Goal: Task Accomplishment & Management: Use online tool/utility

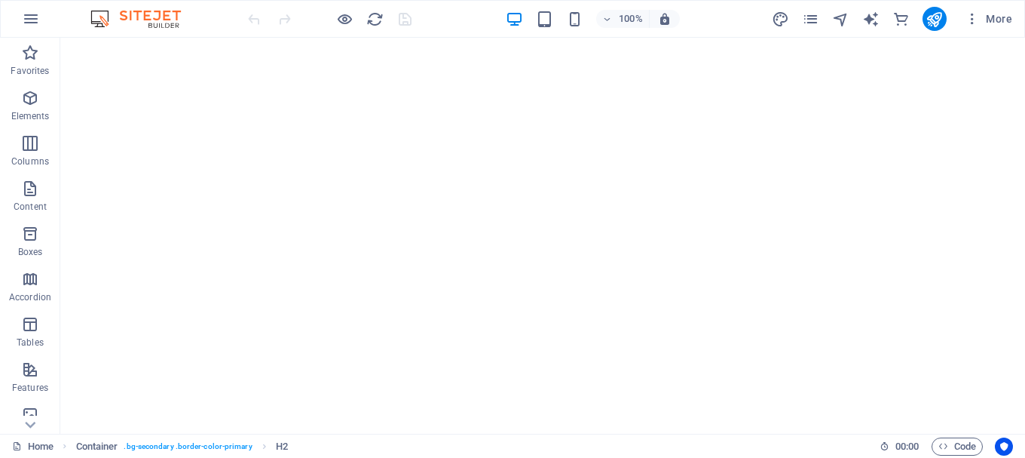
scroll to position [57, 0]
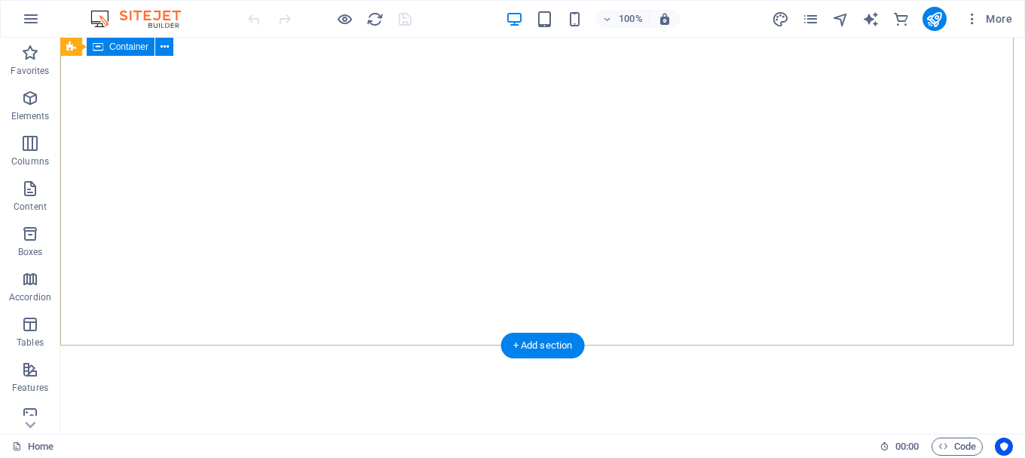
click at [467, 358] on div at bounding box center [542, 418] width 965 height 121
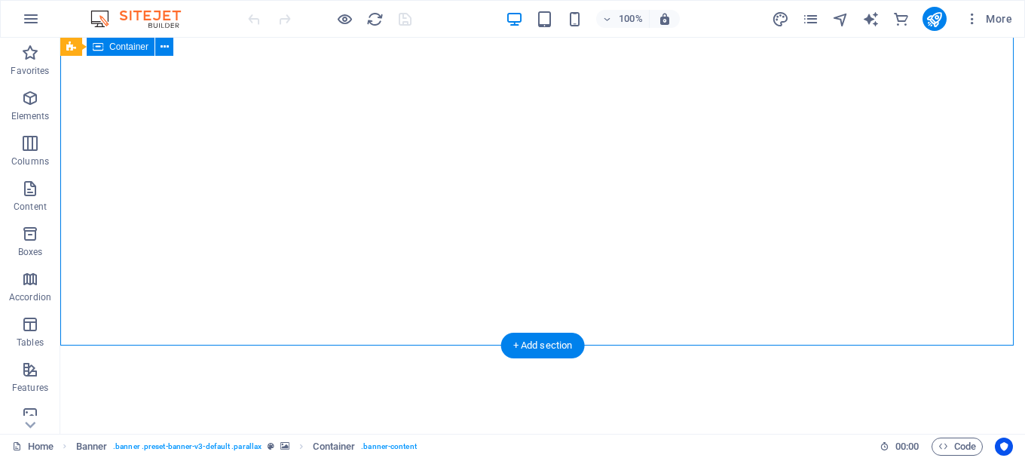
click at [549, 358] on div at bounding box center [542, 418] width 965 height 121
click at [525, 358] on div at bounding box center [542, 418] width 965 height 121
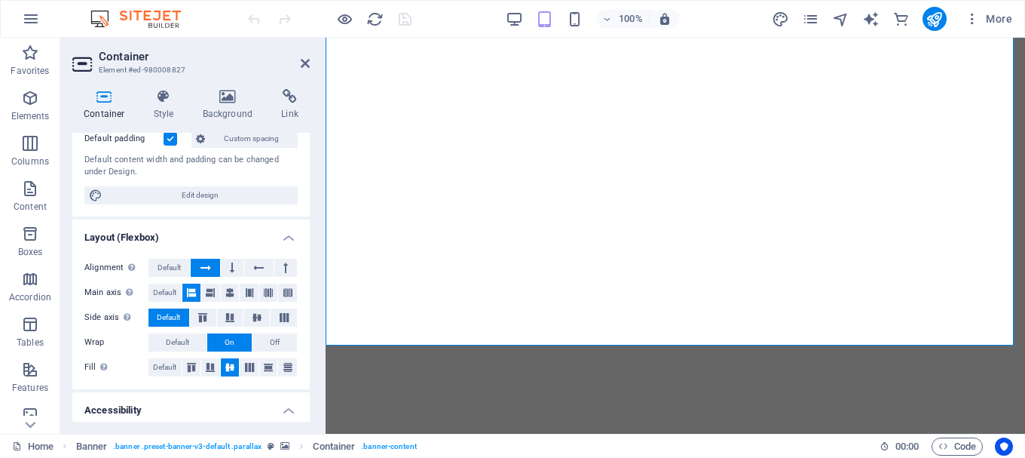
scroll to position [0, 0]
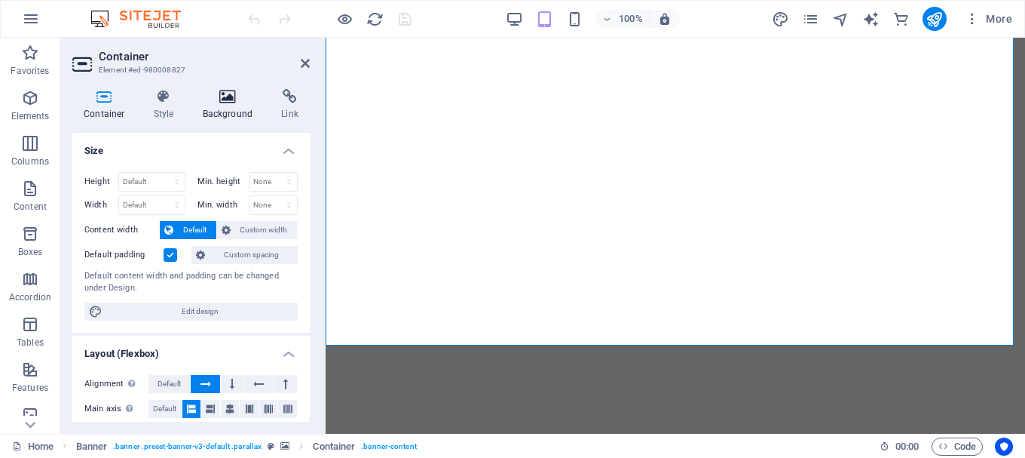
click at [210, 103] on icon at bounding box center [227, 96] width 73 height 15
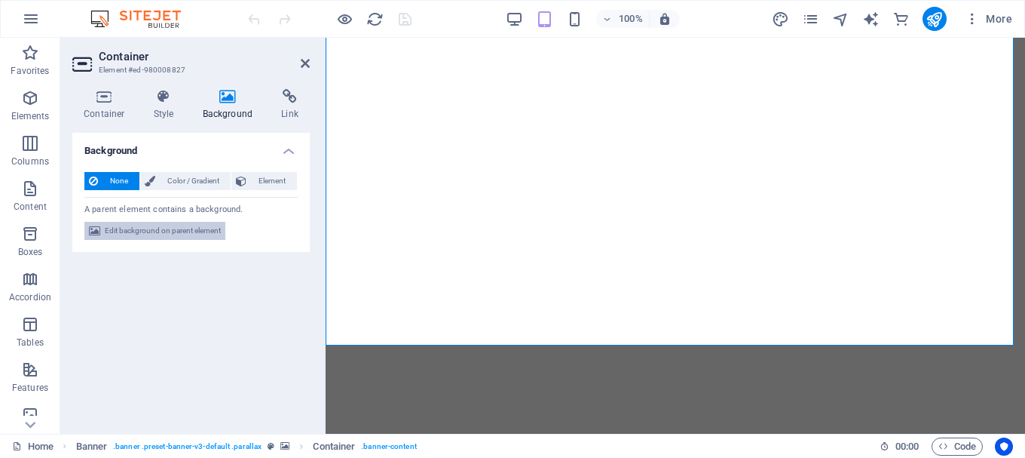
click at [202, 231] on span "Edit background on parent element" at bounding box center [163, 231] width 116 height 18
select select "fade"
select select "ms"
select select "s"
select select "progressive"
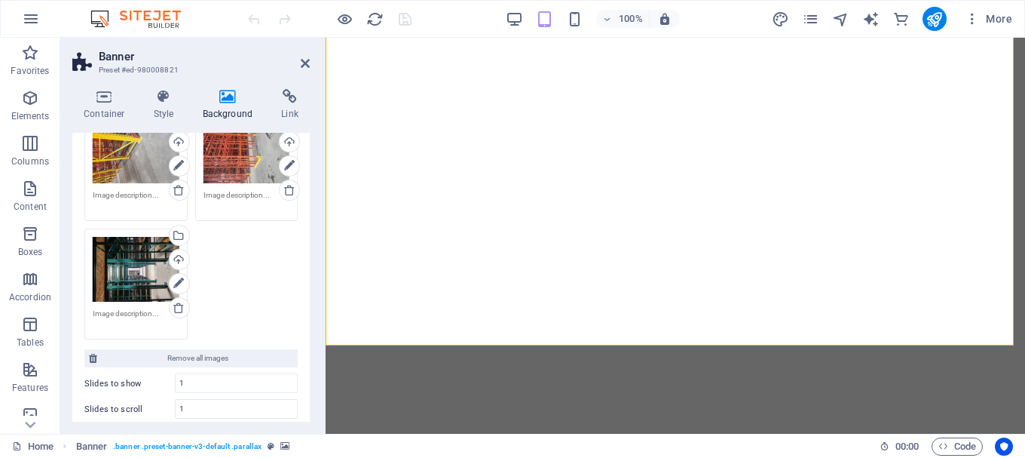
scroll to position [265, 0]
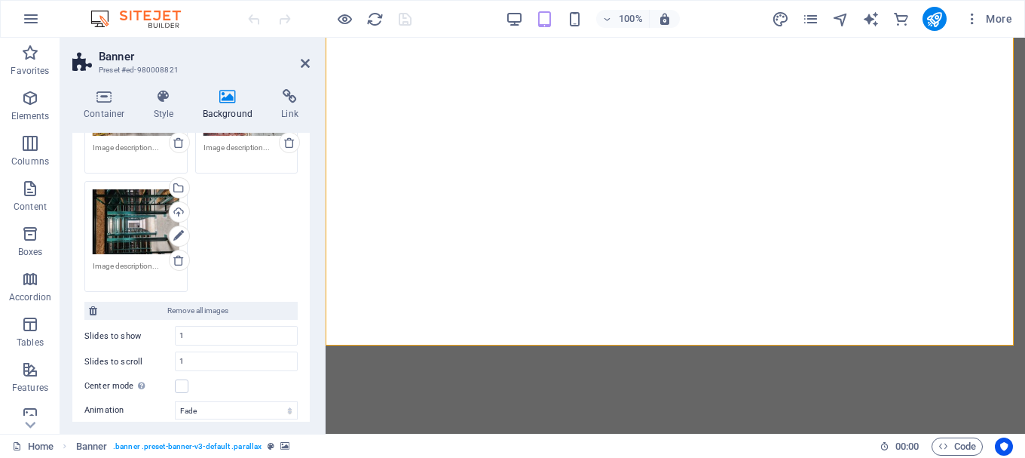
drag, startPoint x: 304, startPoint y: 308, endPoint x: 307, endPoint y: 330, distance: 22.8
click at [307, 330] on div "Background None Color / Gradient Element Stretch background to full-width Color…" at bounding box center [190, 277] width 237 height 289
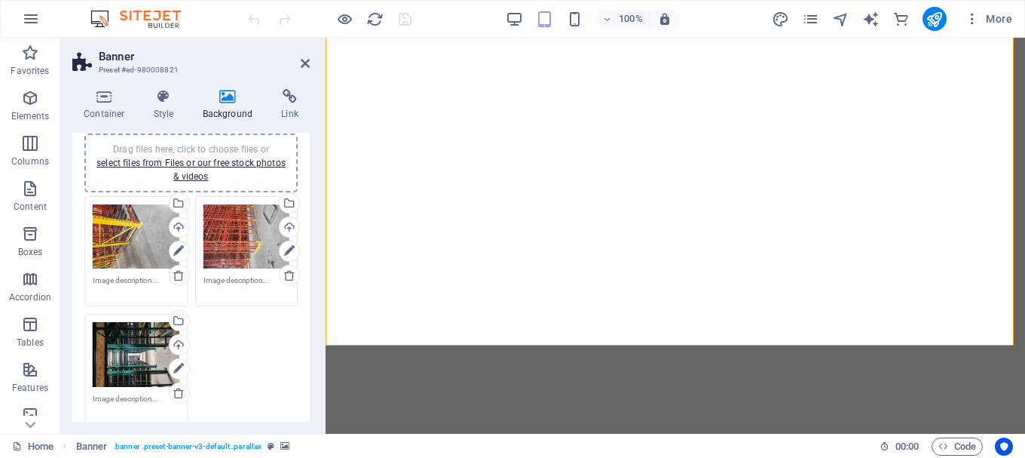
scroll to position [151, 0]
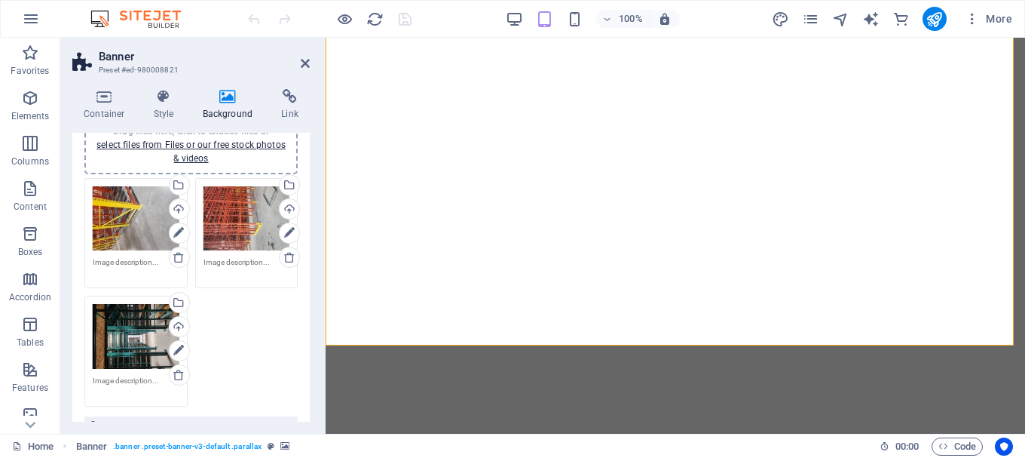
drag, startPoint x: 306, startPoint y: 284, endPoint x: 308, endPoint y: 262, distance: 21.9
click at [308, 262] on div "Background None Color / Gradient Element Stretch background to full-width Color…" at bounding box center [190, 277] width 237 height 289
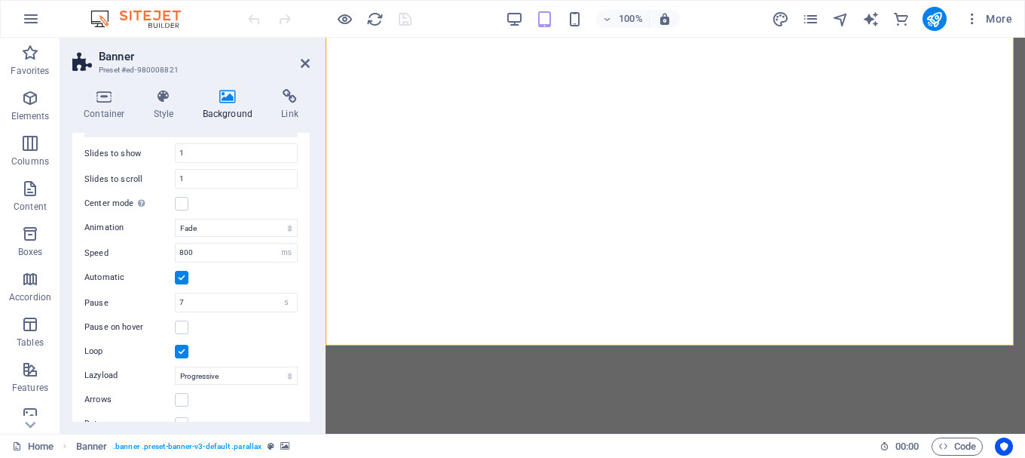
scroll to position [455, 0]
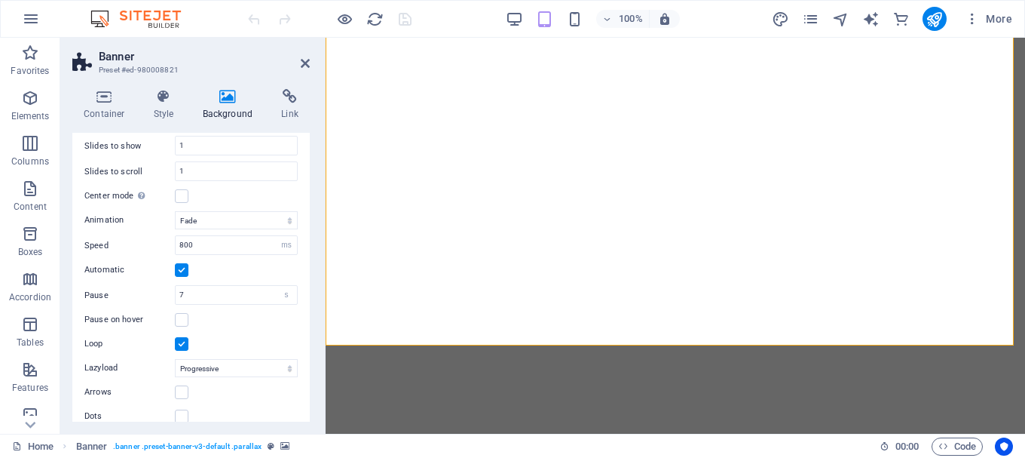
drag, startPoint x: 305, startPoint y: 374, endPoint x: 310, endPoint y: 381, distance: 8.8
click at [310, 381] on div "Container Style Background Link Size Height Default px rem % vh vw Min. height …" at bounding box center [191, 255] width 262 height 357
drag, startPoint x: 310, startPoint y: 381, endPoint x: 311, endPoint y: 330, distance: 51.3
click at [311, 330] on div "Container Style Background Link Size Height Default px rem % vh vw Min. height …" at bounding box center [191, 255] width 262 height 357
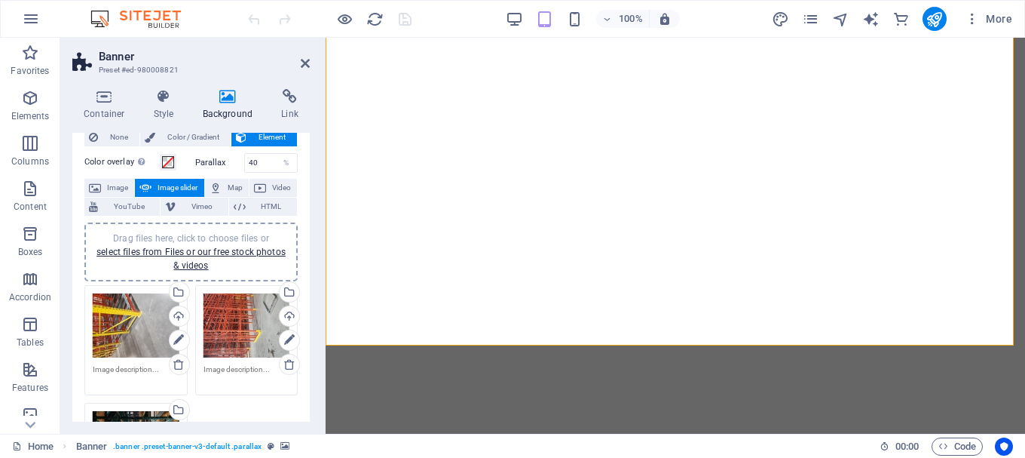
scroll to position [0, 0]
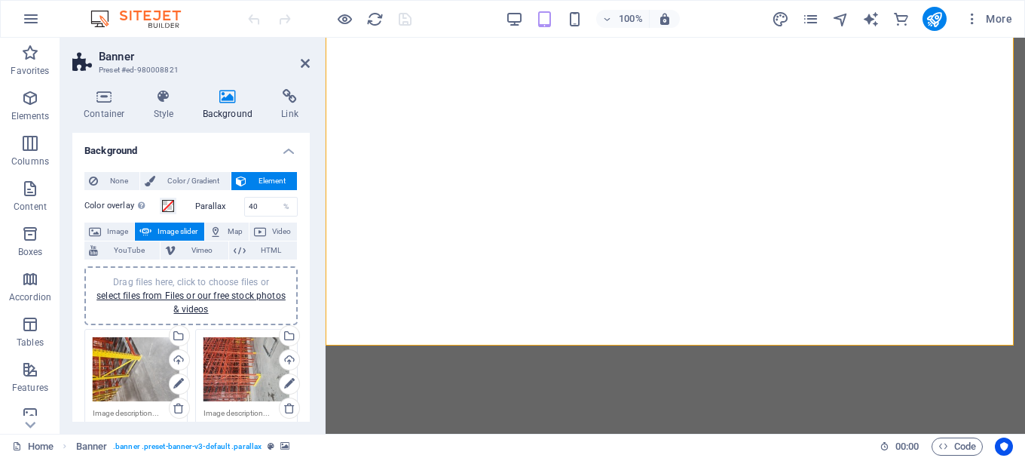
drag, startPoint x: 309, startPoint y: 331, endPoint x: 2, endPoint y: 112, distance: 377.1
drag, startPoint x: 306, startPoint y: 231, endPoint x: 308, endPoint y: 241, distance: 10.7
click at [308, 241] on div "Background None Color / Gradient Element Stretch background to full-width Color…" at bounding box center [190, 277] width 237 height 289
drag, startPoint x: 313, startPoint y: 222, endPoint x: 313, endPoint y: 243, distance: 21.9
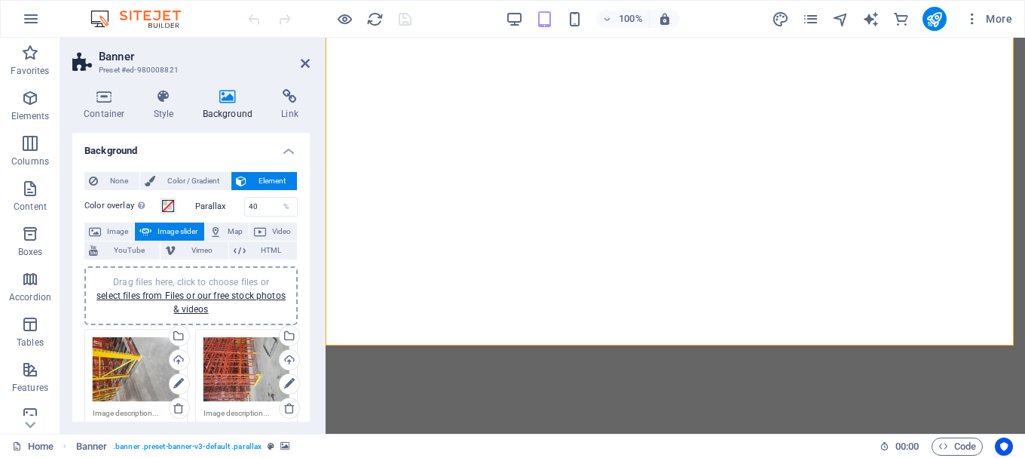
click at [313, 243] on div "Container Style Background Link Size Height Default px rem % vh vw Min. height …" at bounding box center [191, 255] width 262 height 357
click at [267, 249] on span "HTML" at bounding box center [271, 250] width 42 height 18
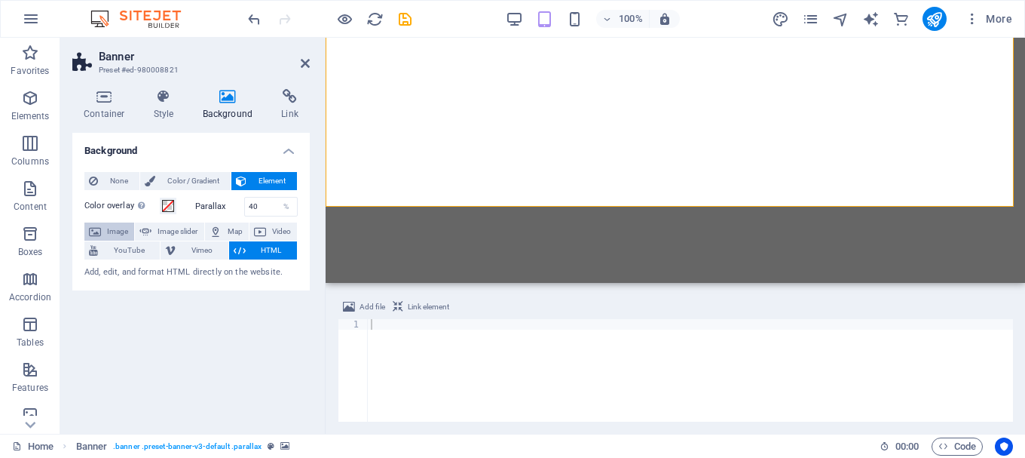
click at [127, 231] on span "Image" at bounding box center [118, 231] width 24 height 18
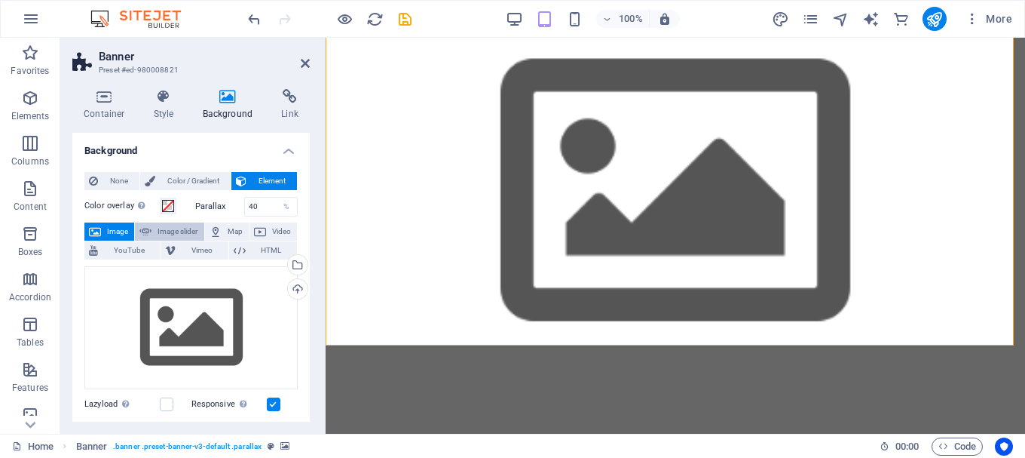
click at [185, 230] on span "Image slider" at bounding box center [177, 231] width 43 height 18
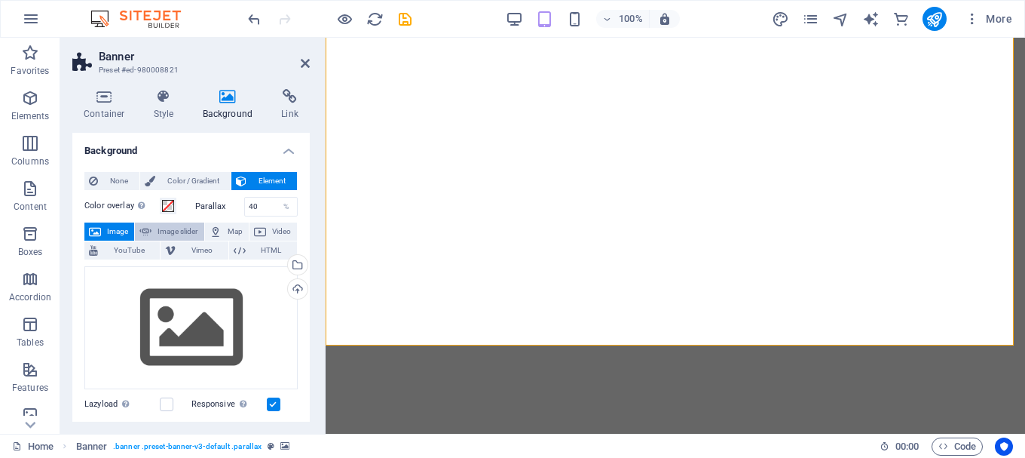
select select "ms"
select select "s"
select select "progressive"
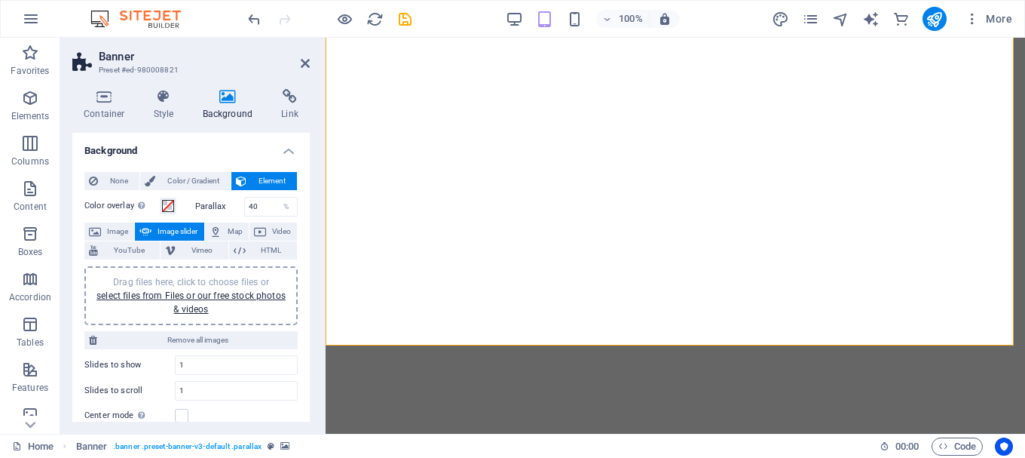
click at [303, 57] on h2 "Banner" at bounding box center [204, 57] width 211 height 14
click at [303, 61] on icon at bounding box center [305, 63] width 9 height 12
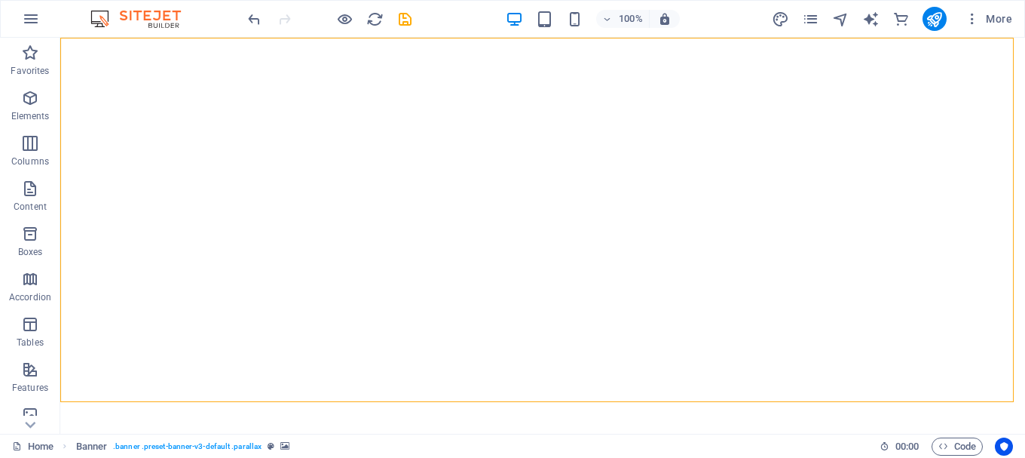
drag, startPoint x: 1024, startPoint y: 65, endPoint x: 1085, endPoint y: 59, distance: 61.4
click at [241, 26] on div "100% More" at bounding box center [513, 19] width 1024 height 36
click at [254, 21] on icon "undo" at bounding box center [254, 19] width 17 height 17
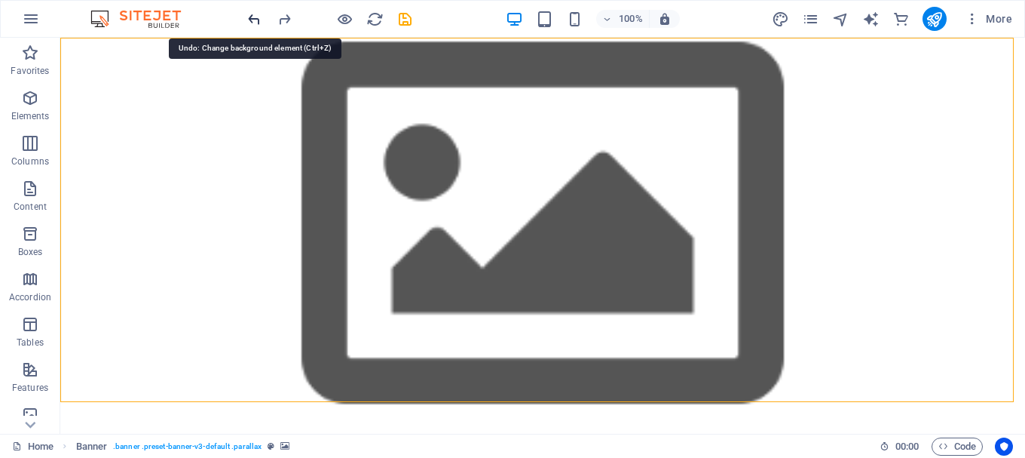
click at [256, 17] on icon "undo" at bounding box center [254, 19] width 17 height 17
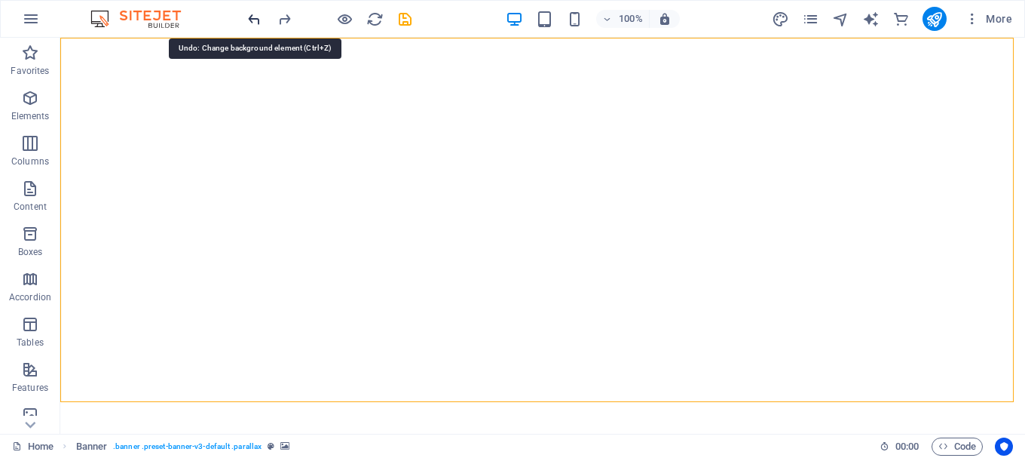
click at [256, 17] on icon "undo" at bounding box center [254, 19] width 17 height 17
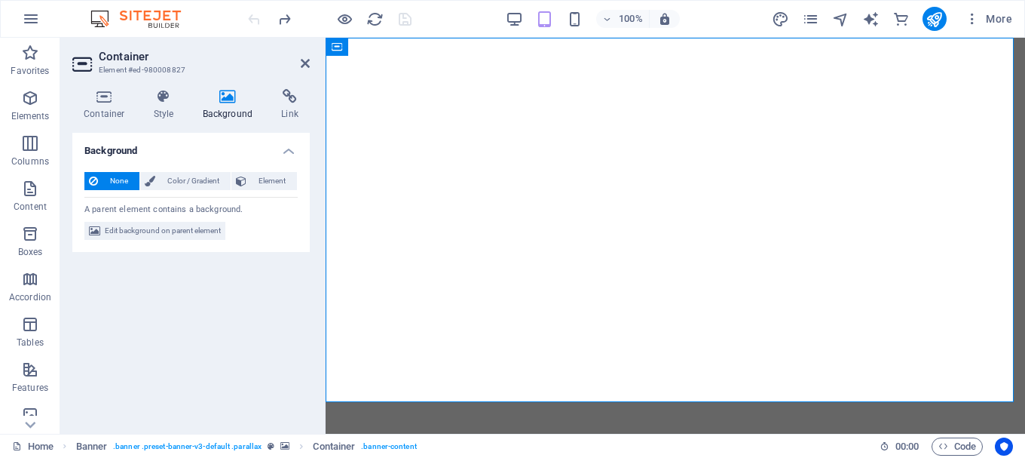
click at [200, 242] on div "None Color / Gradient Element Stretch background to full-width Color overlay Pl…" at bounding box center [190, 206] width 237 height 93
click at [200, 232] on span "Edit background on parent element" at bounding box center [163, 231] width 116 height 18
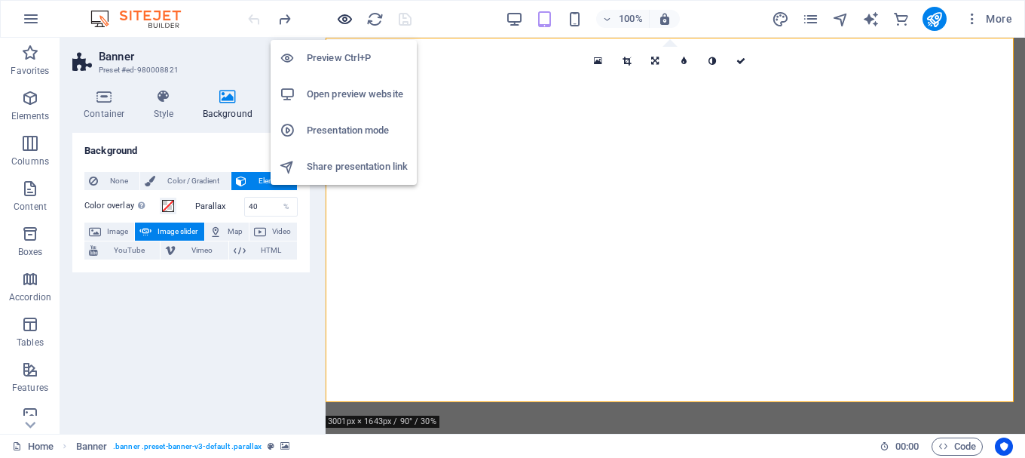
click at [345, 17] on icon "button" at bounding box center [344, 19] width 17 height 17
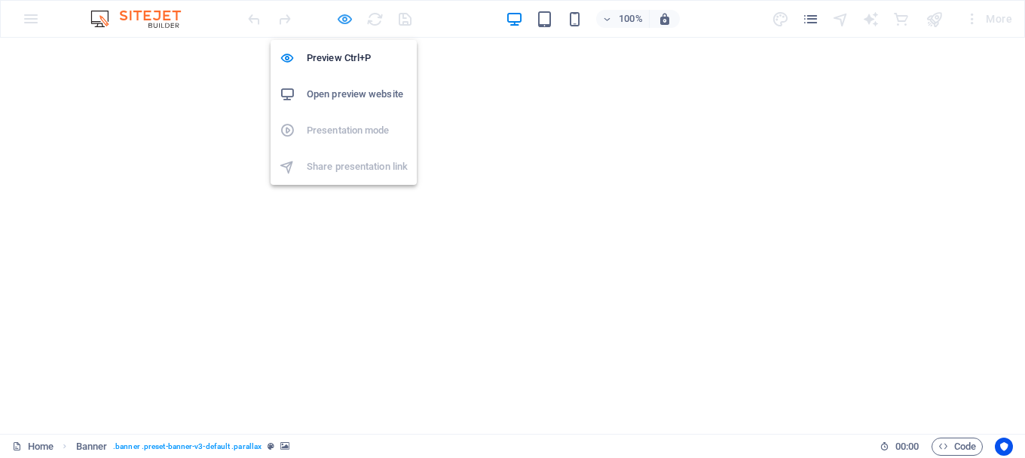
click at [345, 14] on icon "button" at bounding box center [344, 19] width 17 height 17
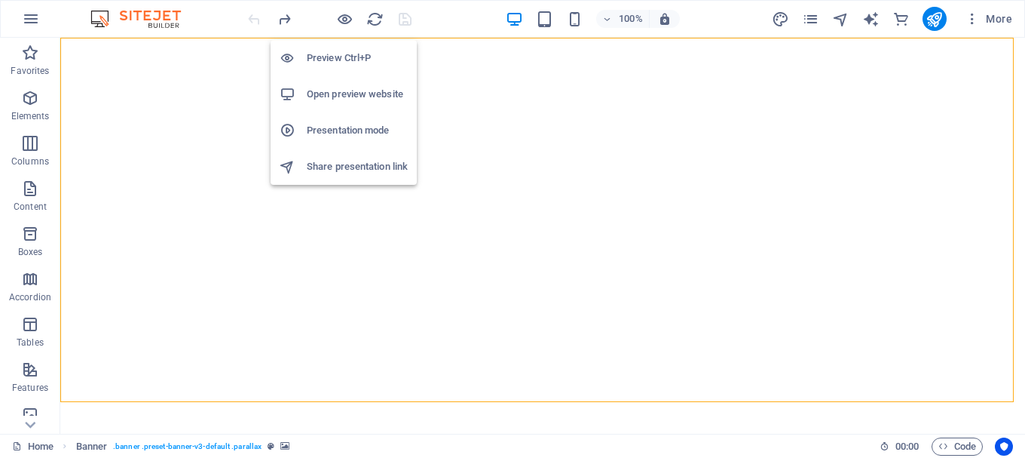
click at [345, 90] on h6 "Open preview website" at bounding box center [357, 94] width 101 height 18
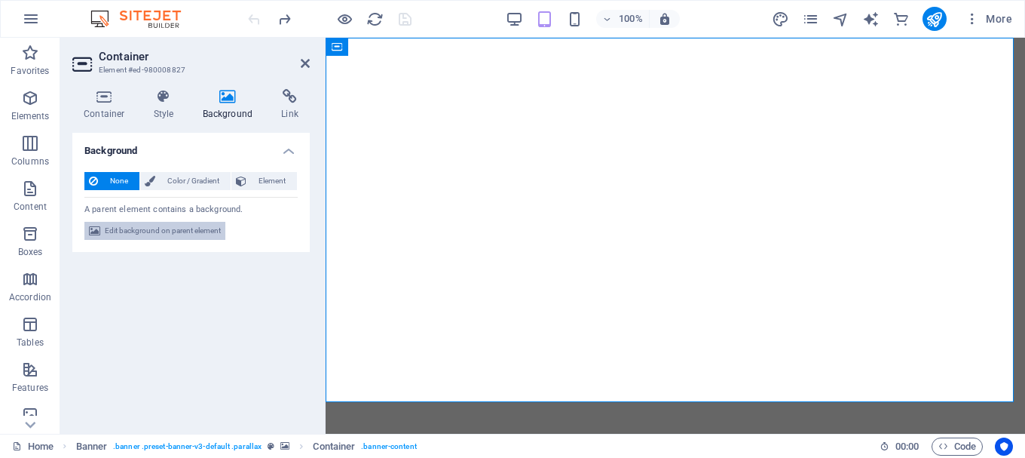
click at [201, 224] on span "Edit background on parent element" at bounding box center [163, 231] width 116 height 18
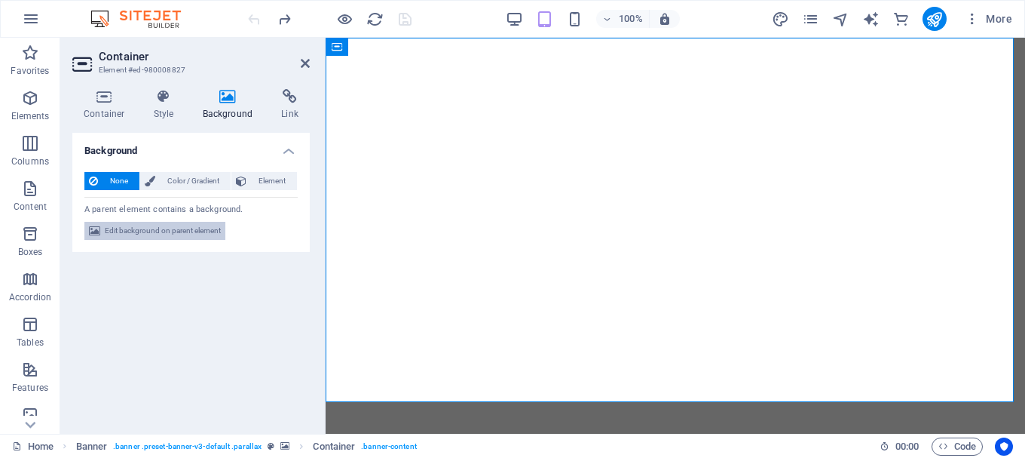
click at [195, 237] on span "Edit background on parent element" at bounding box center [163, 231] width 116 height 18
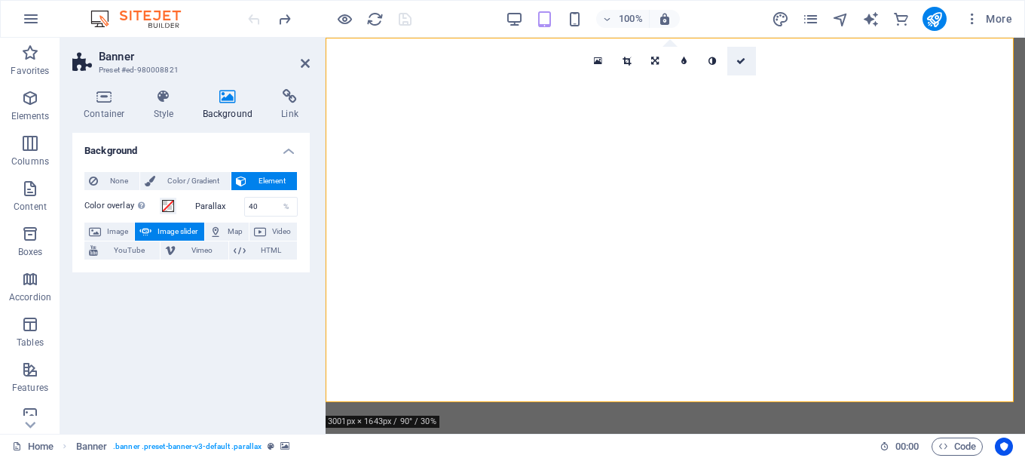
click at [749, 61] on link at bounding box center [741, 61] width 29 height 29
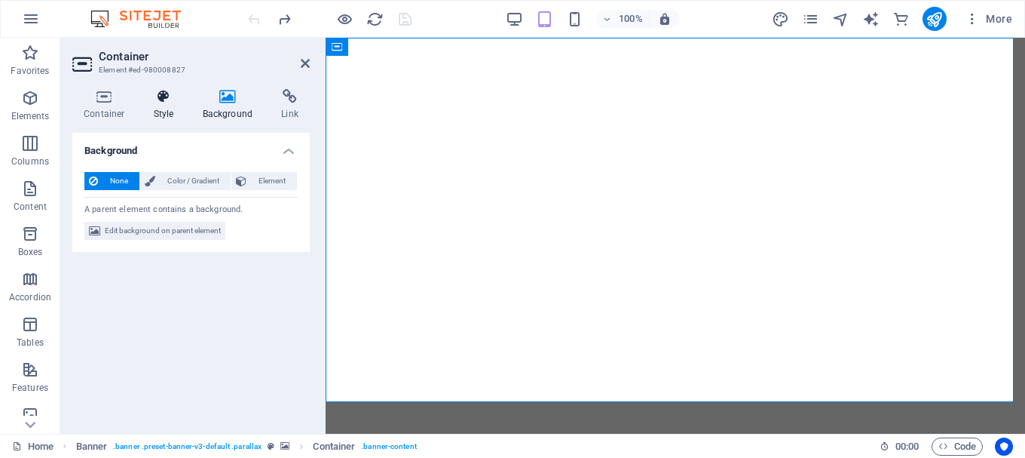
click at [155, 95] on icon at bounding box center [163, 96] width 43 height 15
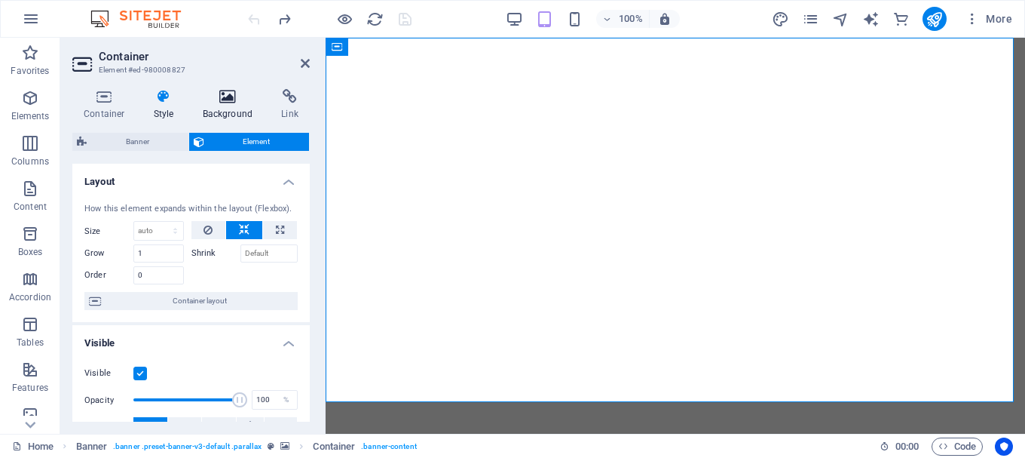
click at [227, 112] on h4 "Background" at bounding box center [230, 105] width 79 height 32
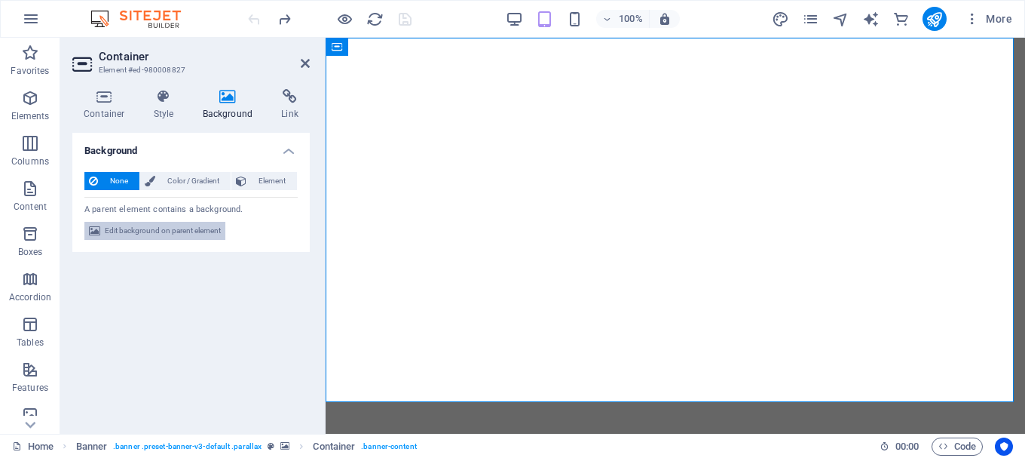
click at [182, 235] on span "Edit background on parent element" at bounding box center [163, 231] width 116 height 18
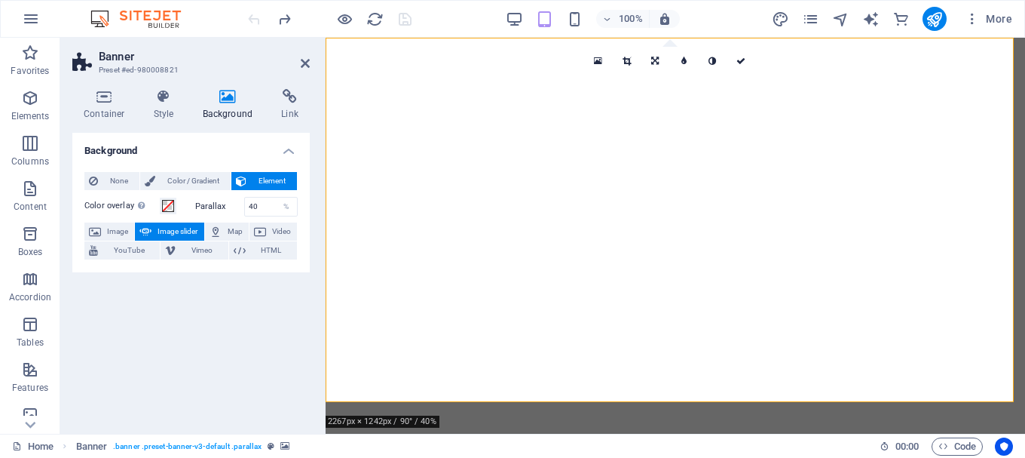
click at [182, 235] on span "Image slider" at bounding box center [177, 231] width 43 height 18
click at [119, 230] on span "Image" at bounding box center [118, 231] width 24 height 18
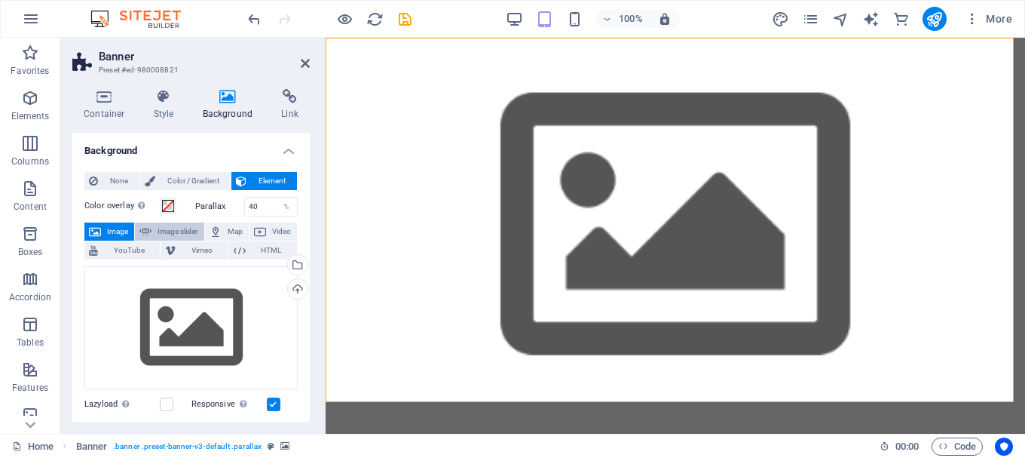
click at [157, 239] on span "Image slider" at bounding box center [177, 231] width 43 height 18
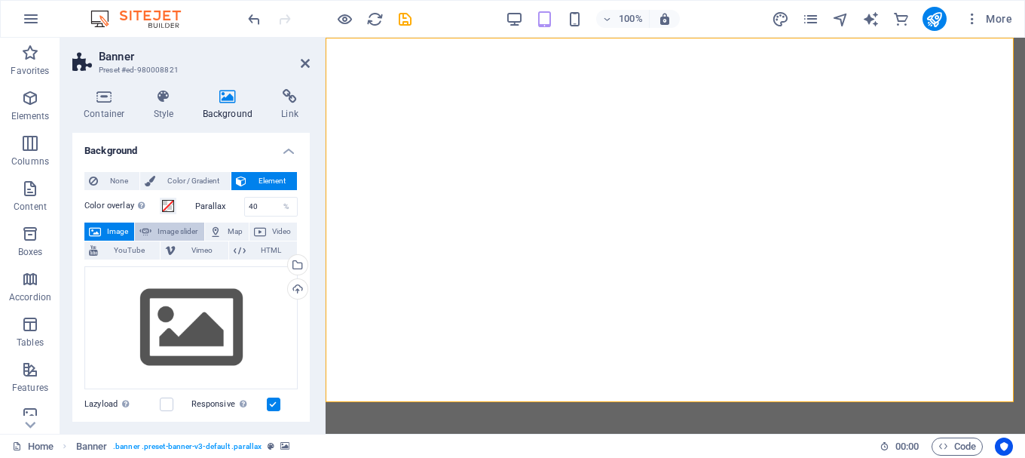
select select "ms"
select select "s"
select select "progressive"
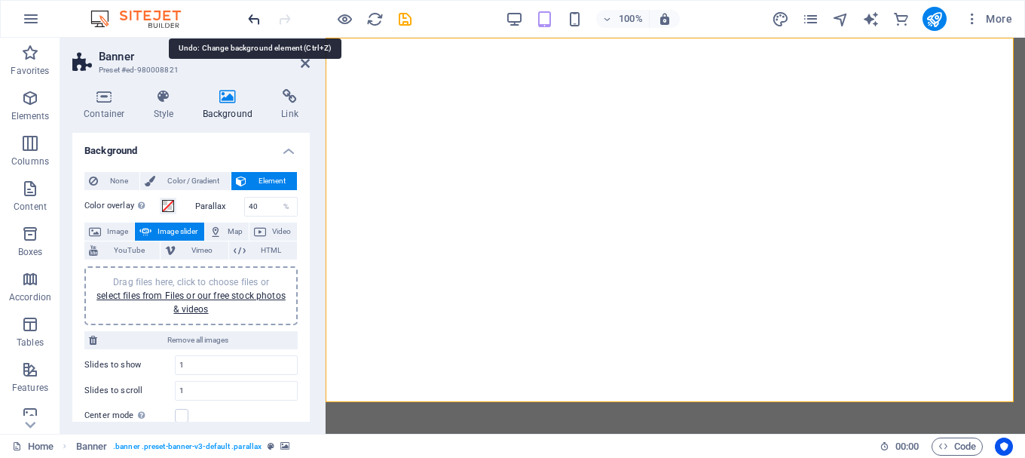
click at [249, 26] on icon "undo" at bounding box center [254, 19] width 17 height 17
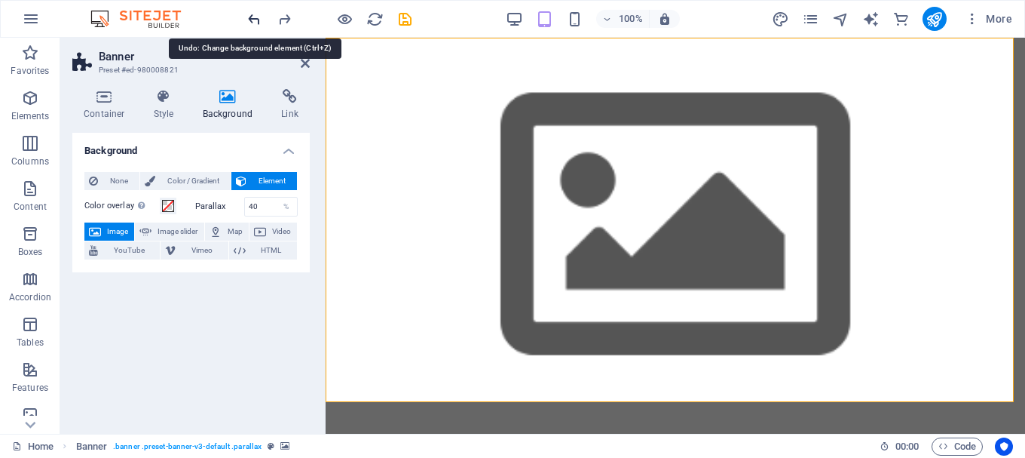
click at [249, 26] on icon "undo" at bounding box center [254, 19] width 17 height 17
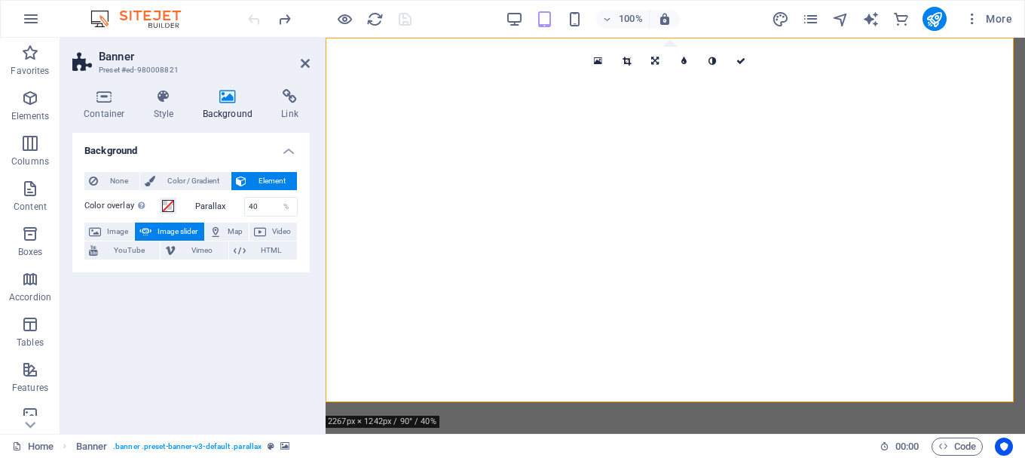
click at [249, 26] on div at bounding box center [329, 19] width 169 height 24
click at [161, 114] on h4 "Style" at bounding box center [166, 105] width 49 height 32
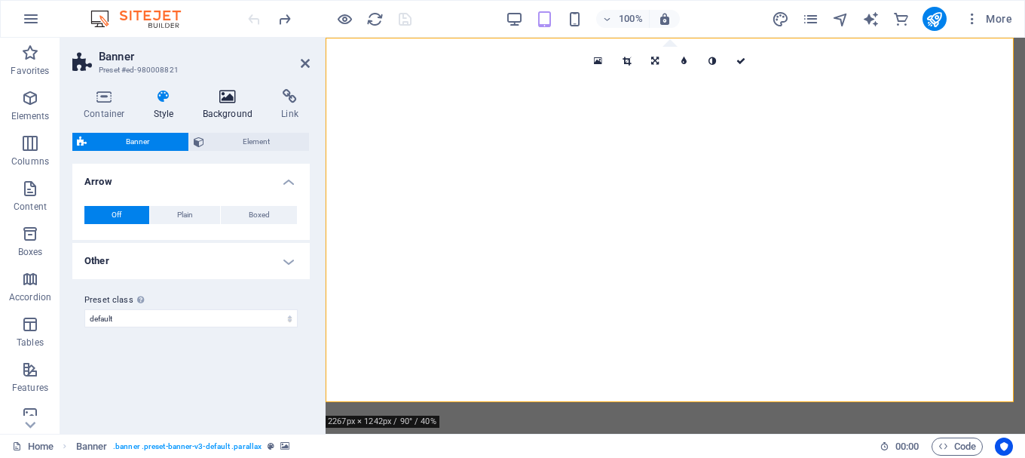
click at [219, 106] on h4 "Background" at bounding box center [230, 105] width 79 height 32
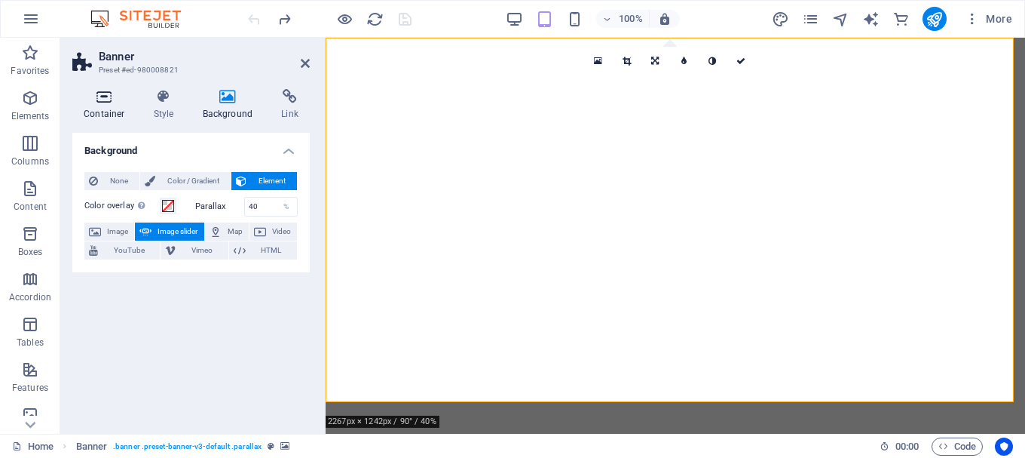
click at [113, 109] on h4 "Container" at bounding box center [107, 105] width 70 height 32
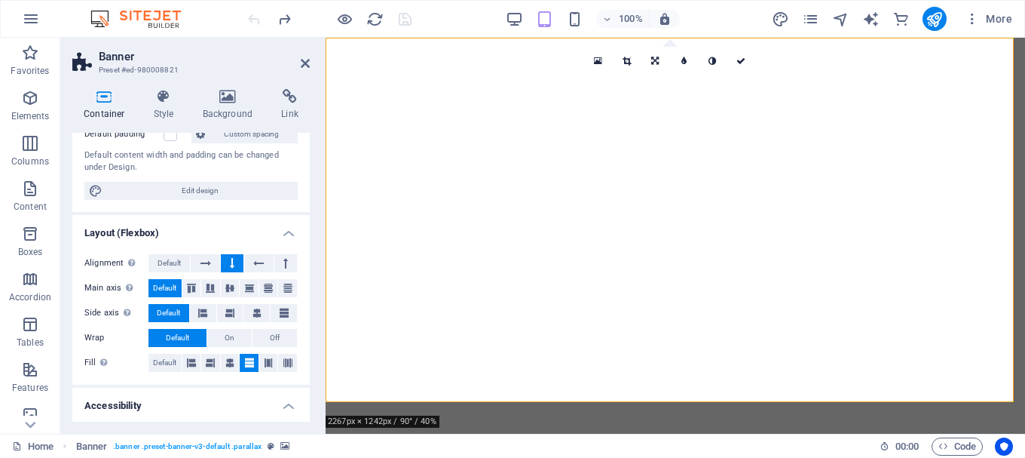
scroll to position [142, 0]
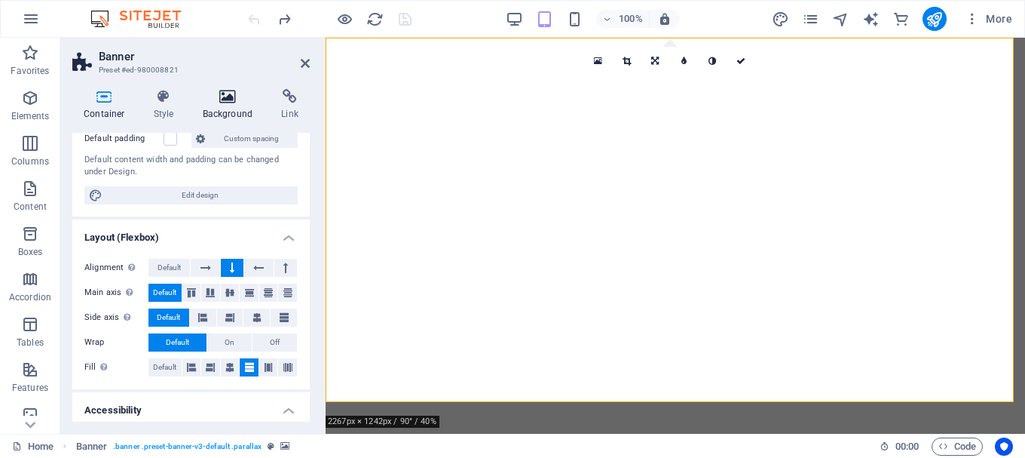
click at [233, 102] on icon at bounding box center [227, 96] width 73 height 15
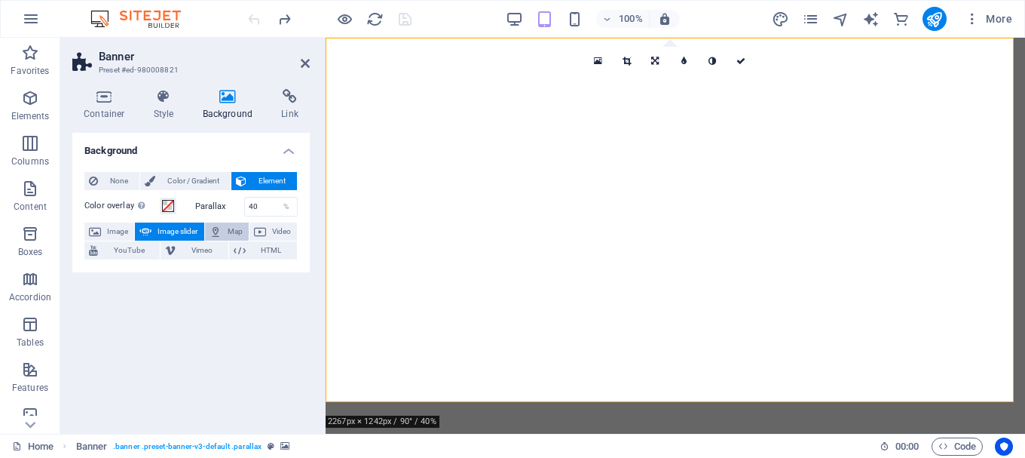
click at [232, 234] on span "Map" at bounding box center [235, 231] width 18 height 18
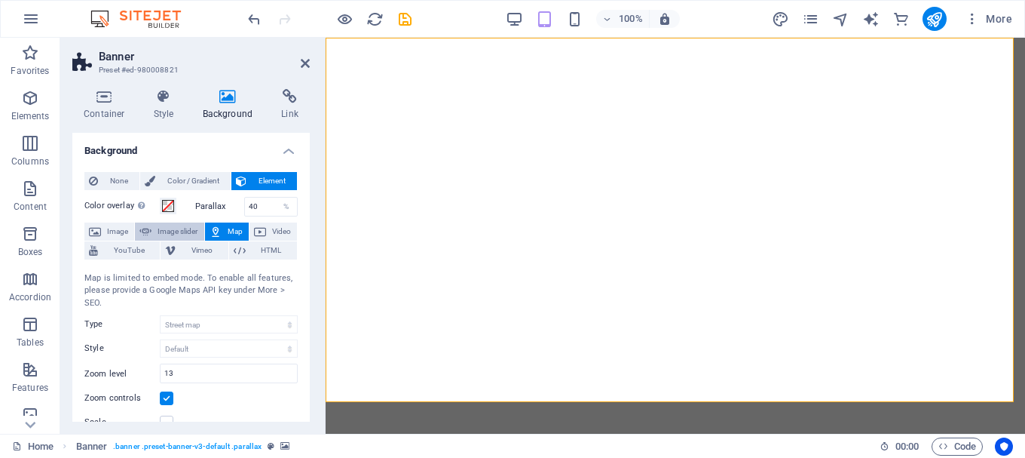
click at [186, 222] on span "Image slider" at bounding box center [177, 231] width 43 height 18
select select "ms"
select select "s"
select select "progressive"
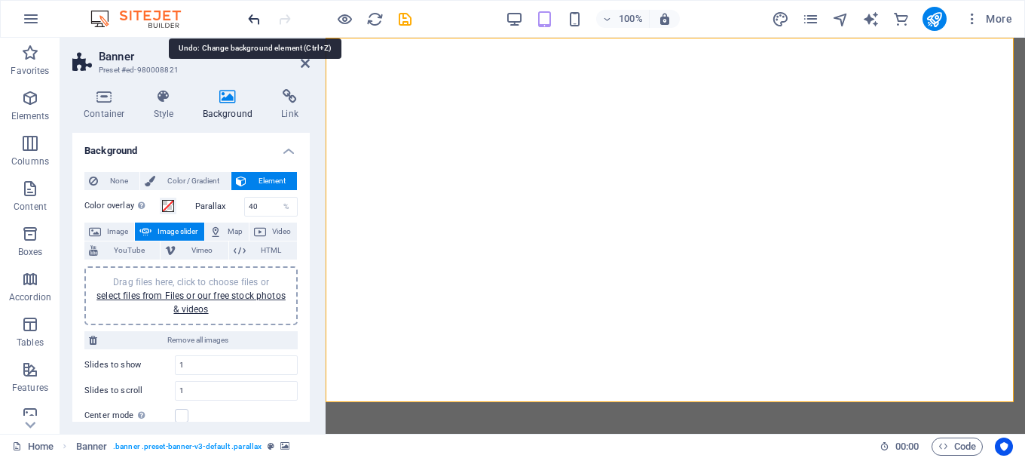
click at [255, 25] on icon "undo" at bounding box center [254, 19] width 17 height 17
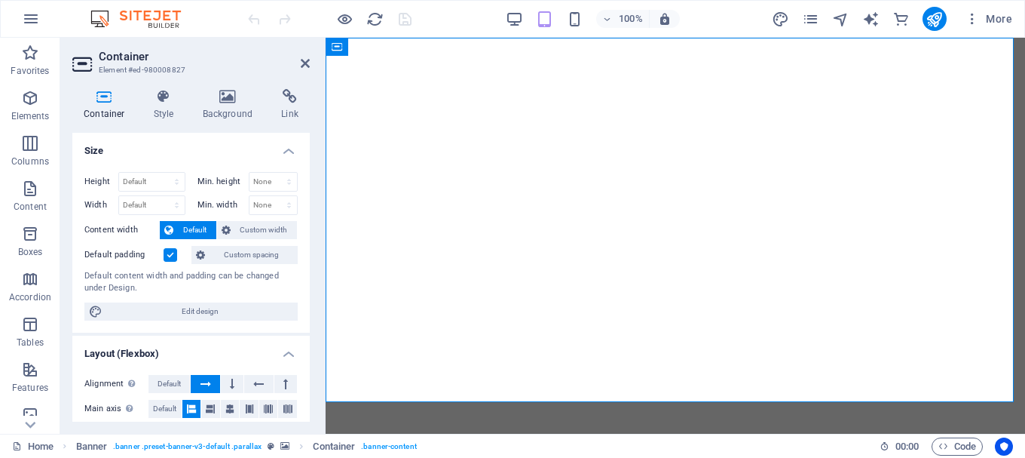
click at [222, 86] on div "Container Style Background Link Size Height Default px rem % vh vw Min. height …" at bounding box center [191, 255] width 262 height 357
click at [225, 99] on icon at bounding box center [227, 96] width 73 height 15
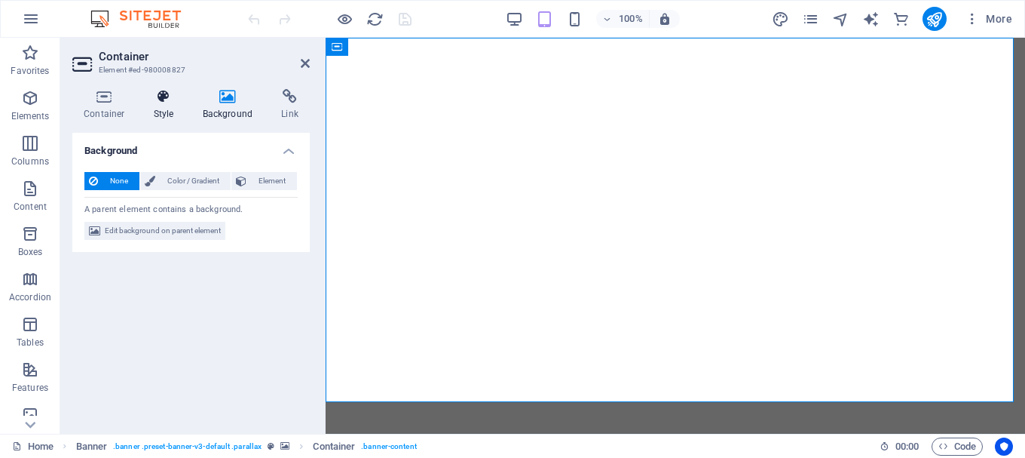
click at [161, 106] on h4 "Style" at bounding box center [166, 105] width 49 height 32
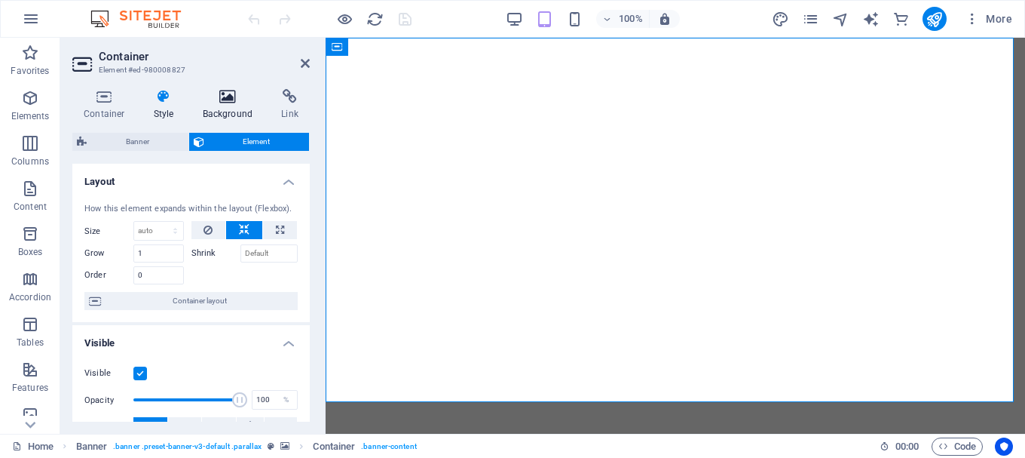
click at [224, 109] on h4 "Background" at bounding box center [230, 105] width 79 height 32
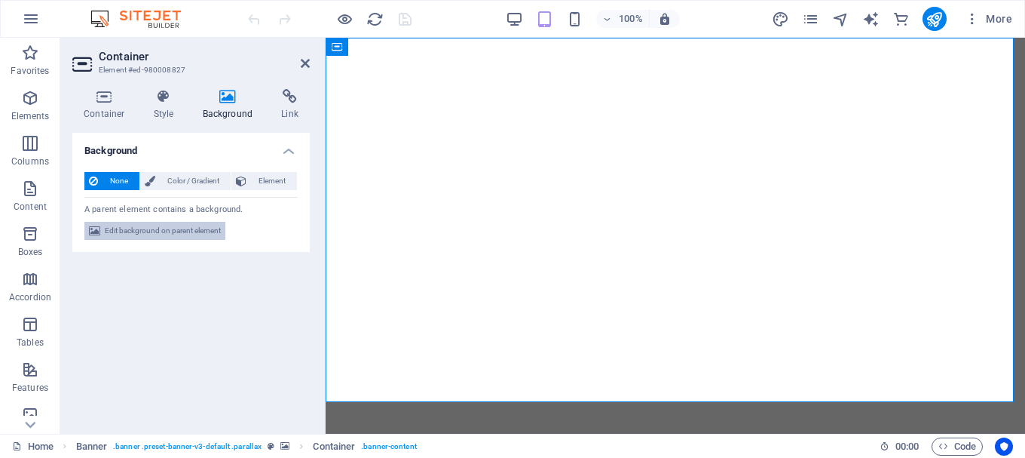
click at [197, 231] on span "Edit background on parent element" at bounding box center [163, 231] width 116 height 18
select select "fade"
select select "ms"
select select "s"
select select "progressive"
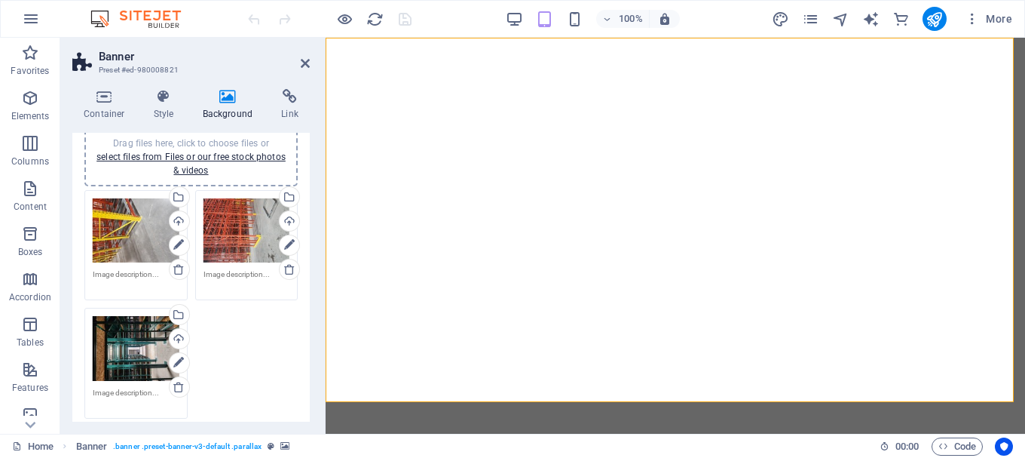
scroll to position [141, 0]
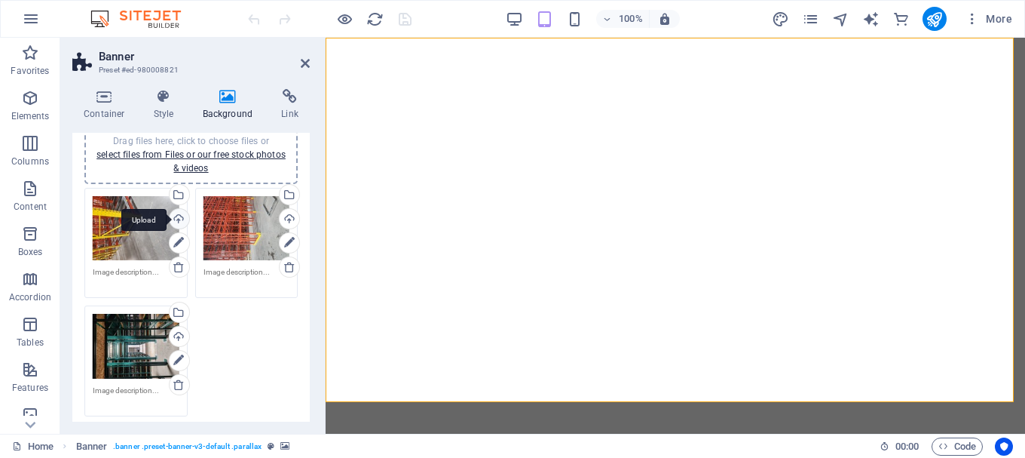
click at [179, 217] on div "Upload" at bounding box center [178, 220] width 23 height 23
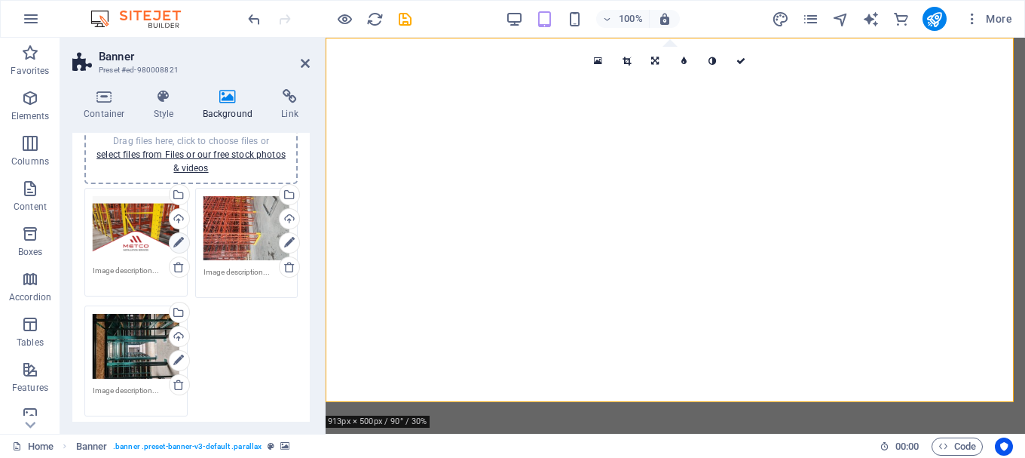
click at [179, 249] on icon at bounding box center [178, 243] width 11 height 18
click at [748, 66] on link at bounding box center [741, 61] width 29 height 29
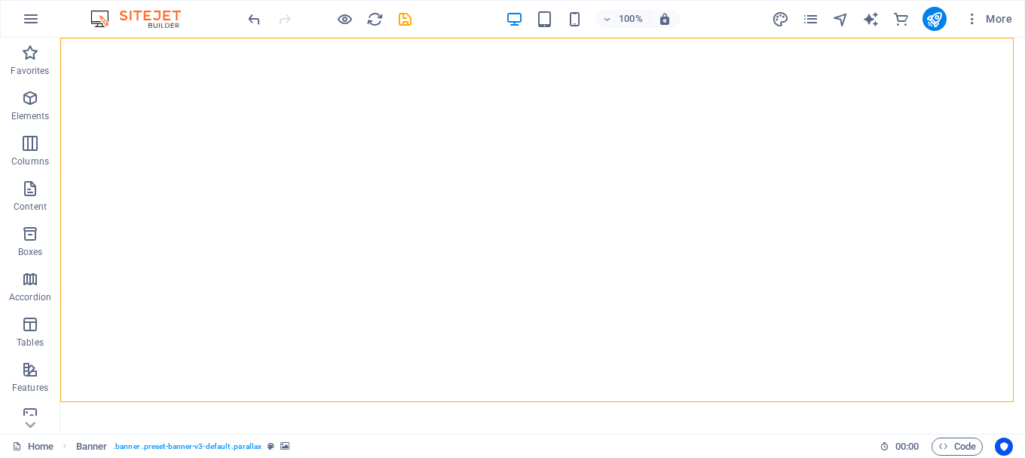
drag, startPoint x: 1019, startPoint y: 57, endPoint x: 1085, endPoint y: 47, distance: 66.3
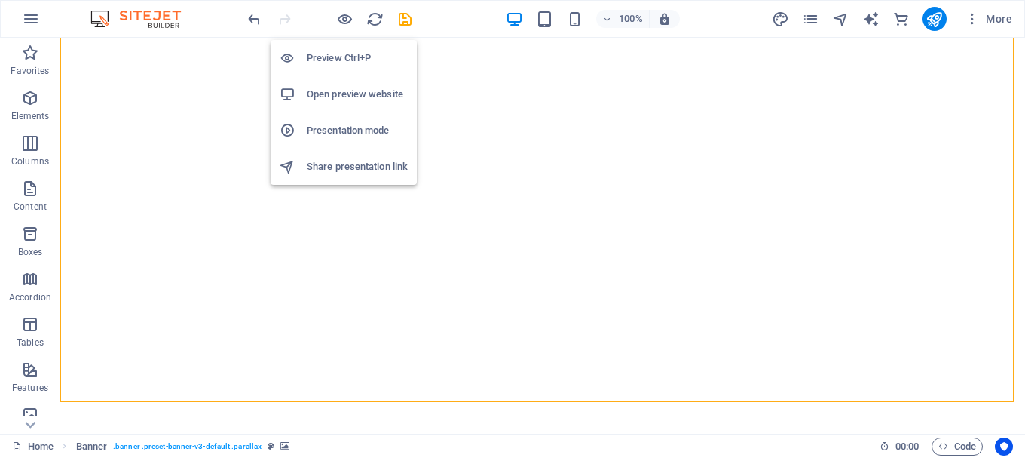
click at [343, 50] on h6 "Preview Ctrl+P" at bounding box center [357, 58] width 101 height 18
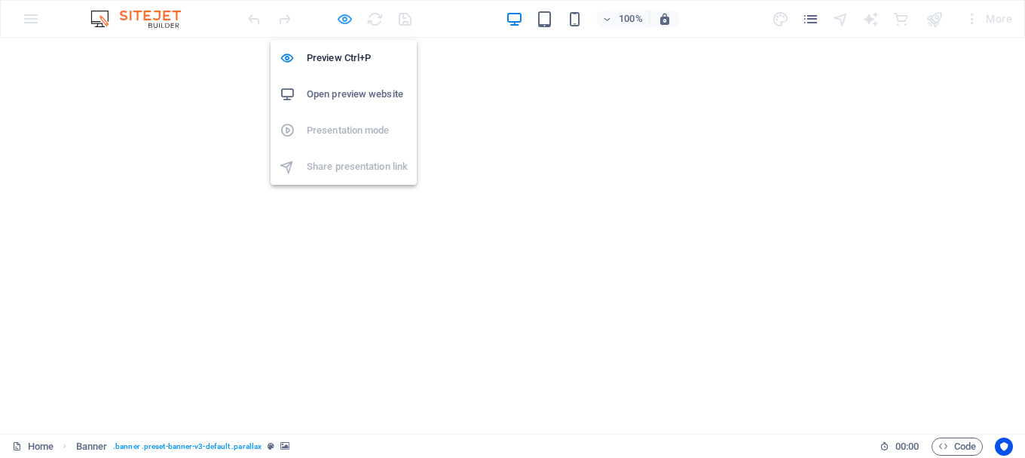
click at [350, 23] on icon "button" at bounding box center [344, 19] width 17 height 17
click at [343, 16] on icon "button" at bounding box center [344, 19] width 17 height 17
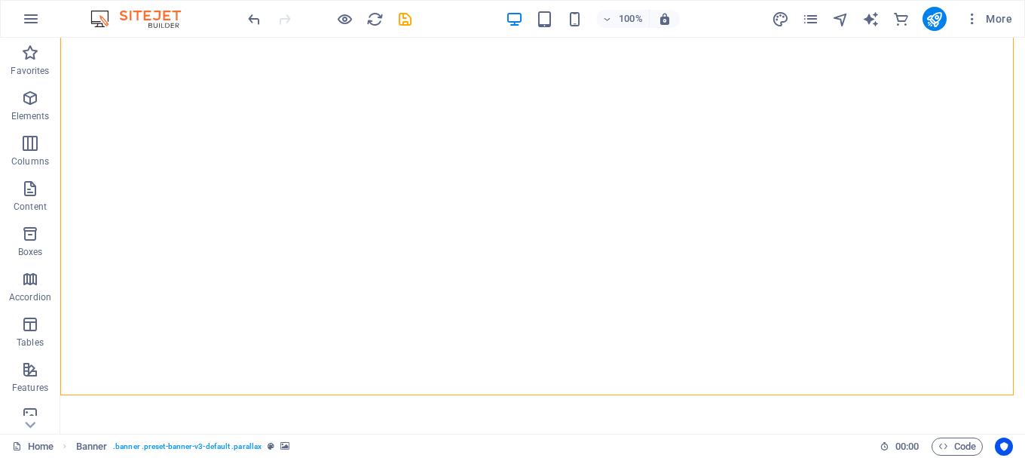
scroll to position [28, 0]
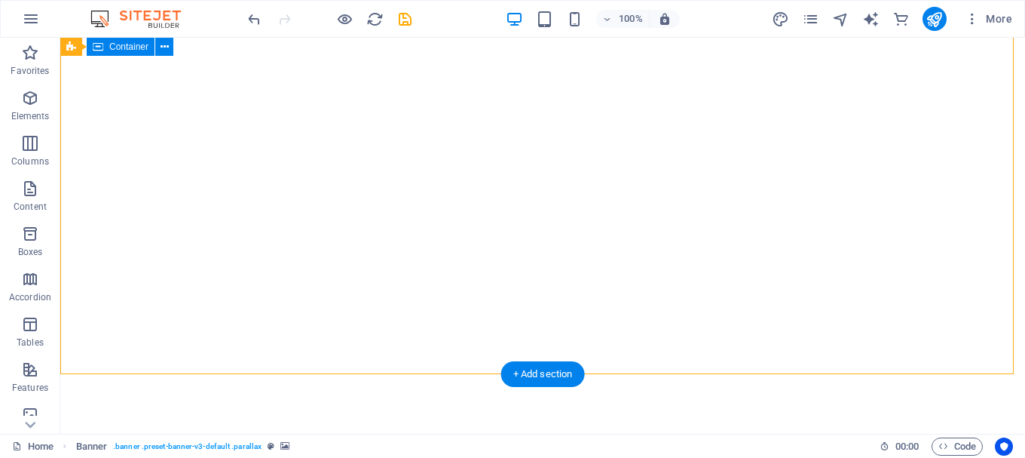
click at [926, 387] on div at bounding box center [542, 447] width 965 height 121
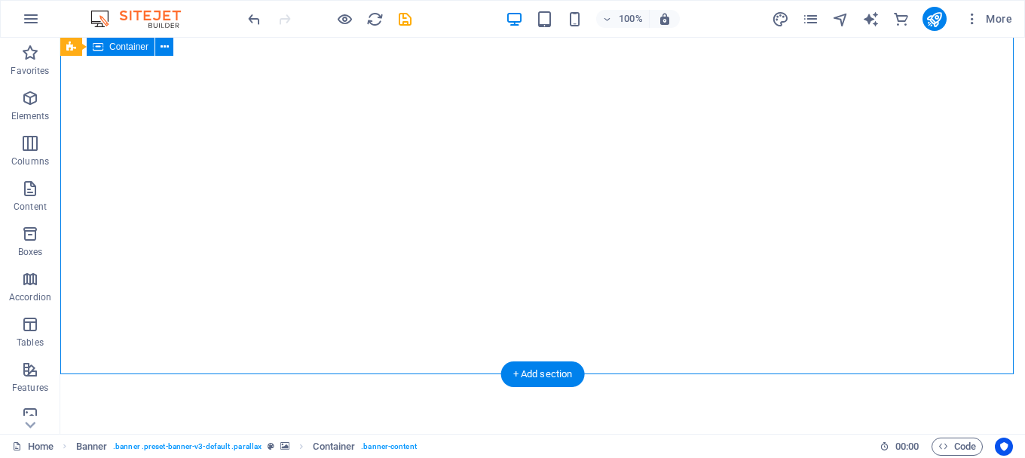
click at [338, 387] on div at bounding box center [542, 447] width 965 height 121
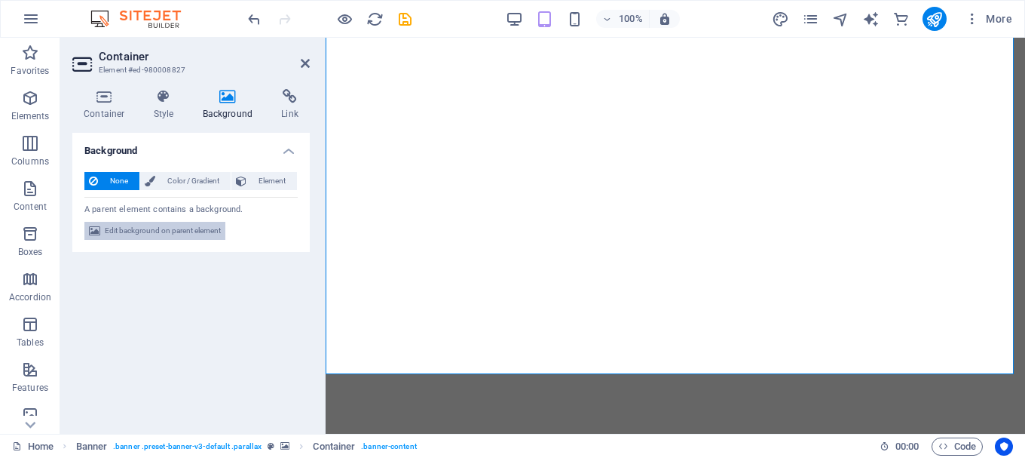
click at [199, 233] on span "Edit background on parent element" at bounding box center [163, 231] width 116 height 18
select select "fade"
select select "ms"
select select "s"
select select "progressive"
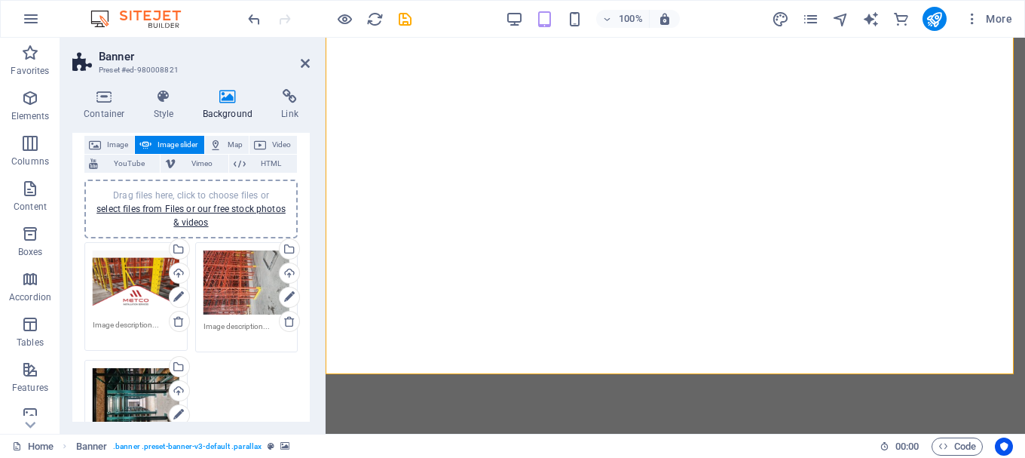
scroll to position [33, 0]
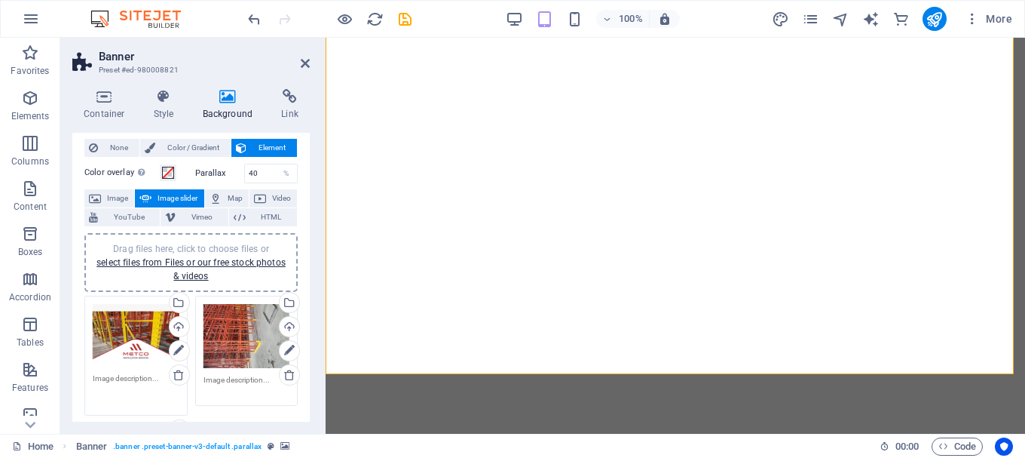
click at [142, 372] on textarea at bounding box center [136, 389] width 87 height 34
click at [148, 335] on div "Drag files here, click to choose files or select files from Files or our free s…" at bounding box center [136, 335] width 87 height 63
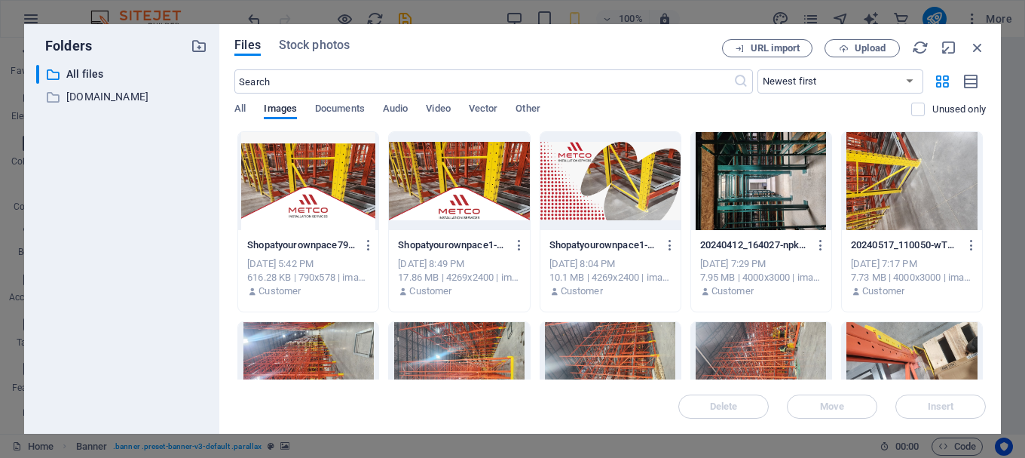
click at [640, 191] on div at bounding box center [610, 181] width 140 height 98
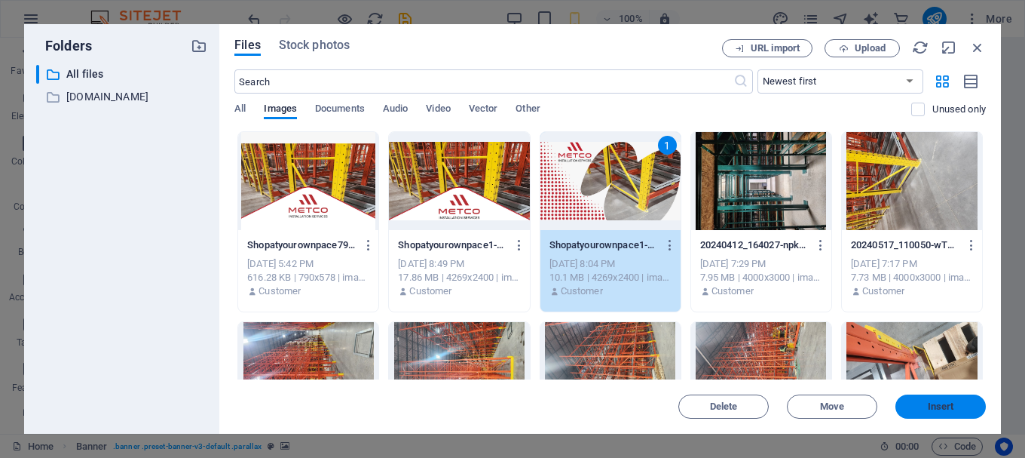
click at [955, 408] on span "Insert" at bounding box center [941, 406] width 78 height 9
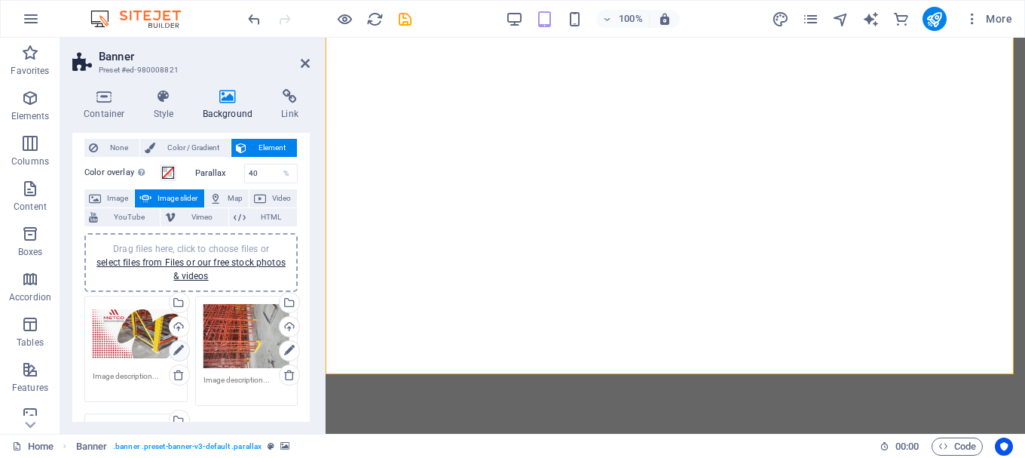
click at [179, 348] on icon at bounding box center [178, 350] width 11 height 18
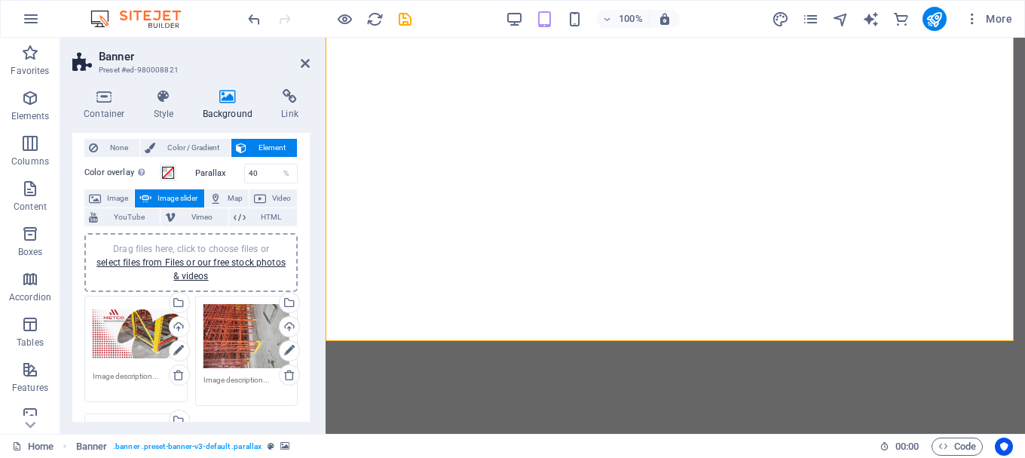
scroll to position [0, 0]
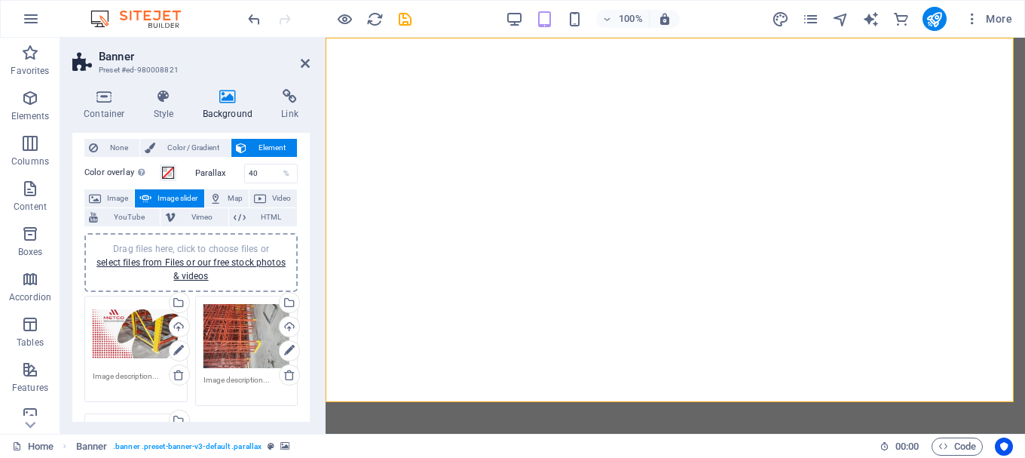
drag, startPoint x: 1024, startPoint y: 44, endPoint x: 960, endPoint y: 68, distance: 68.9
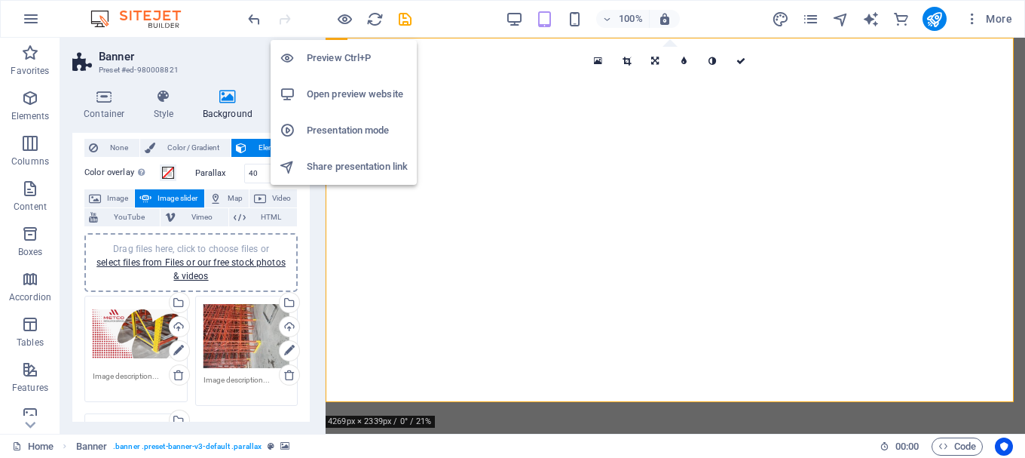
click at [343, 61] on h6 "Preview Ctrl+P" at bounding box center [357, 58] width 101 height 18
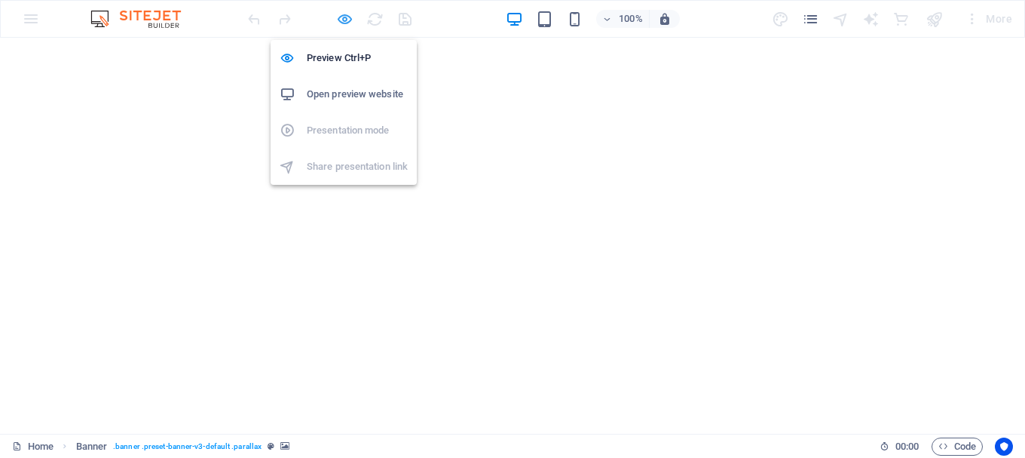
click at [347, 18] on icon "button" at bounding box center [344, 19] width 17 height 17
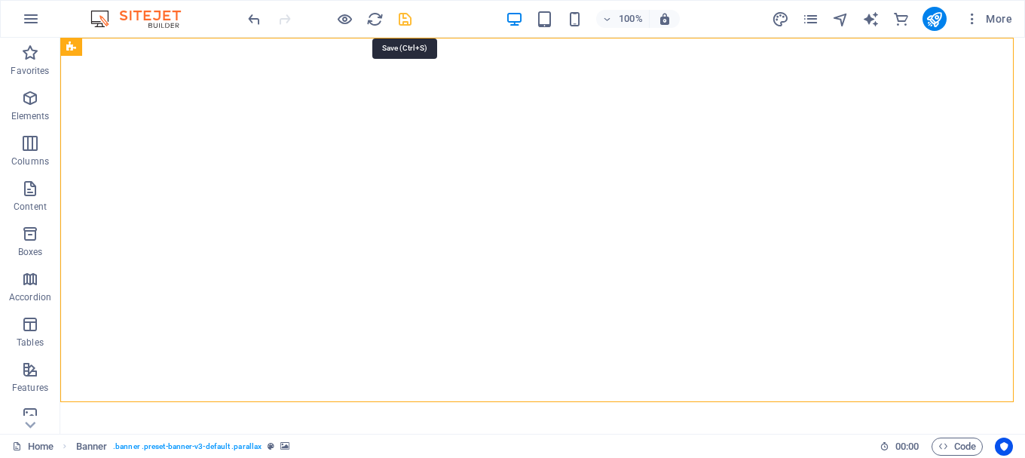
click at [403, 20] on icon "save" at bounding box center [404, 19] width 17 height 17
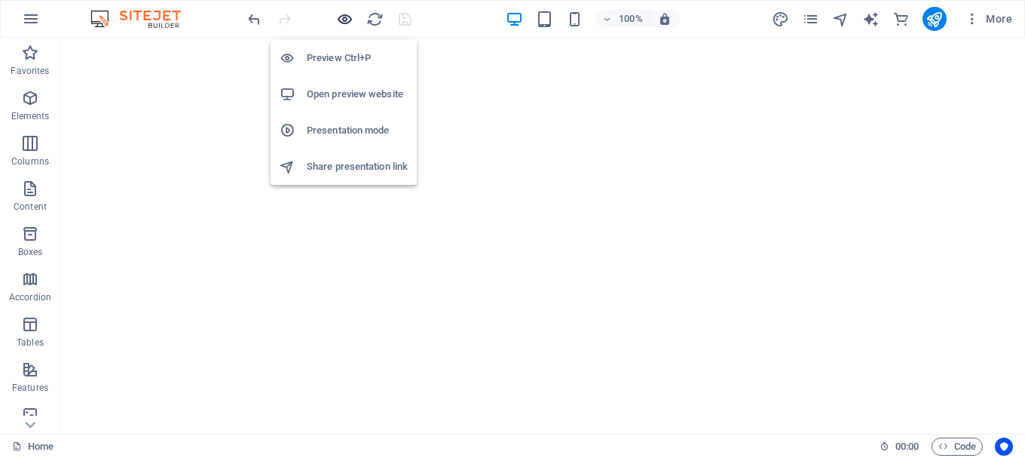
click at [342, 18] on icon "button" at bounding box center [344, 19] width 17 height 17
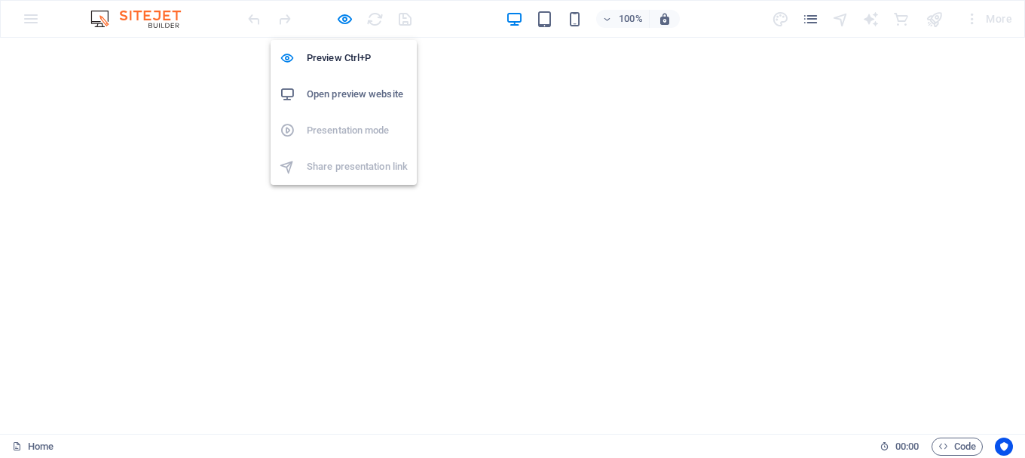
click at [338, 87] on h6 "Open preview website" at bounding box center [357, 94] width 101 height 18
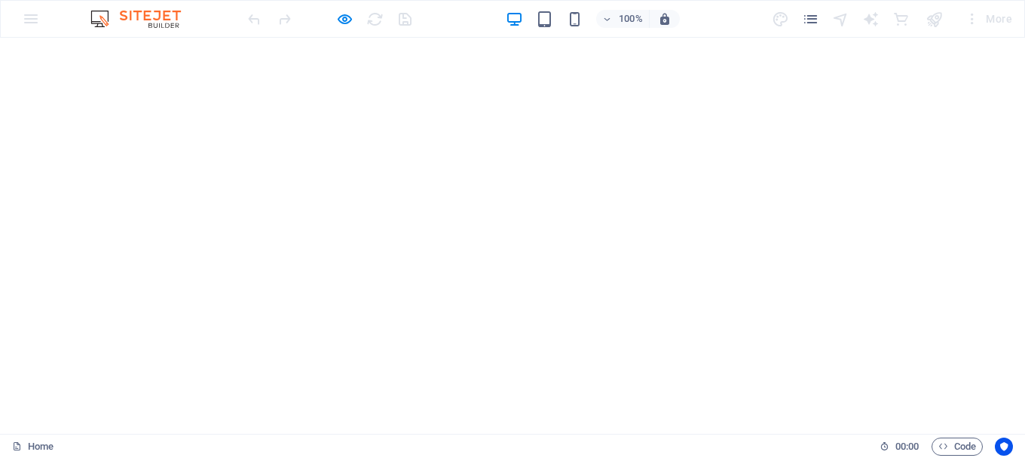
scroll to position [126, 0]
click at [630, 409] on div at bounding box center [512, 451] width 1025 height 84
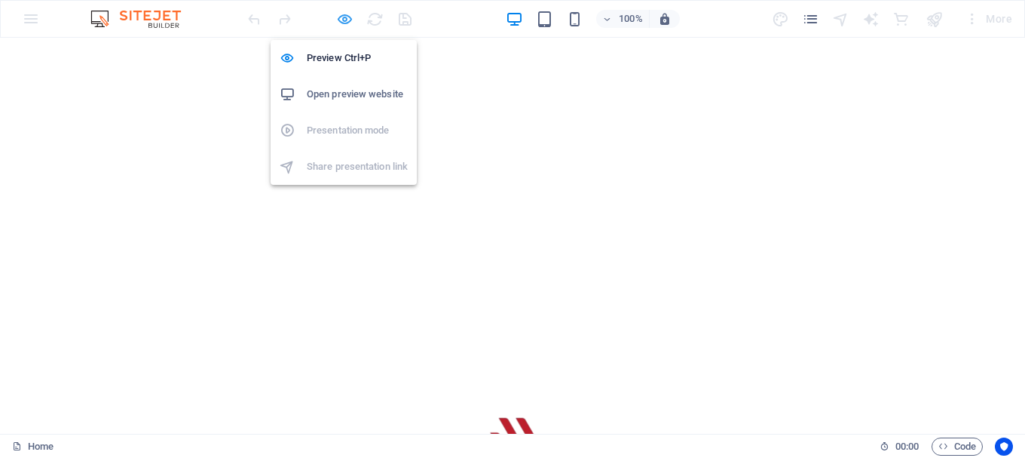
click at [345, 19] on icon "button" at bounding box center [344, 19] width 17 height 17
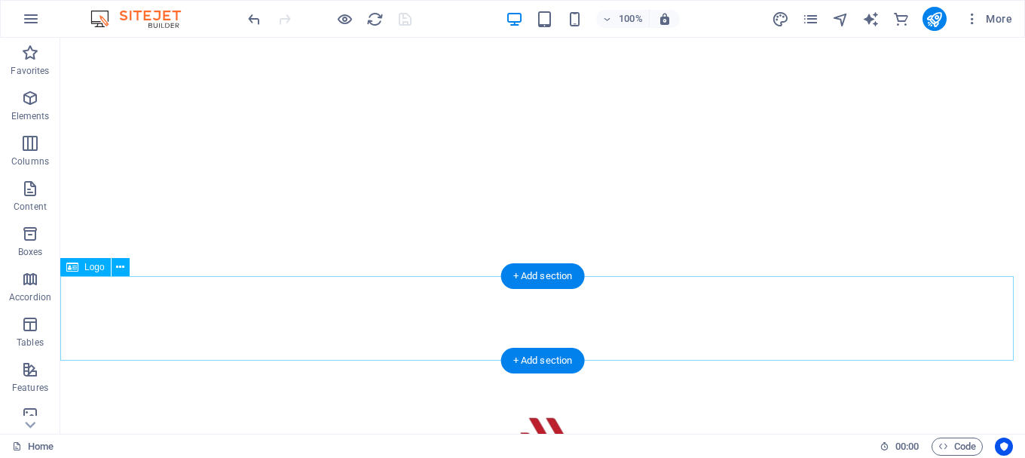
click at [717, 409] on div at bounding box center [542, 451] width 965 height 84
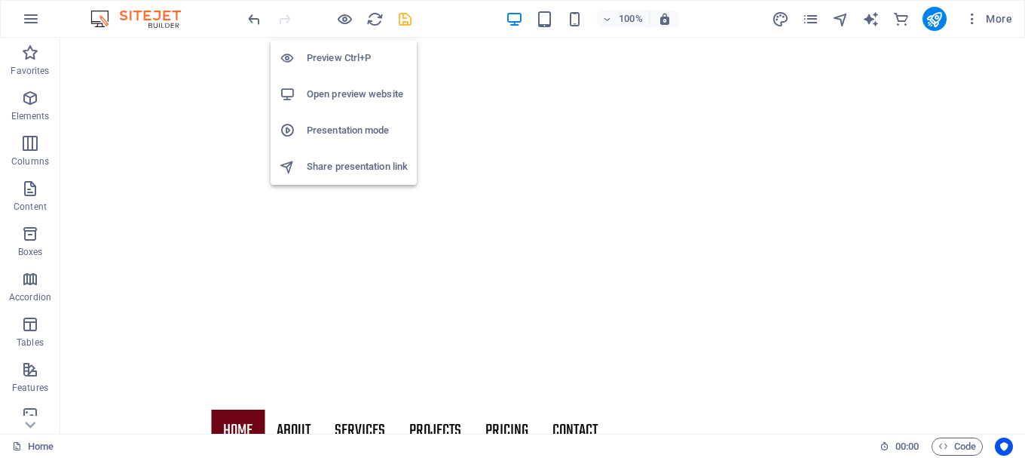
click at [340, 93] on h6 "Open preview website" at bounding box center [357, 94] width 101 height 18
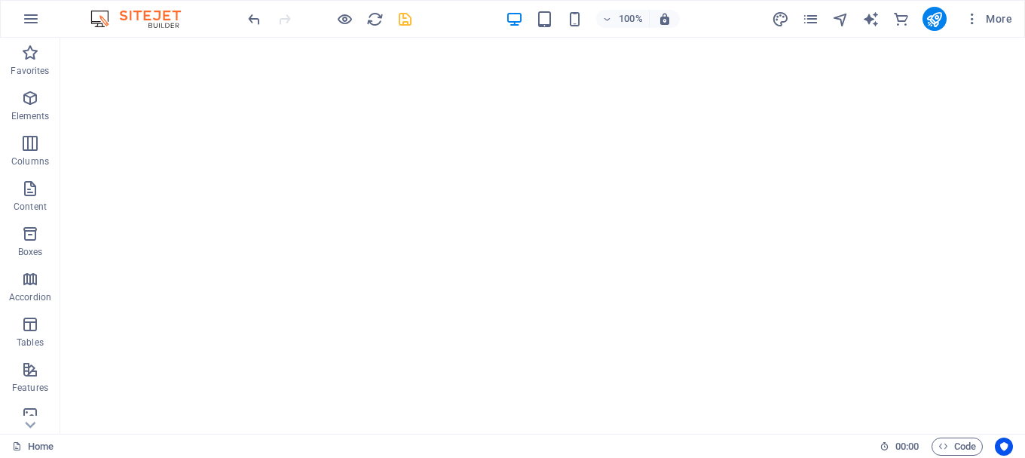
scroll to position [0, 0]
click at [403, 17] on icon "save" at bounding box center [404, 19] width 17 height 17
checkbox input "false"
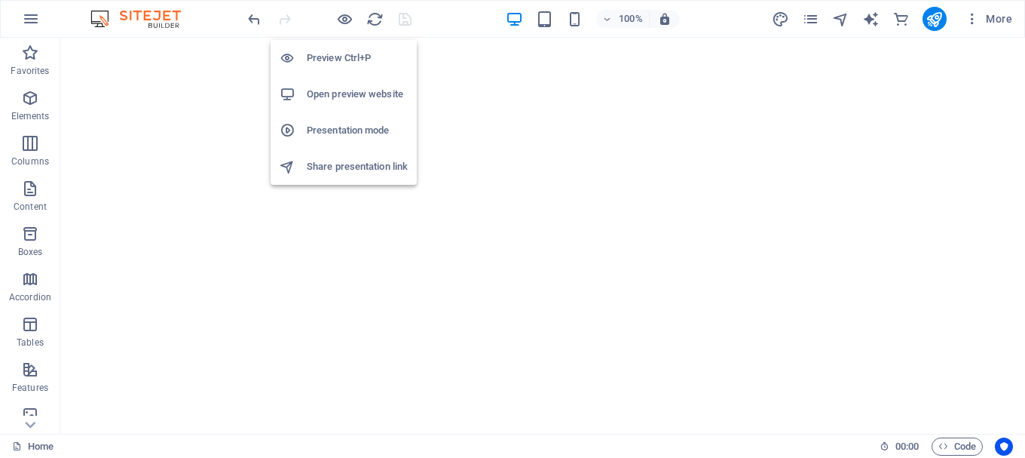
click at [341, 55] on h6 "Preview Ctrl+P" at bounding box center [357, 58] width 101 height 18
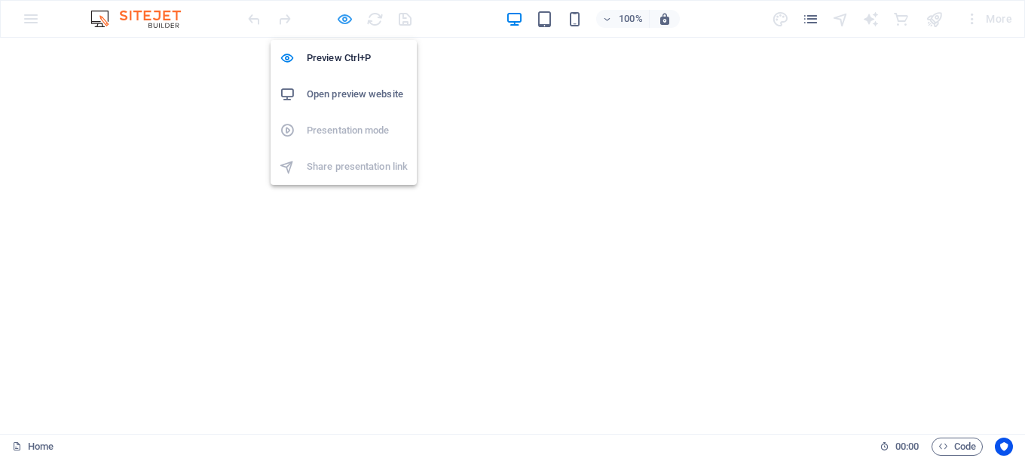
click at [345, 27] on icon "button" at bounding box center [344, 19] width 17 height 17
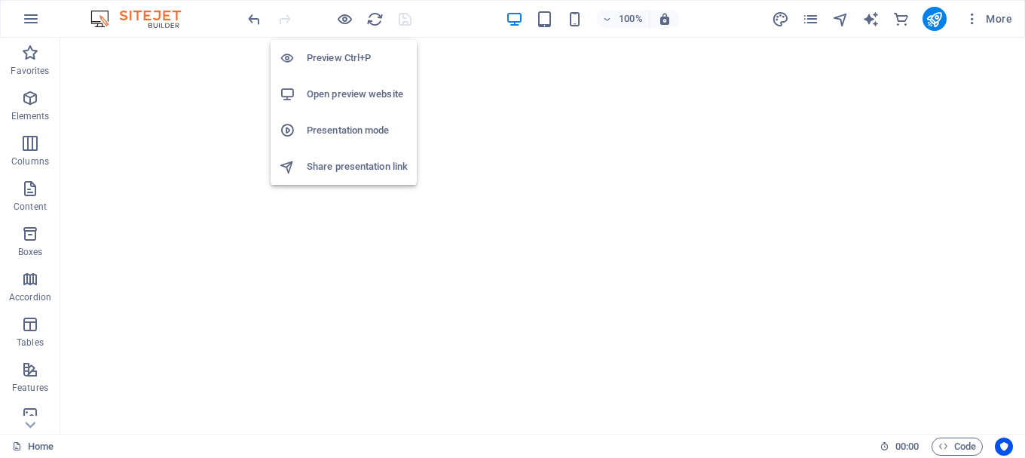
click at [344, 93] on h6 "Open preview website" at bounding box center [357, 94] width 101 height 18
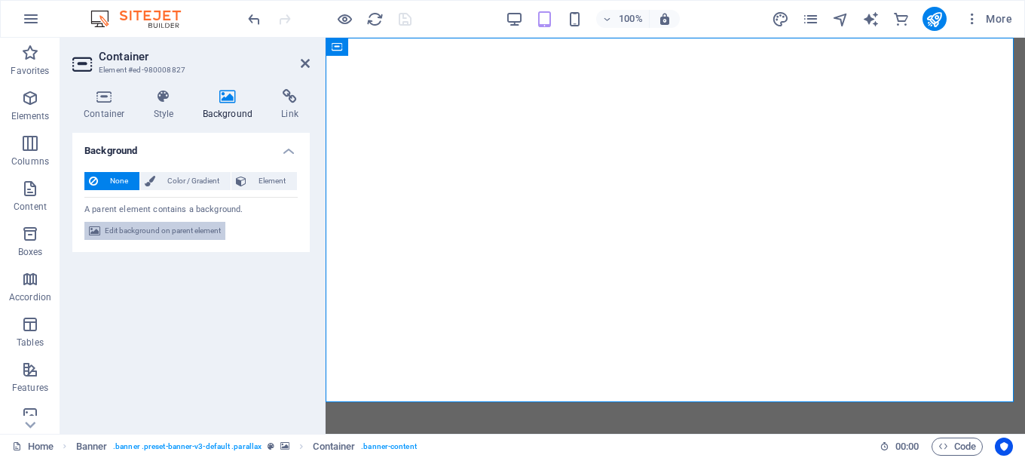
click at [204, 228] on span "Edit background on parent element" at bounding box center [163, 231] width 116 height 18
select select "fade"
select select "ms"
select select "s"
select select "progressive"
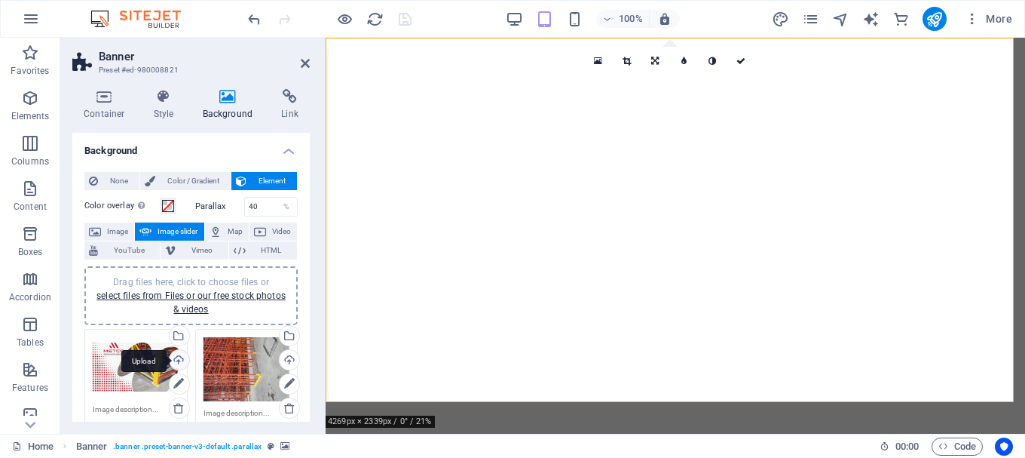
click at [182, 360] on div "Upload" at bounding box center [178, 361] width 23 height 23
click at [741, 61] on icon at bounding box center [740, 61] width 9 height 9
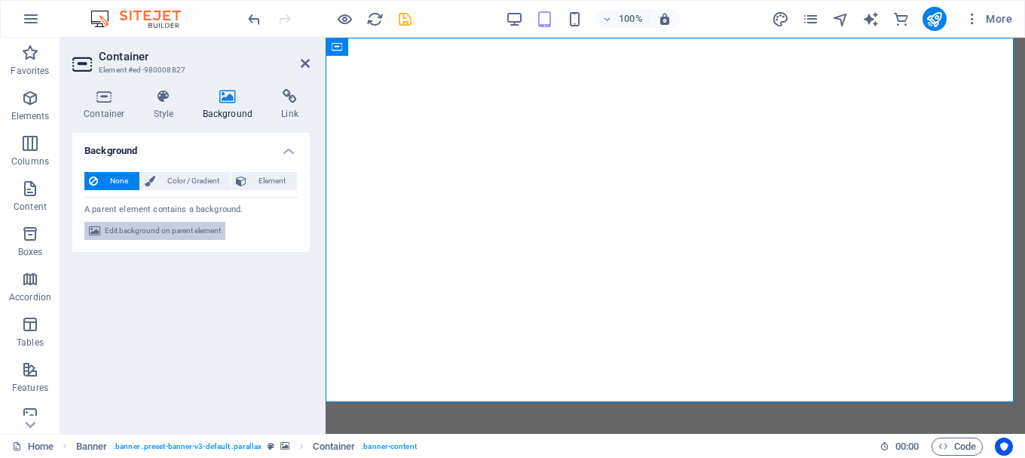
click at [201, 231] on span "Edit background on parent element" at bounding box center [163, 231] width 116 height 18
select select "fade"
select select "ms"
select select "s"
select select "progressive"
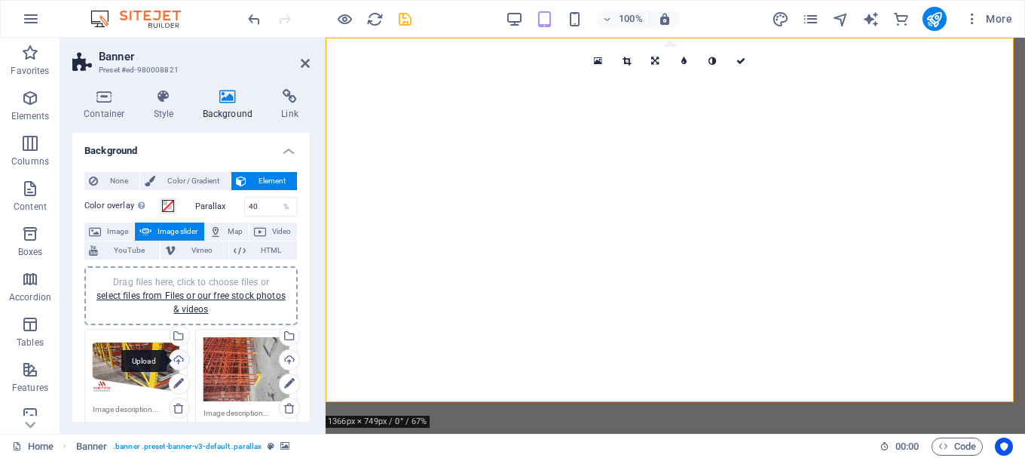
click at [179, 360] on div "Upload" at bounding box center [178, 361] width 23 height 23
click at [742, 66] on link at bounding box center [741, 61] width 29 height 29
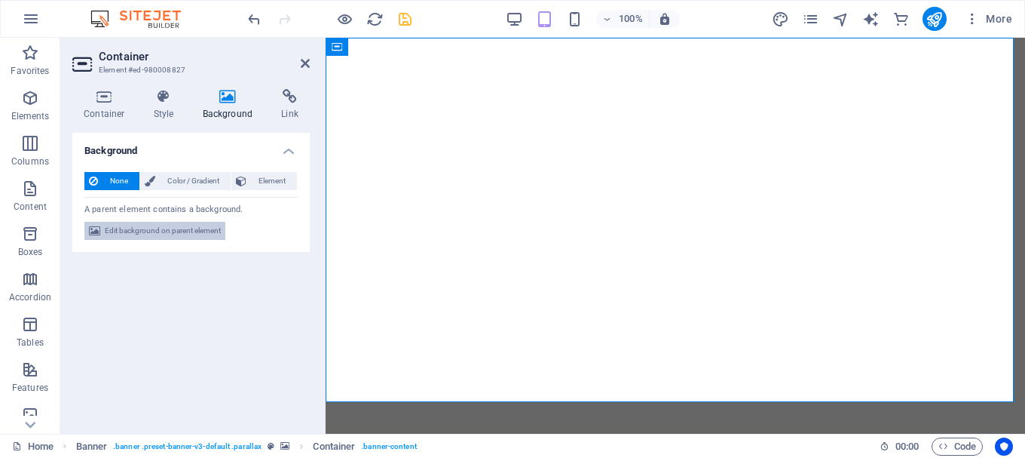
click at [175, 231] on span "Edit background on parent element" at bounding box center [163, 231] width 116 height 18
select select "fade"
select select "ms"
select select "s"
select select "progressive"
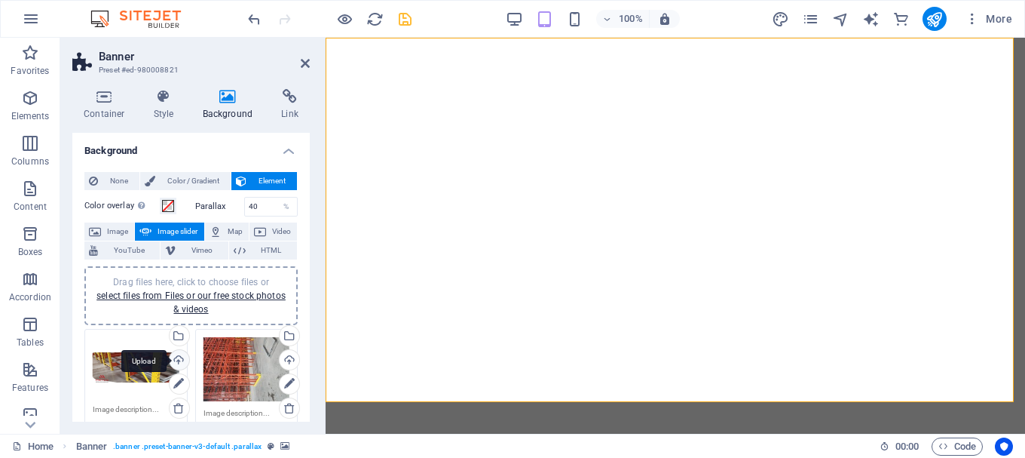
click at [176, 363] on div "Upload" at bounding box center [178, 361] width 23 height 23
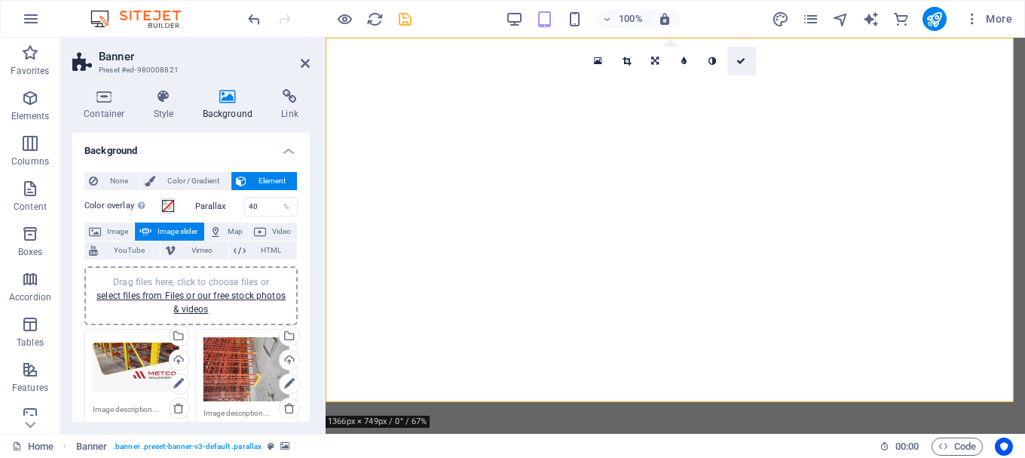
click at [745, 58] on icon at bounding box center [740, 61] width 9 height 9
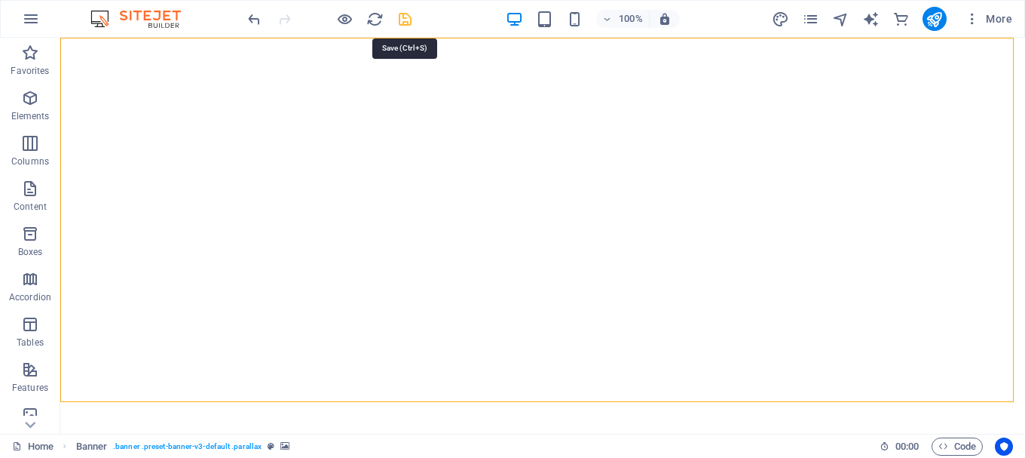
click at [407, 19] on icon "save" at bounding box center [404, 19] width 17 height 17
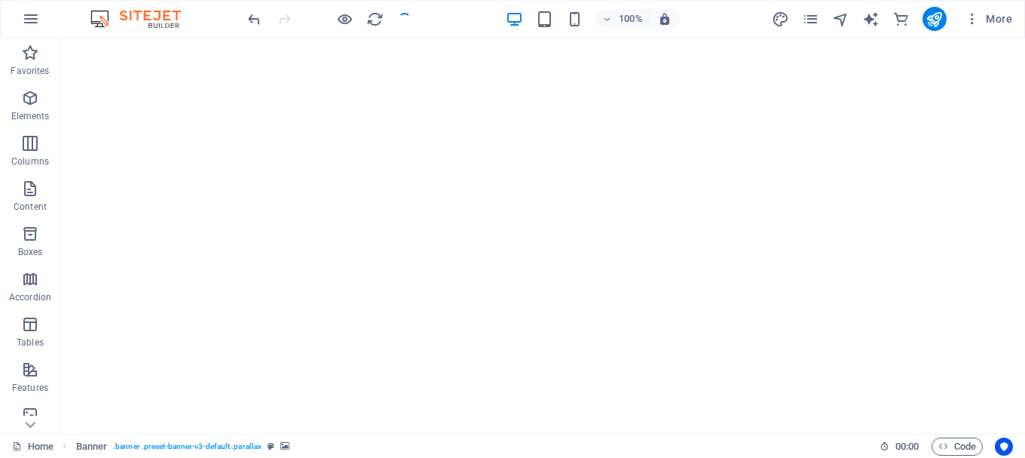
checkbox input "false"
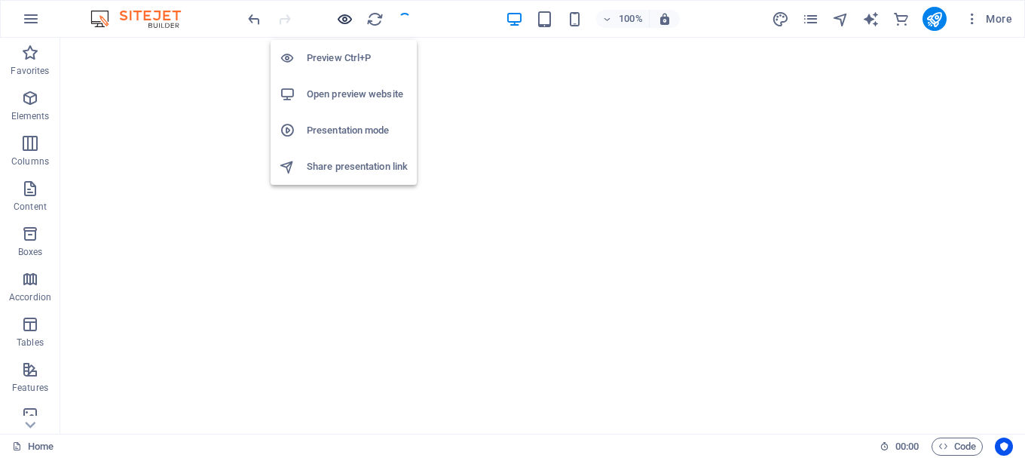
click at [347, 23] on icon "button" at bounding box center [344, 19] width 17 height 17
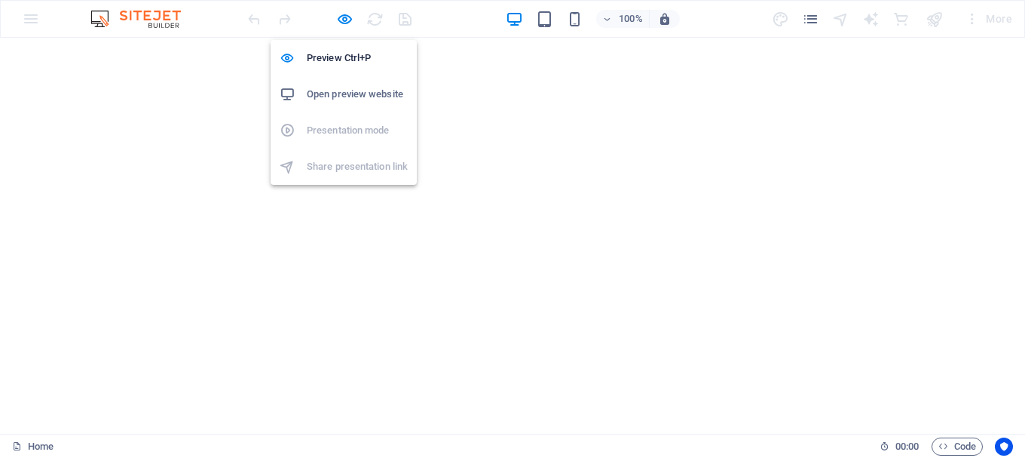
click at [353, 92] on h6 "Open preview website" at bounding box center [357, 94] width 101 height 18
click at [344, 22] on icon "button" at bounding box center [344, 19] width 17 height 17
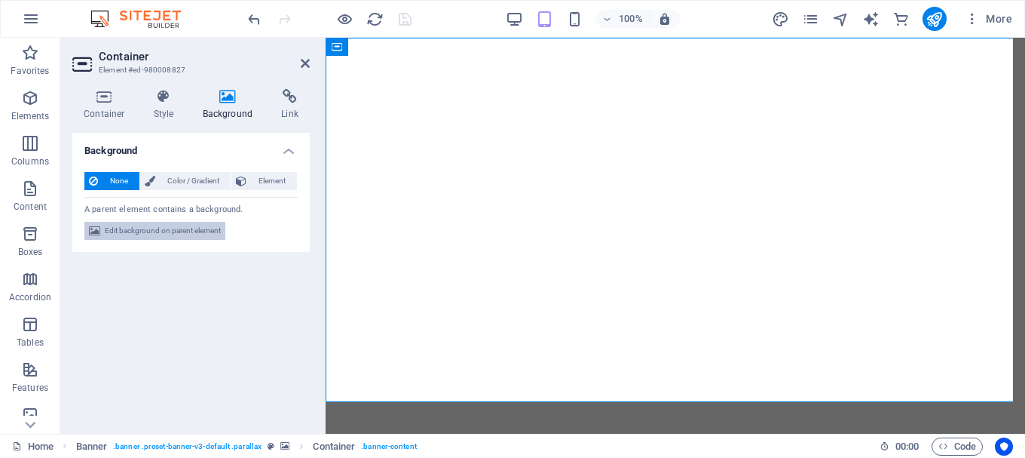
click at [172, 231] on span "Edit background on parent element" at bounding box center [163, 231] width 116 height 18
select select "fade"
select select "ms"
select select "s"
select select "progressive"
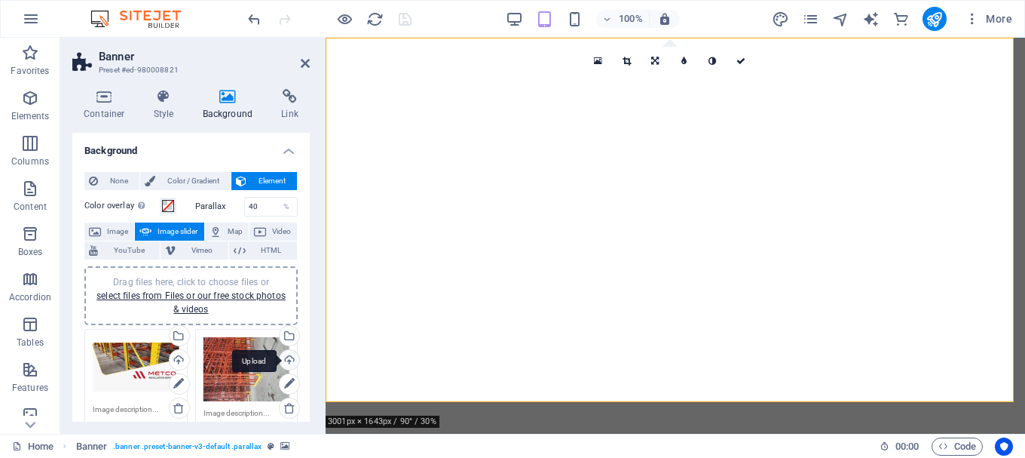
click at [290, 360] on div "Upload" at bounding box center [288, 361] width 23 height 23
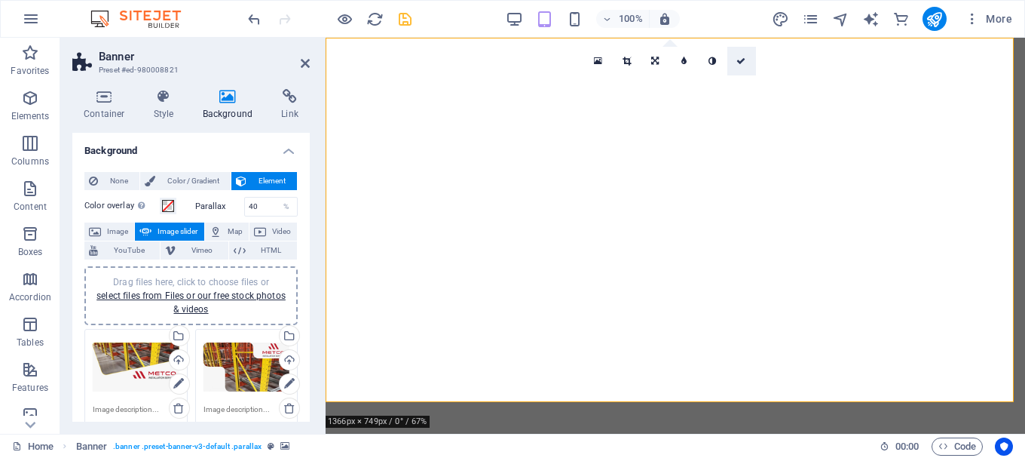
click at [737, 61] on icon at bounding box center [740, 61] width 9 height 9
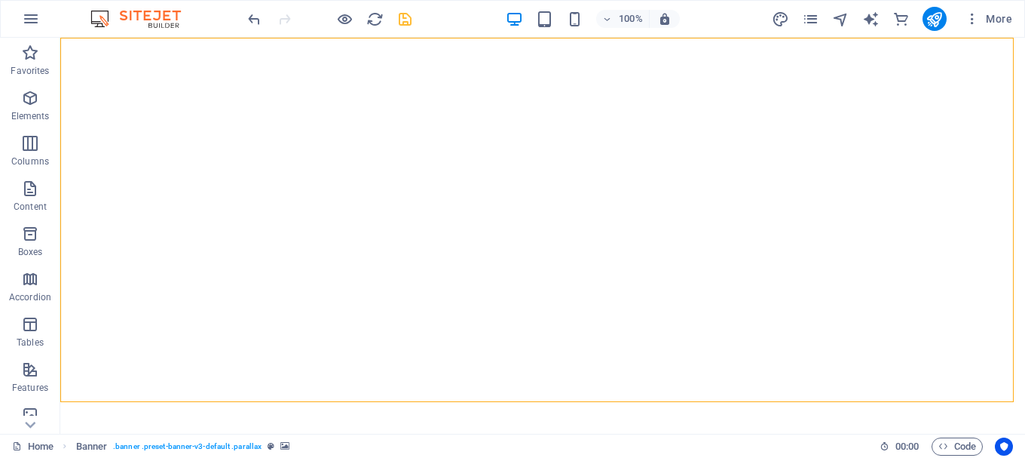
drag, startPoint x: 1023, startPoint y: 84, endPoint x: 1085, endPoint y: 55, distance: 68.1
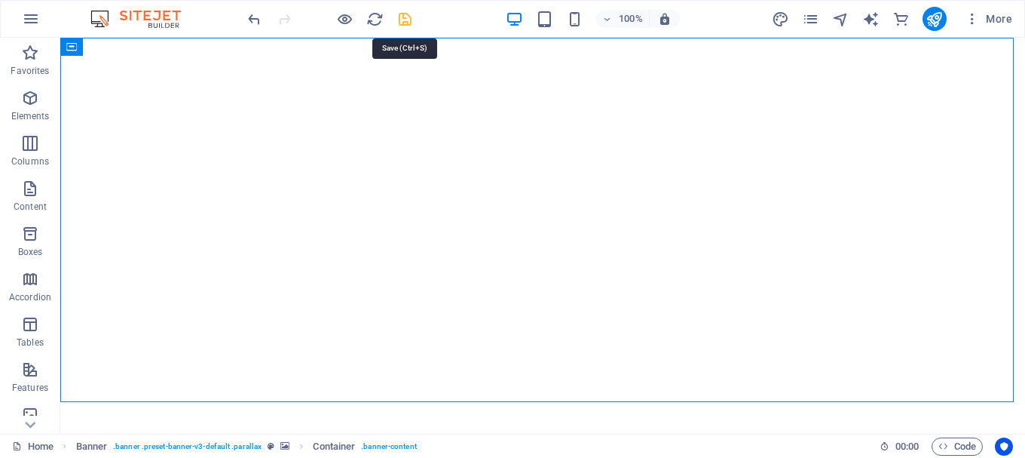
click at [404, 20] on icon "save" at bounding box center [404, 19] width 17 height 17
checkbox input "false"
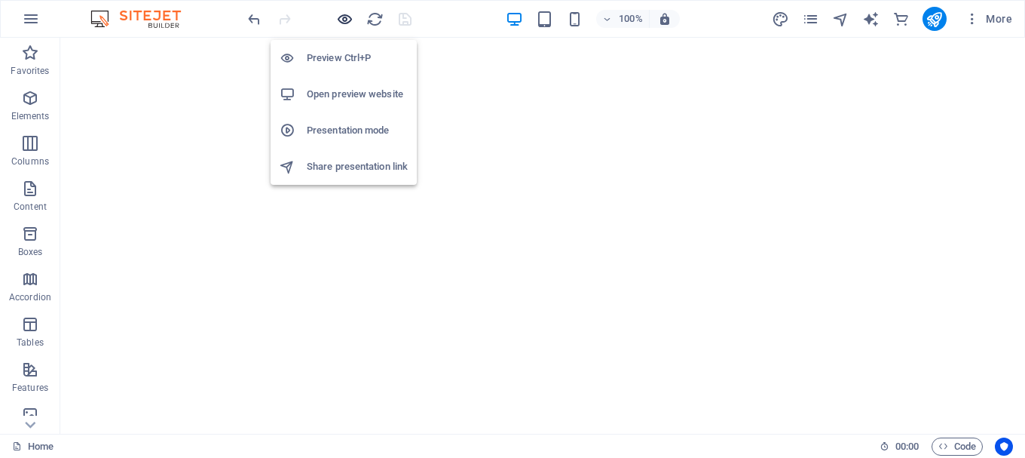
click at [349, 22] on icon "button" at bounding box center [344, 19] width 17 height 17
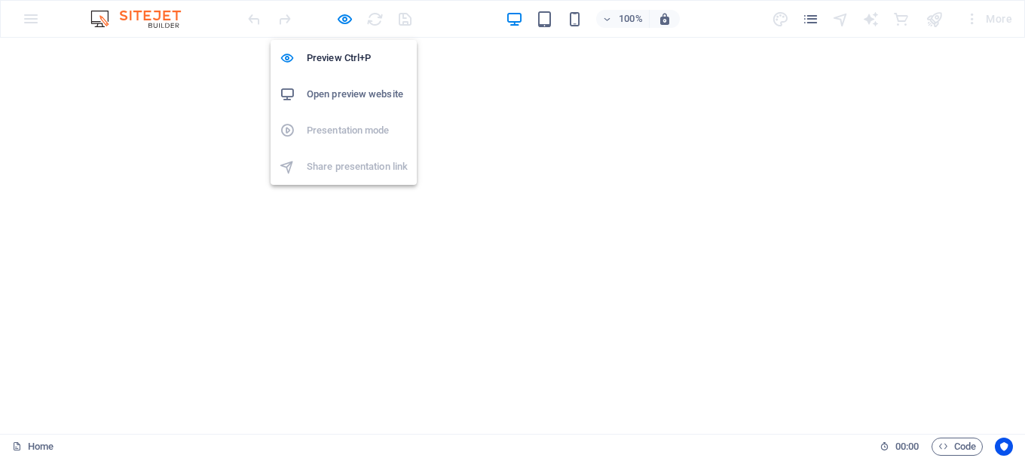
click at [347, 95] on h6 "Open preview website" at bounding box center [357, 94] width 101 height 18
click at [336, 21] on icon "button" at bounding box center [344, 19] width 17 height 17
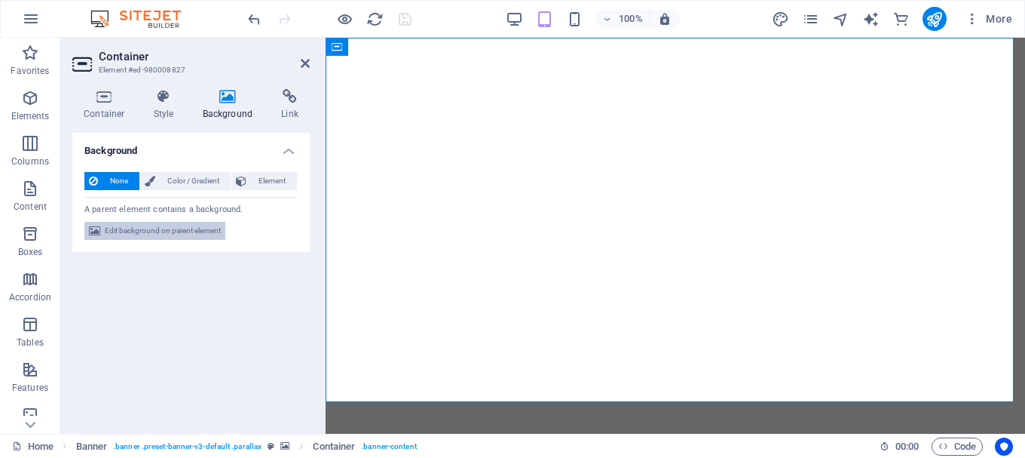
click at [179, 234] on span "Edit background on parent element" at bounding box center [163, 231] width 116 height 18
select select "fade"
select select "ms"
select select "s"
select select "progressive"
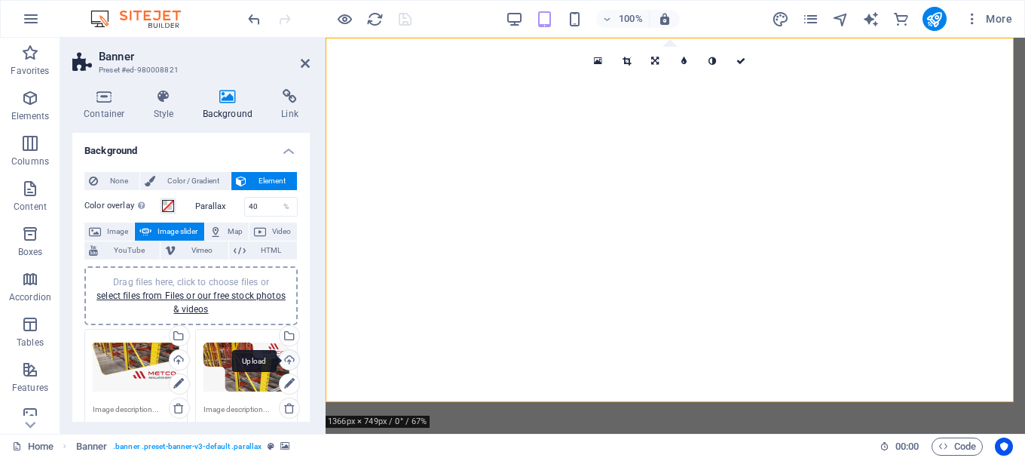
click at [286, 360] on div "Upload" at bounding box center [288, 361] width 23 height 23
click at [737, 68] on link at bounding box center [741, 61] width 29 height 29
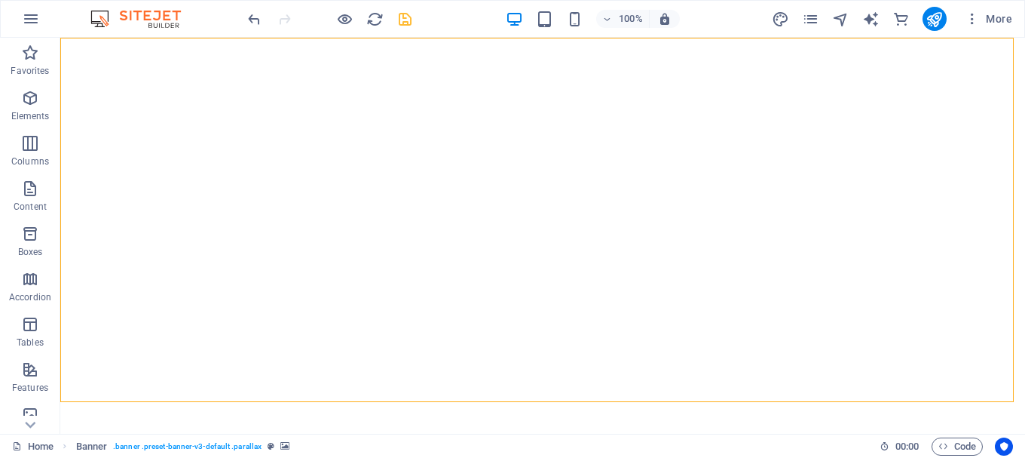
drag, startPoint x: 1021, startPoint y: 84, endPoint x: 1082, endPoint y: 51, distance: 68.5
click at [406, 15] on icon "save" at bounding box center [404, 19] width 17 height 17
checkbox input "false"
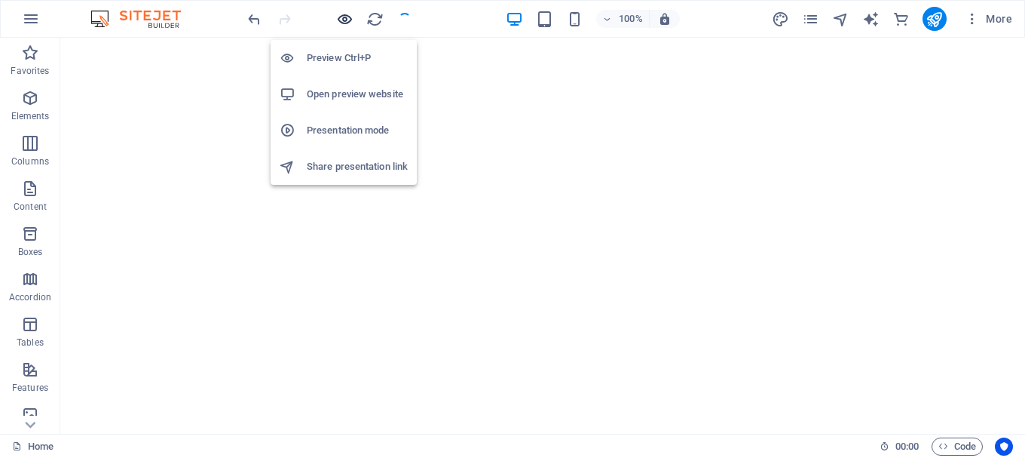
click at [340, 25] on icon "button" at bounding box center [344, 19] width 17 height 17
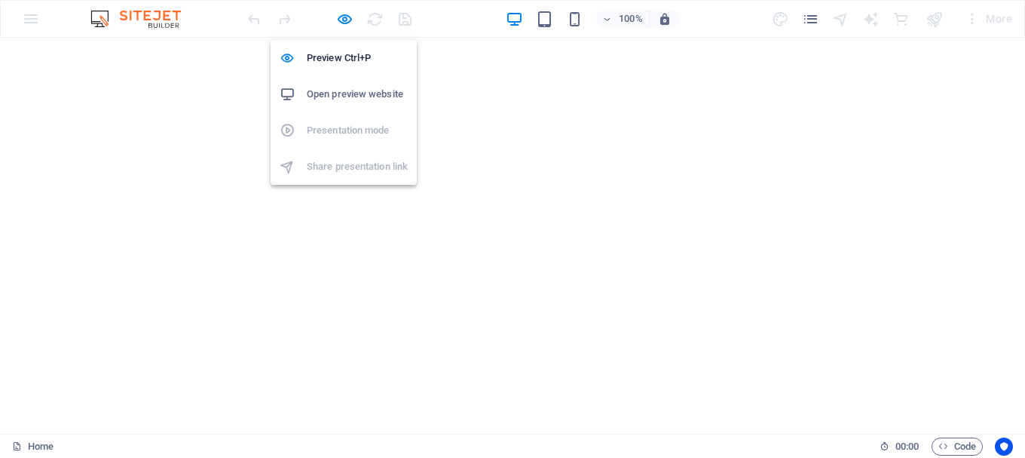
click at [343, 96] on h6 "Open preview website" at bounding box center [357, 94] width 101 height 18
click at [342, 20] on icon "button" at bounding box center [344, 19] width 17 height 17
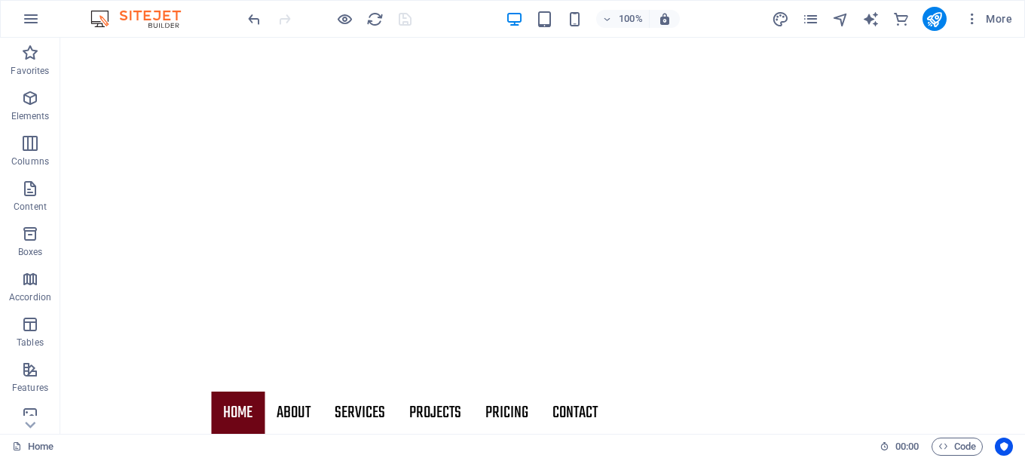
scroll to position [136, 0]
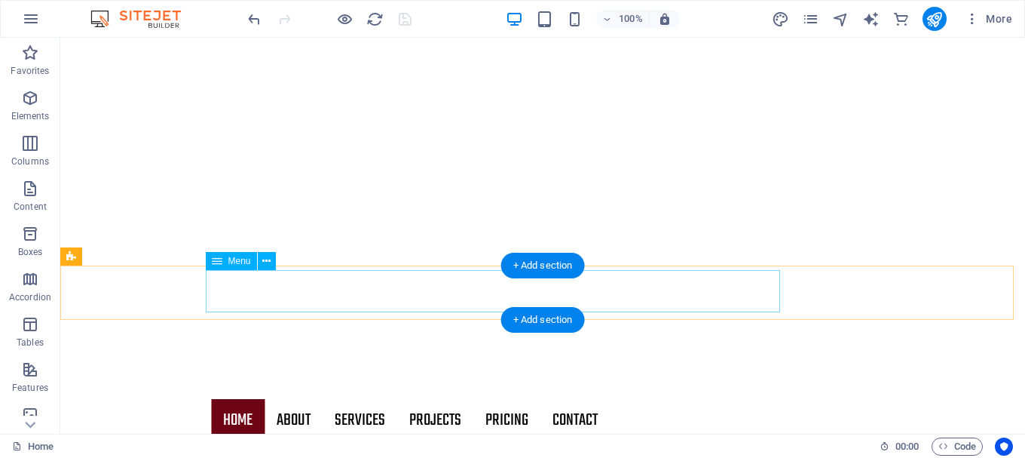
click at [654, 399] on nav "Home About Services Projects Project-detail Pricing Contact" at bounding box center [542, 420] width 663 height 42
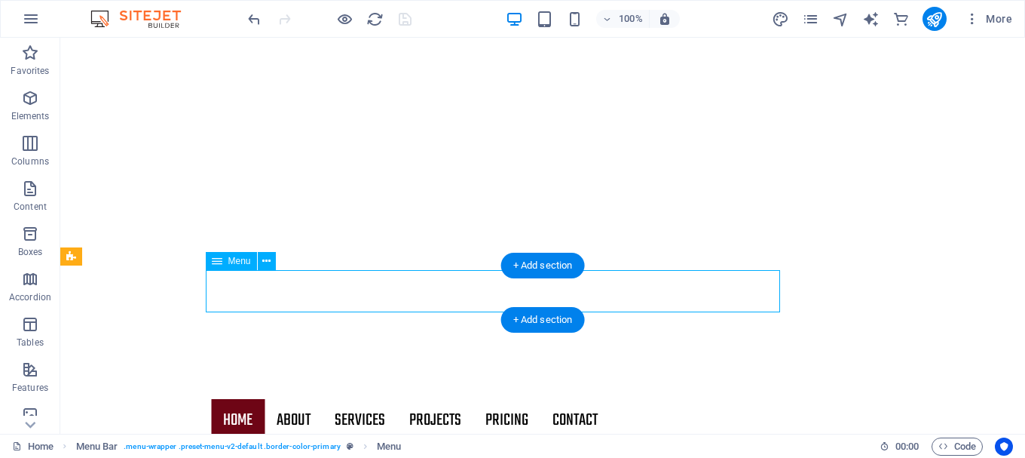
click at [654, 399] on nav "Home About Services Projects Project-detail Pricing Contact" at bounding box center [542, 420] width 663 height 42
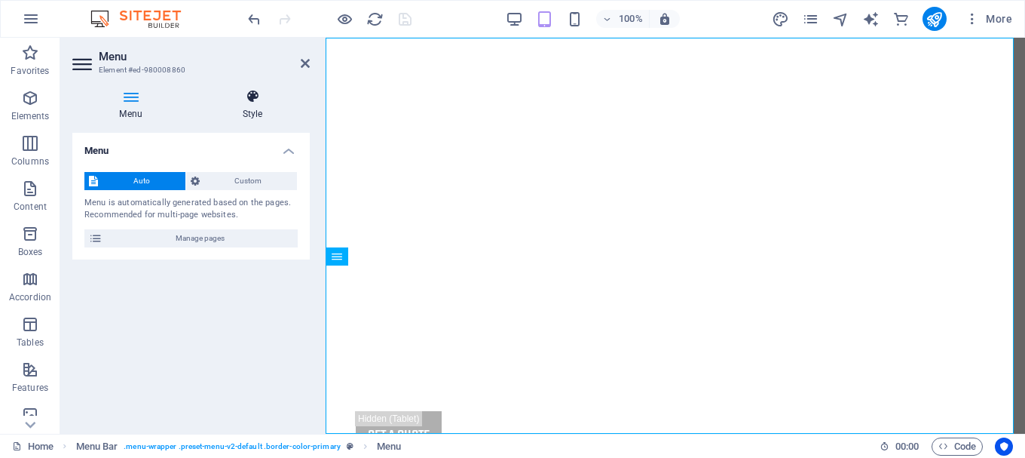
click at [251, 108] on h4 "Style" at bounding box center [252, 105] width 115 height 32
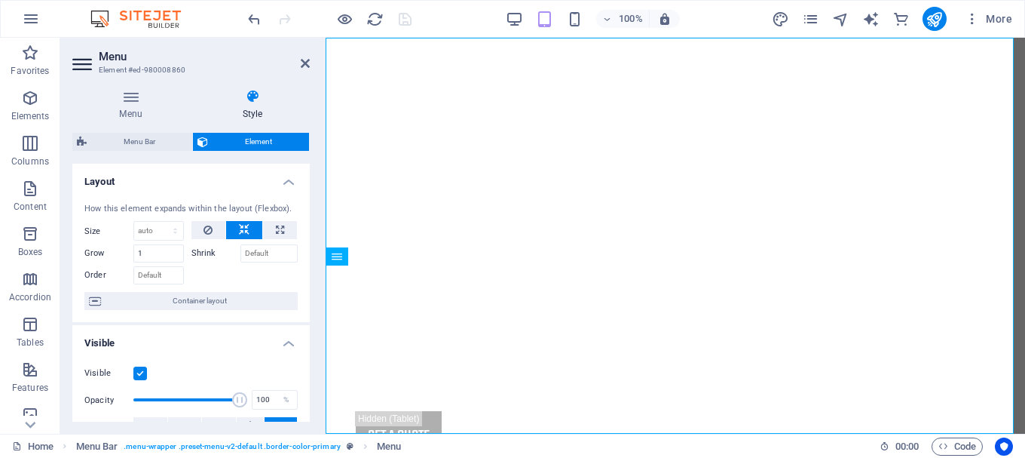
drag, startPoint x: 311, startPoint y: 247, endPoint x: 310, endPoint y: 257, distance: 9.8
click at [310, 257] on div "Menu Style Menu Auto Custom Menu is automatically generated based on the pages.…" at bounding box center [191, 255] width 262 height 357
click at [308, 256] on div "Menu Style Menu Auto Custom Menu is automatically generated based on the pages.…" at bounding box center [191, 255] width 262 height 357
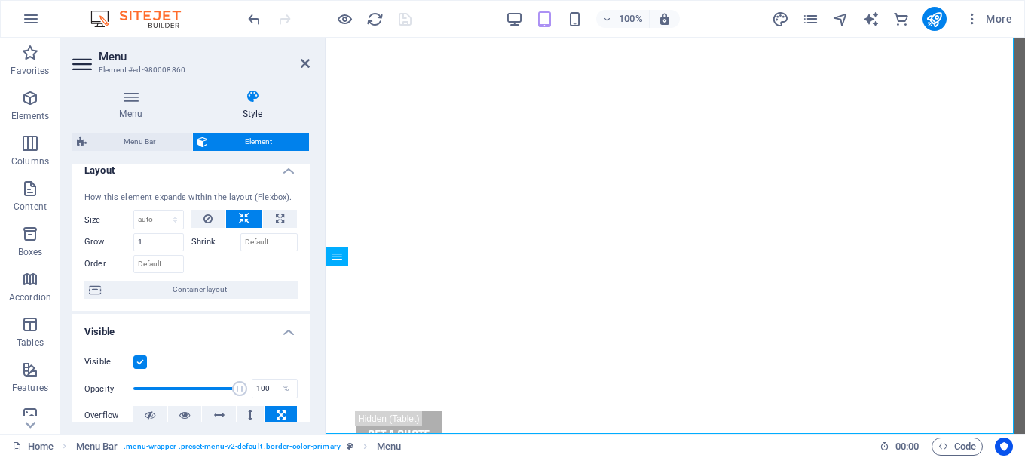
scroll to position [10, 0]
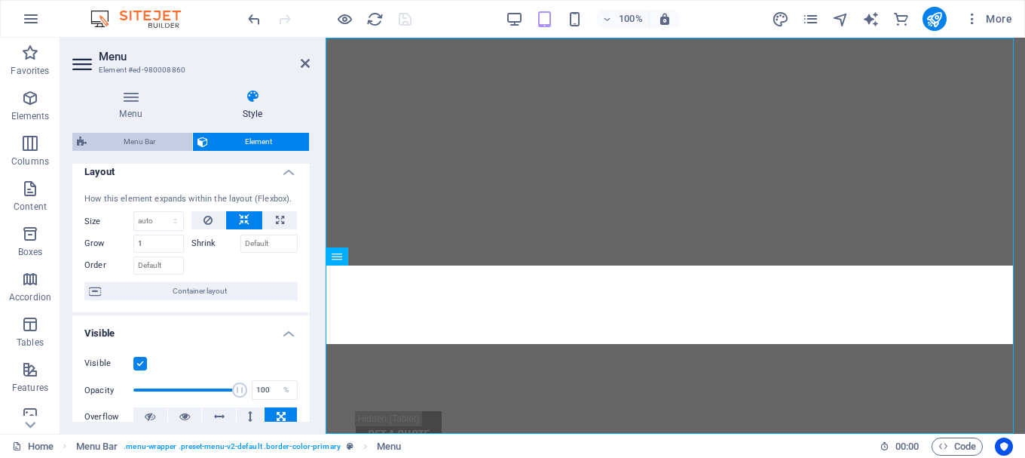
click at [169, 136] on span "Menu Bar" at bounding box center [139, 142] width 96 height 18
select select "rem"
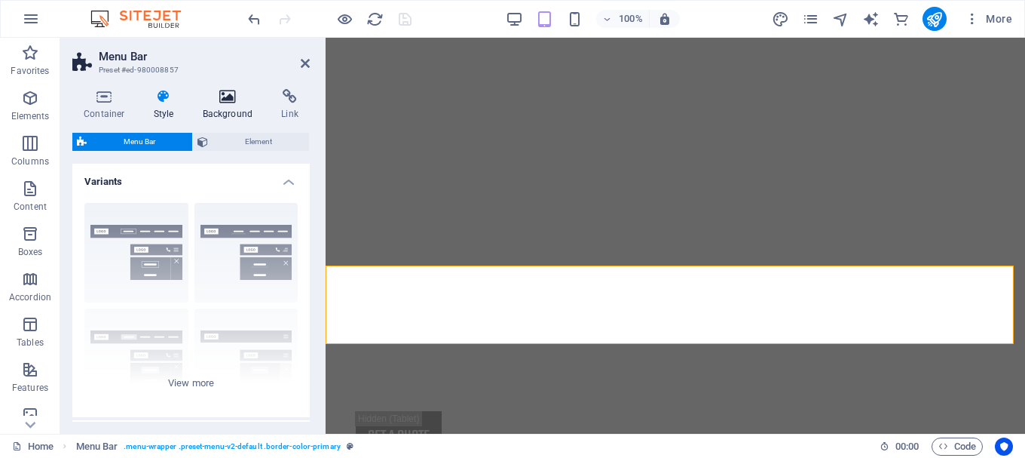
drag, startPoint x: 234, startPoint y: 163, endPoint x: 228, endPoint y: 109, distance: 54.6
click at [228, 109] on div "Container Style Background Link Size Height Default px rem % vh vw Min. height …" at bounding box center [190, 255] width 237 height 332
click at [228, 109] on h4 "Background" at bounding box center [230, 105] width 79 height 32
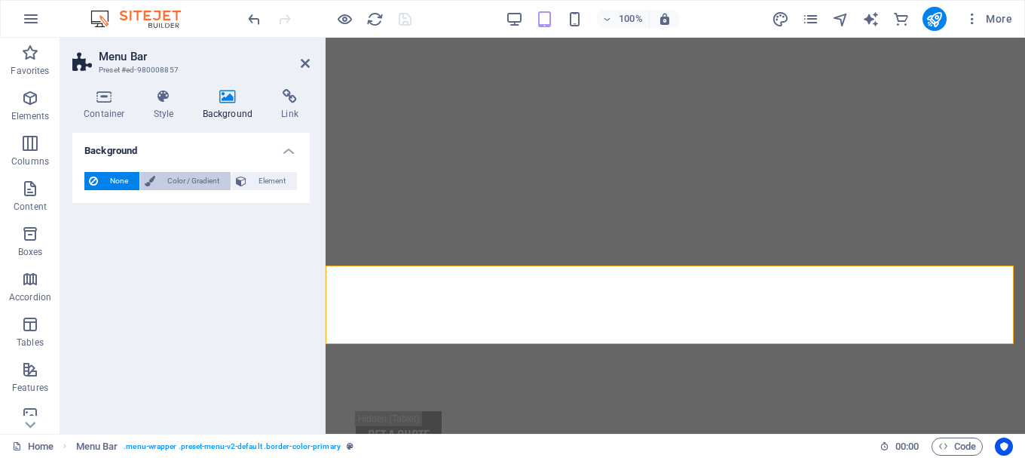
click at [207, 181] on span "Color / Gradient" at bounding box center [193, 181] width 66 height 18
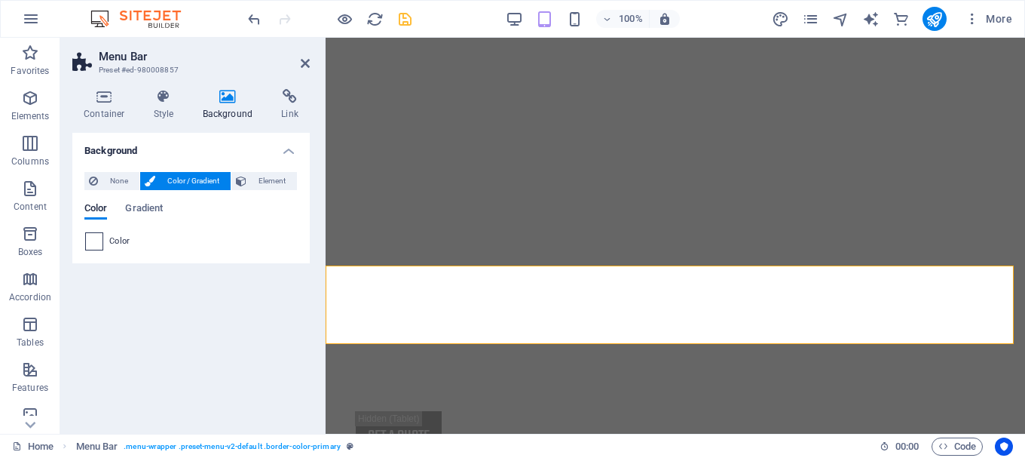
click at [96, 243] on span at bounding box center [94, 241] width 17 height 17
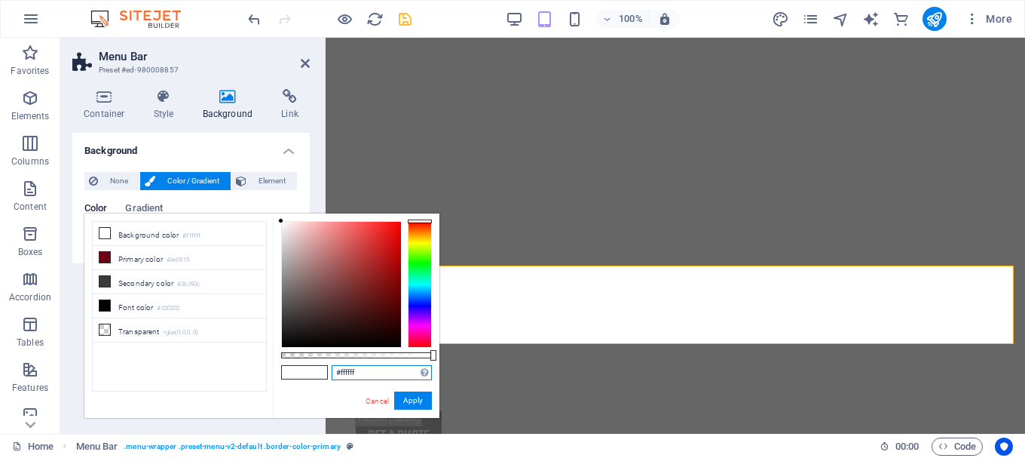
click at [371, 372] on input "#ffffff" at bounding box center [382, 372] width 100 height 15
click at [378, 367] on input "#ffffff" at bounding box center [382, 372] width 100 height 15
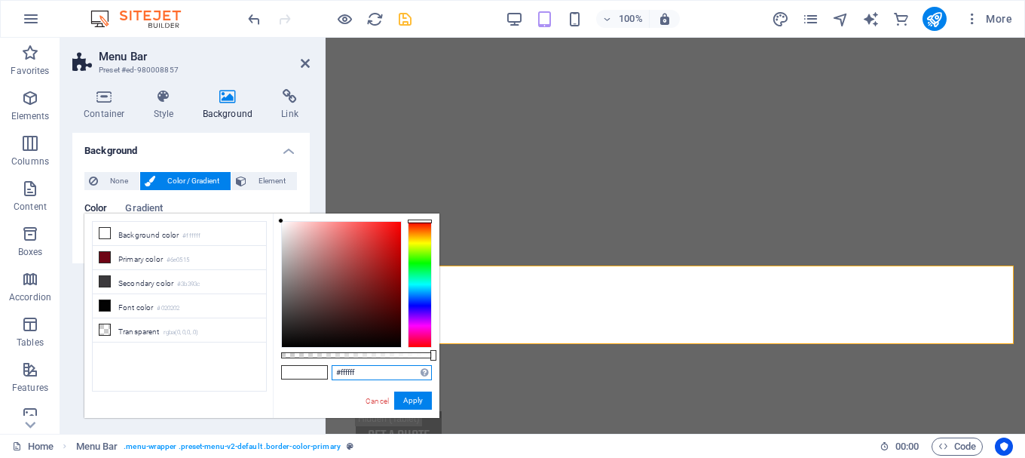
paste input "8f8f8"
click at [417, 402] on button "Apply" at bounding box center [413, 400] width 38 height 18
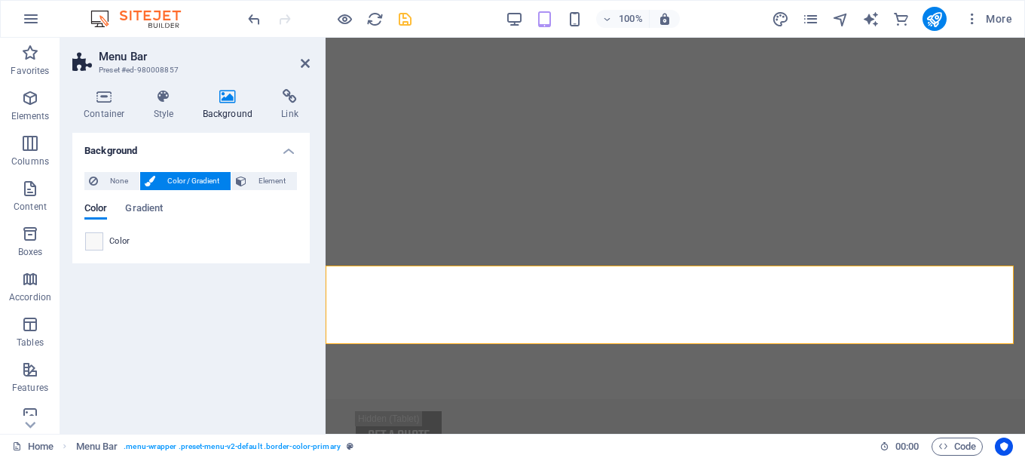
click at [99, 253] on div "None Color / Gradient Element Stretch background to full-width Color overlay Pl…" at bounding box center [190, 211] width 237 height 103
click at [98, 249] on div at bounding box center [94, 241] width 18 height 18
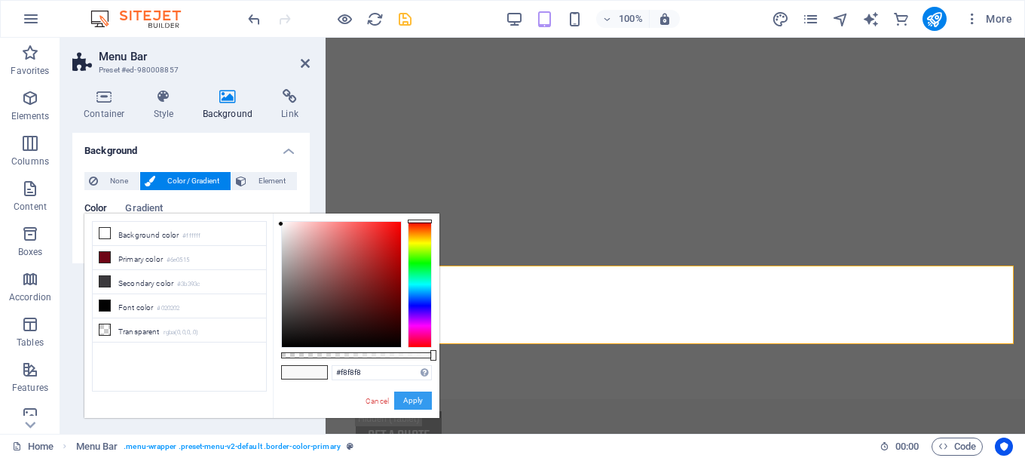
click at [412, 402] on button "Apply" at bounding box center [413, 400] width 38 height 18
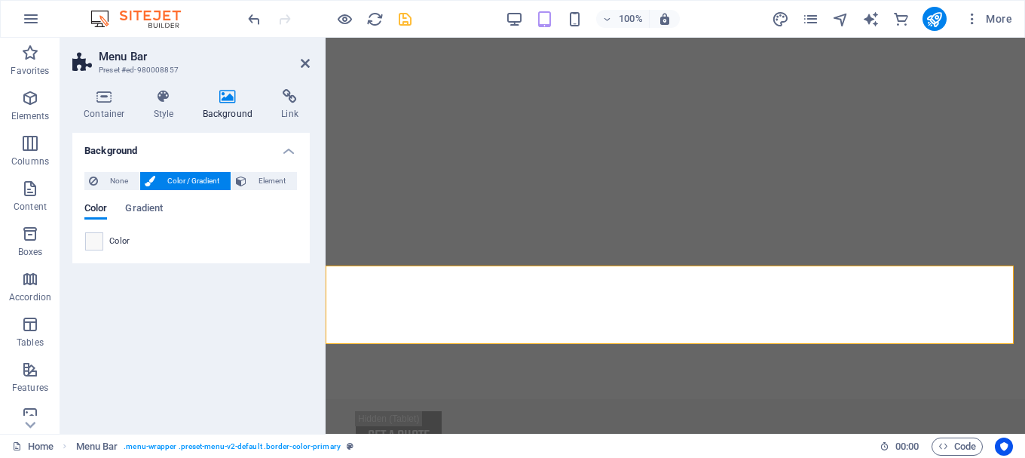
click at [111, 242] on span "Color" at bounding box center [119, 241] width 21 height 12
click at [97, 242] on span at bounding box center [94, 241] width 17 height 17
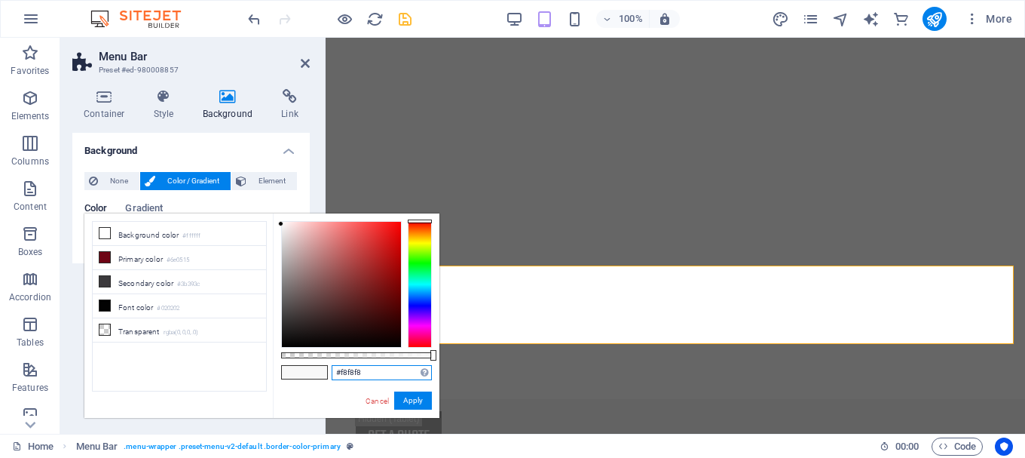
click at [362, 375] on input "#f8f8f8" at bounding box center [382, 372] width 100 height 15
type input "#"
paste input "#f8f8f8"
click at [412, 398] on button "Apply" at bounding box center [413, 400] width 38 height 18
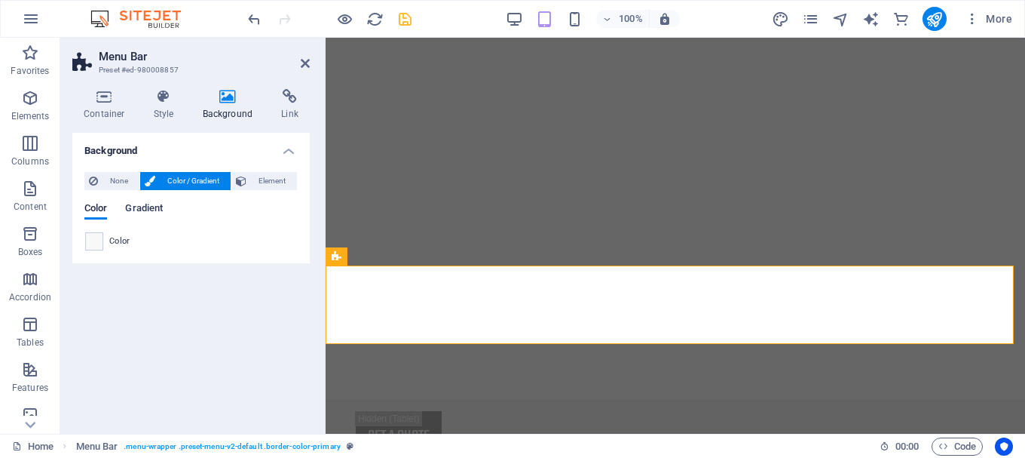
click at [139, 208] on span "Gradient" at bounding box center [144, 209] width 38 height 21
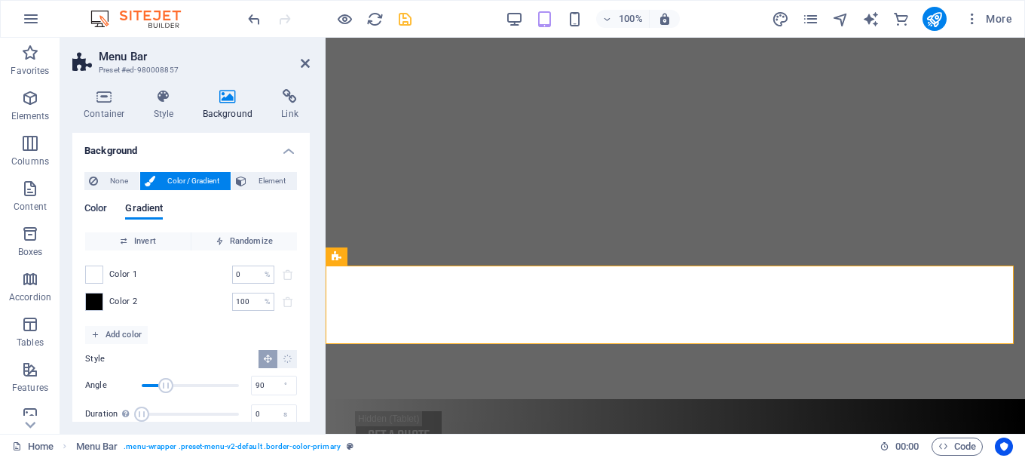
click at [97, 207] on span "Color" at bounding box center [95, 209] width 23 height 21
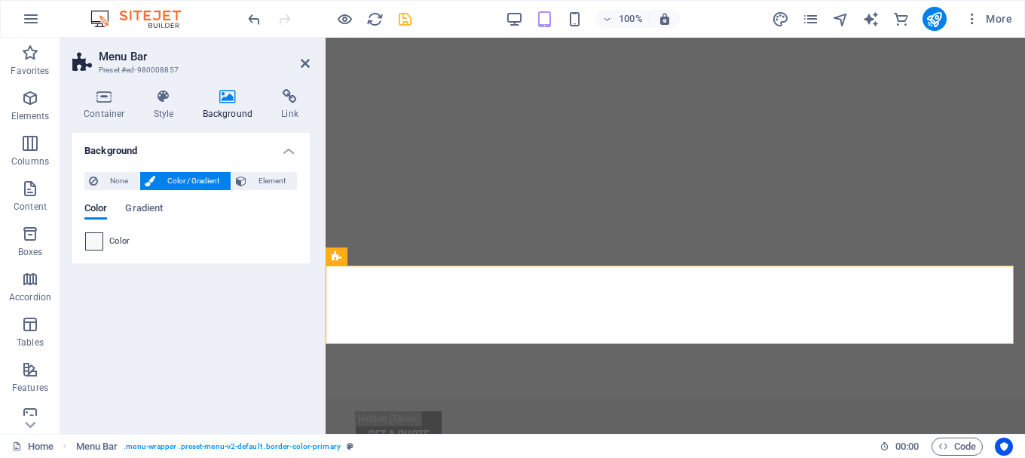
click at [99, 243] on span at bounding box center [94, 241] width 17 height 17
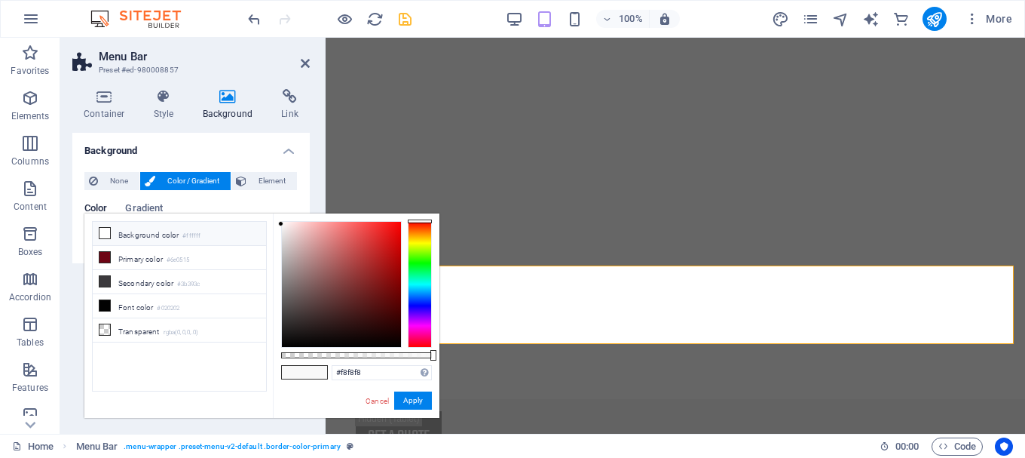
click at [155, 239] on li "Background color #ffffff" at bounding box center [179, 234] width 173 height 24
click at [394, 371] on input "#ffffff" at bounding box center [382, 372] width 100 height 15
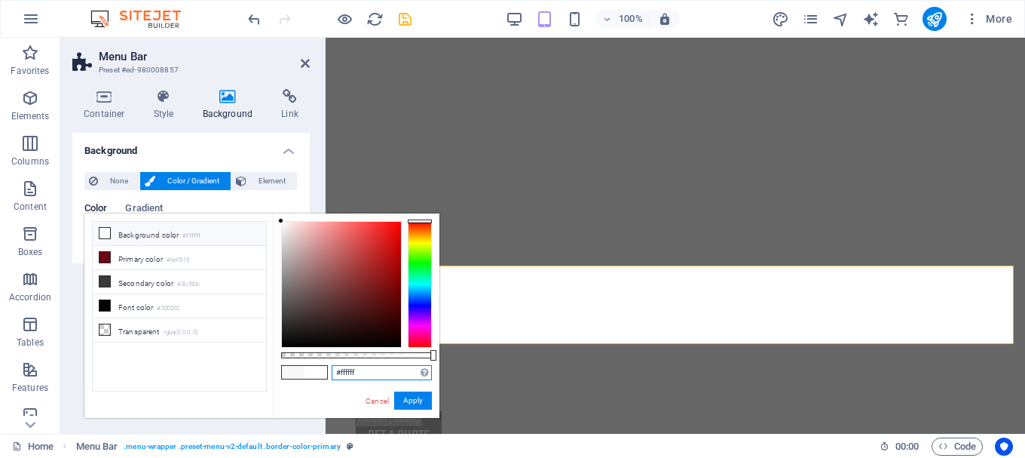
paste input "8f8f8"
type input "#f8f8f8"
click at [412, 403] on button "Apply" at bounding box center [413, 400] width 38 height 18
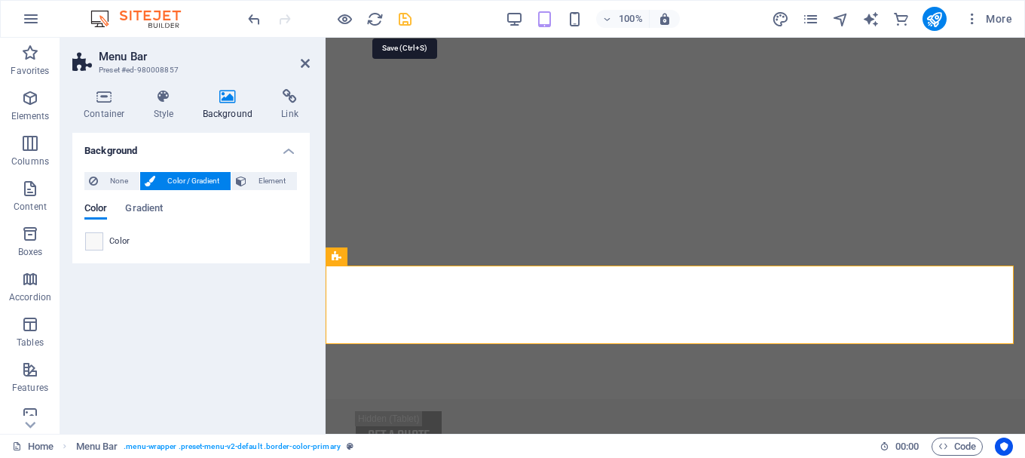
click at [409, 16] on icon "save" at bounding box center [404, 19] width 17 height 17
checkbox input "false"
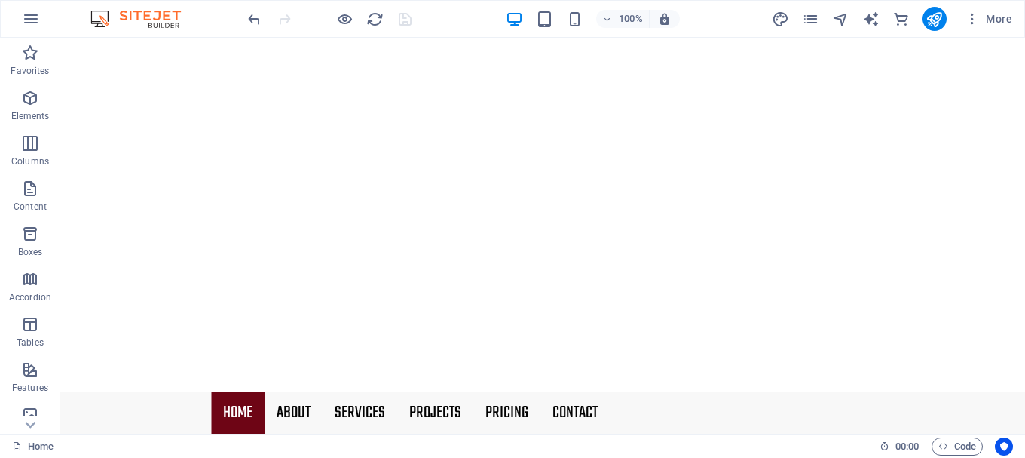
scroll to position [0, 0]
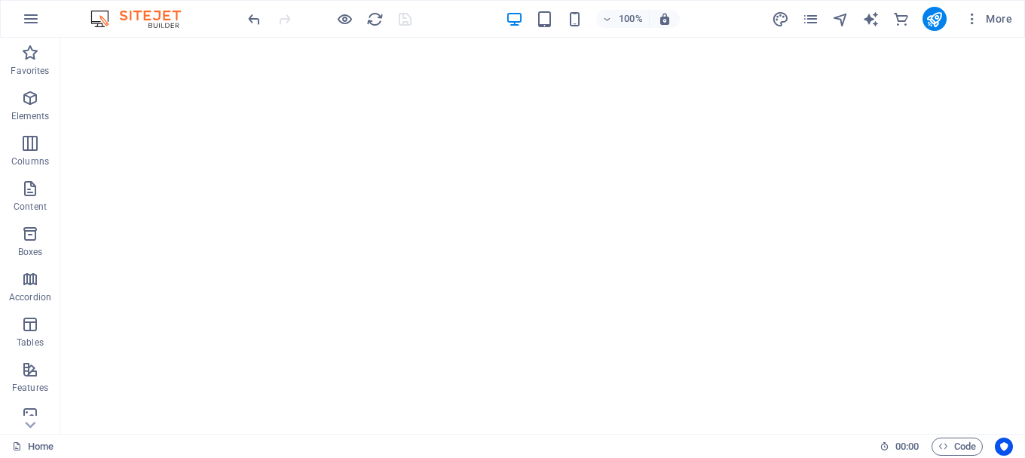
drag, startPoint x: 1020, startPoint y: 87, endPoint x: 1071, endPoint y: 63, distance: 56.3
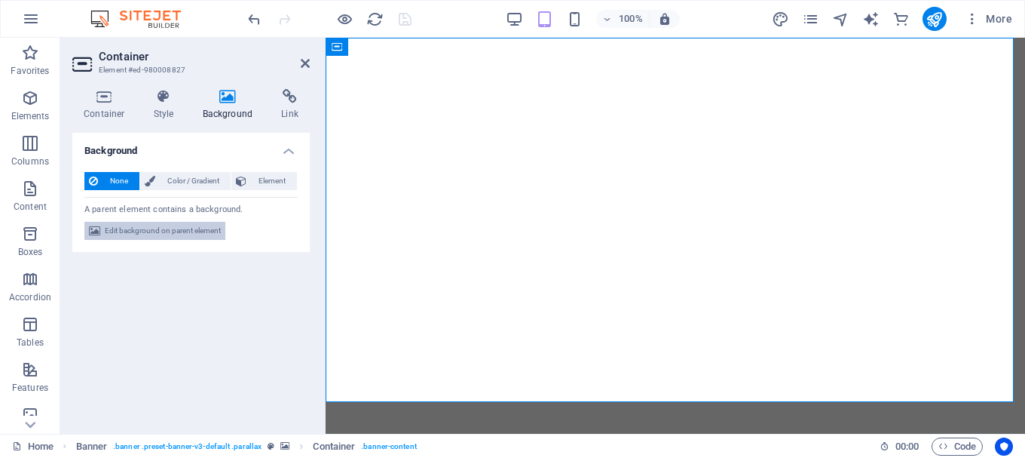
click at [205, 232] on span "Edit background on parent element" at bounding box center [163, 231] width 116 height 18
select select "fade"
select select "ms"
select select "s"
select select "progressive"
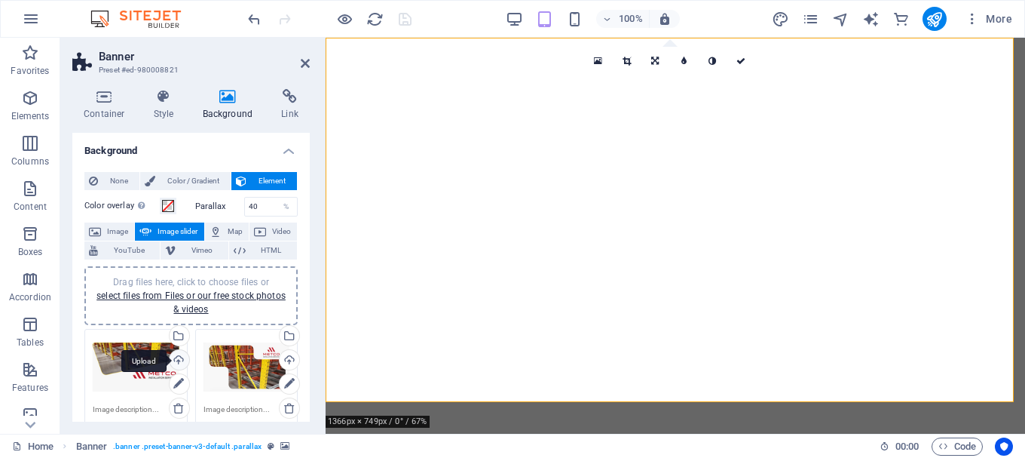
click at [176, 364] on div "Upload" at bounding box center [178, 361] width 23 height 23
click at [745, 60] on icon at bounding box center [740, 61] width 9 height 9
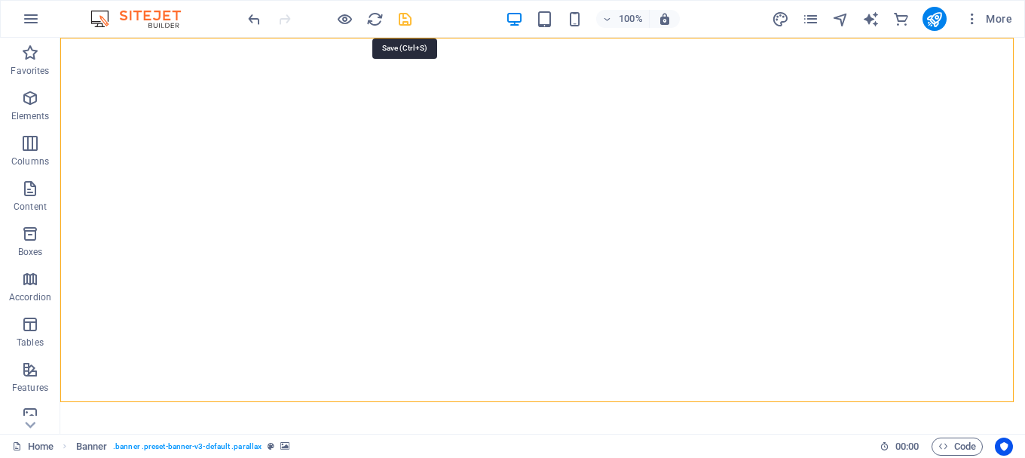
click at [406, 19] on icon "save" at bounding box center [404, 19] width 17 height 17
checkbox input "false"
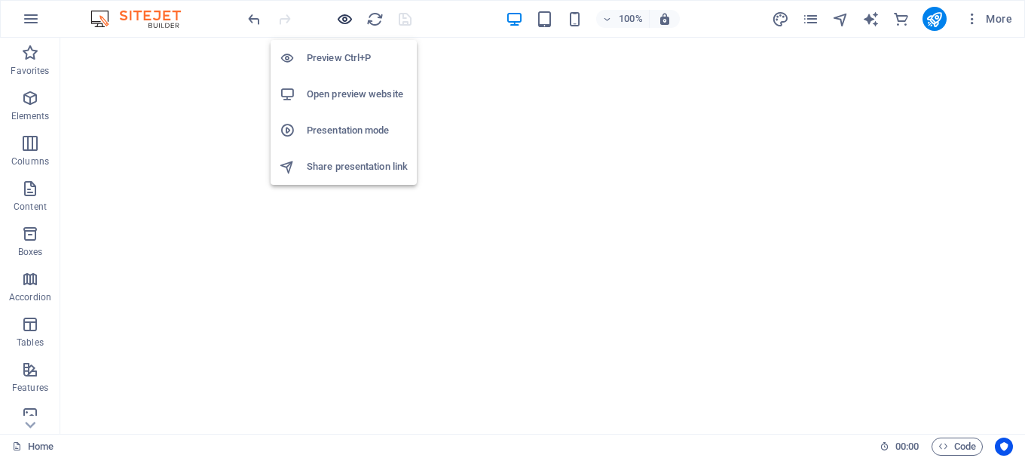
click at [350, 15] on icon "button" at bounding box center [344, 19] width 17 height 17
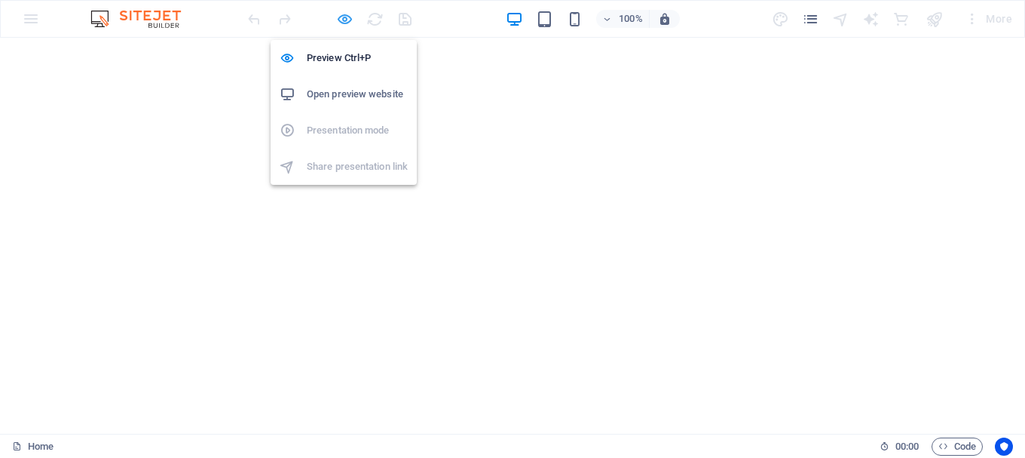
click at [343, 23] on icon "button" at bounding box center [344, 19] width 17 height 17
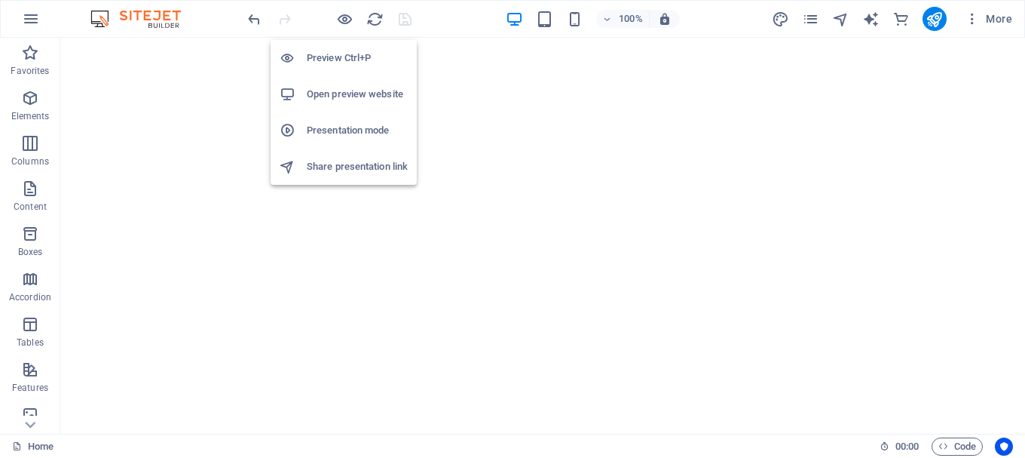
click at [347, 135] on h6 "Presentation mode" at bounding box center [357, 130] width 101 height 18
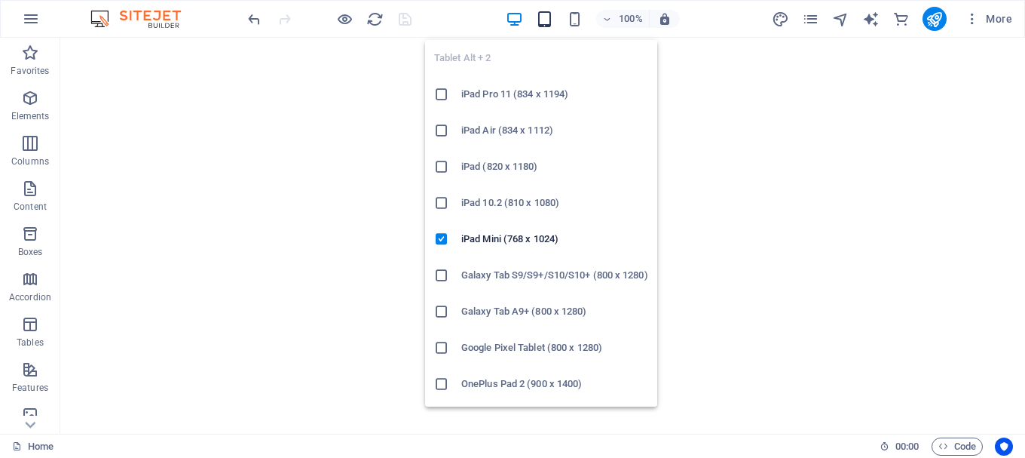
click at [543, 21] on icon "button" at bounding box center [544, 19] width 17 height 17
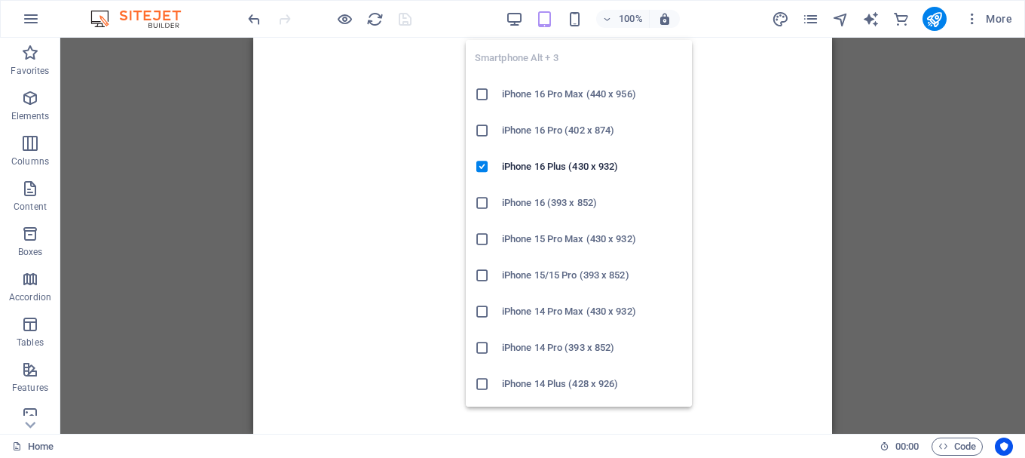
click at [533, 87] on h6 "iPhone 16 Pro Max (440 x 956)" at bounding box center [592, 94] width 181 height 18
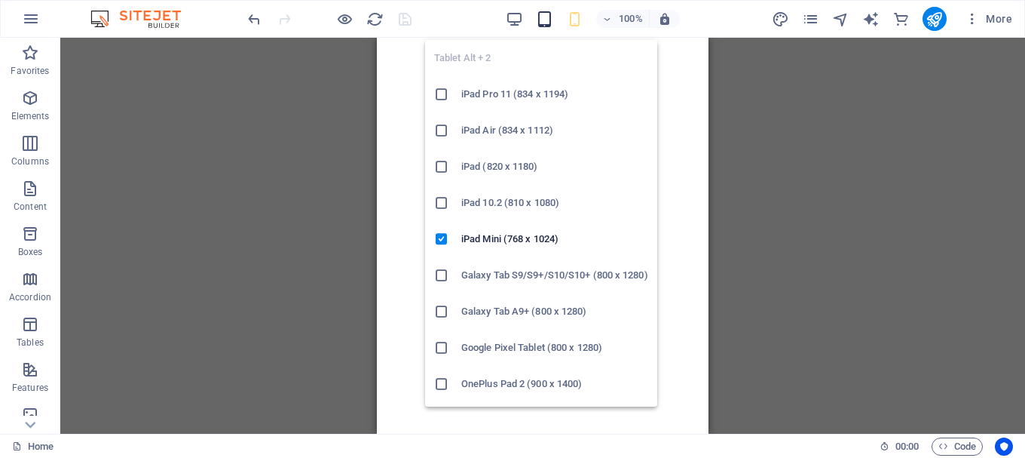
click at [543, 26] on icon "button" at bounding box center [544, 19] width 17 height 17
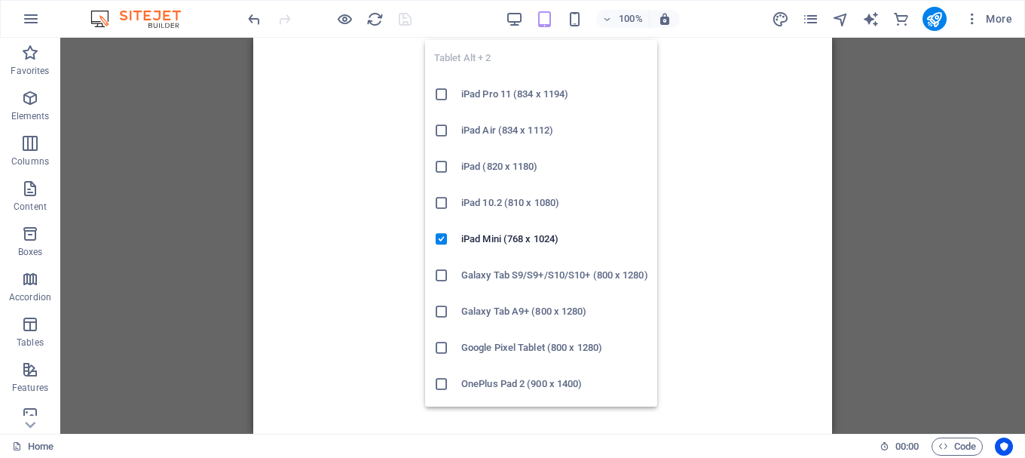
click at [534, 202] on h6 "iPad 10.2 (810 x 1080)" at bounding box center [554, 203] width 187 height 18
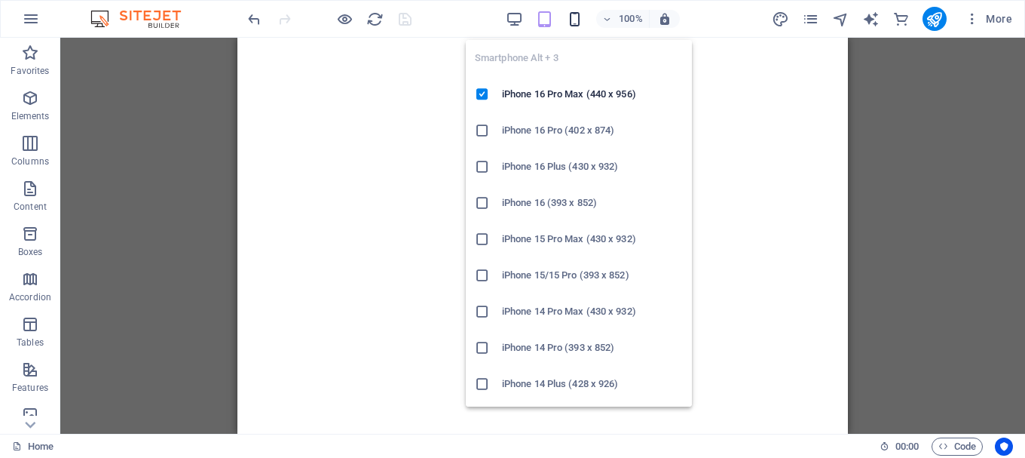
click at [576, 22] on icon "button" at bounding box center [574, 19] width 17 height 17
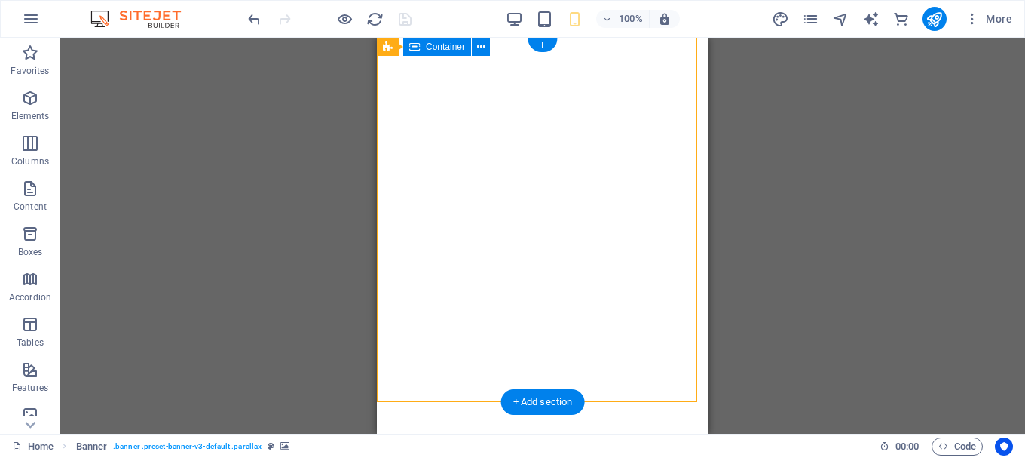
drag, startPoint x: 509, startPoint y: 277, endPoint x: 436, endPoint y: 303, distance: 76.8
click at [436, 415] on div at bounding box center [543, 463] width 332 height 96
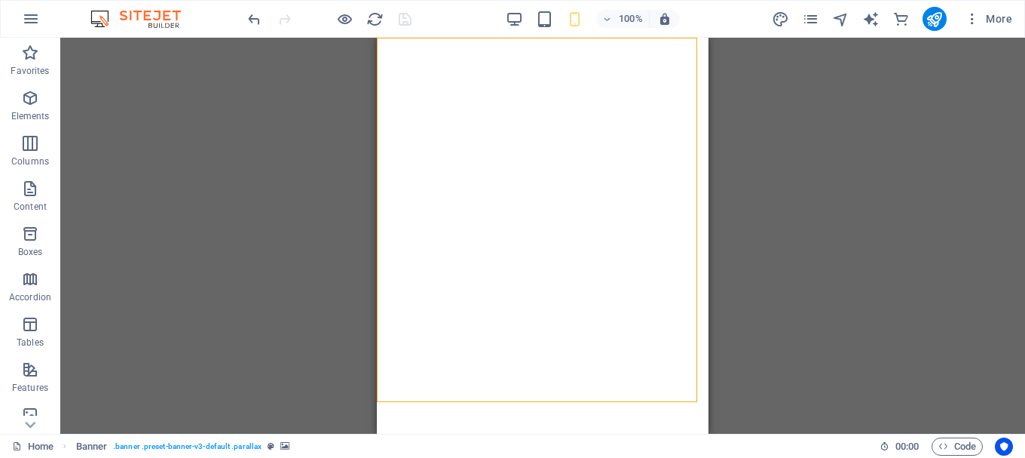
click at [546, 8] on div "100%" at bounding box center [593, 19] width 174 height 24
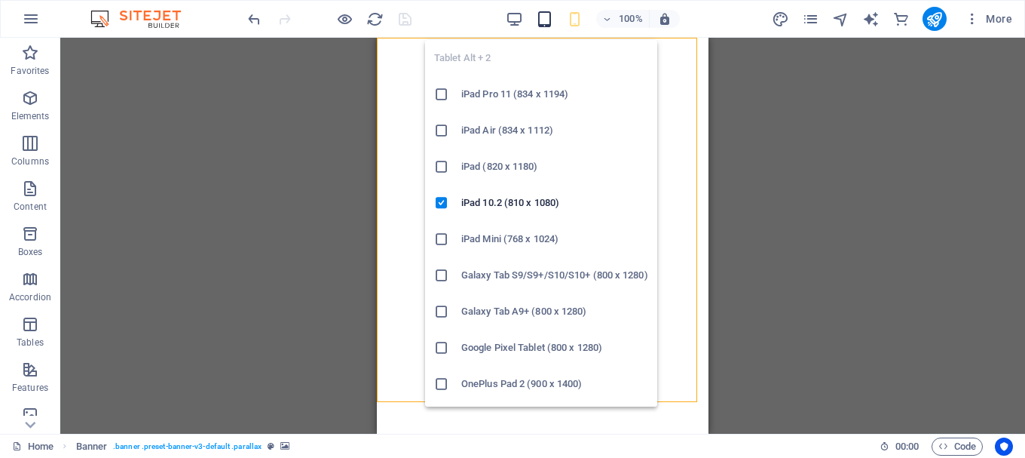
click at [546, 23] on icon "button" at bounding box center [544, 19] width 17 height 17
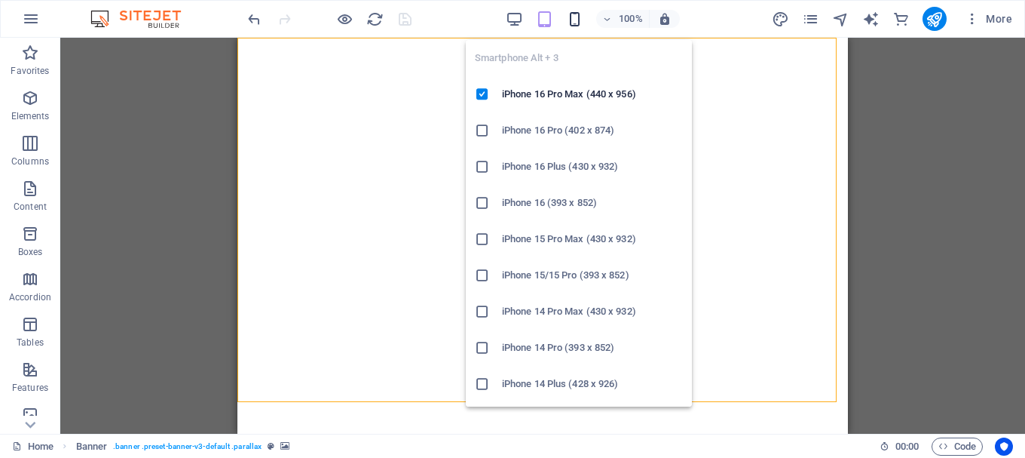
click at [571, 21] on icon "button" at bounding box center [574, 19] width 17 height 17
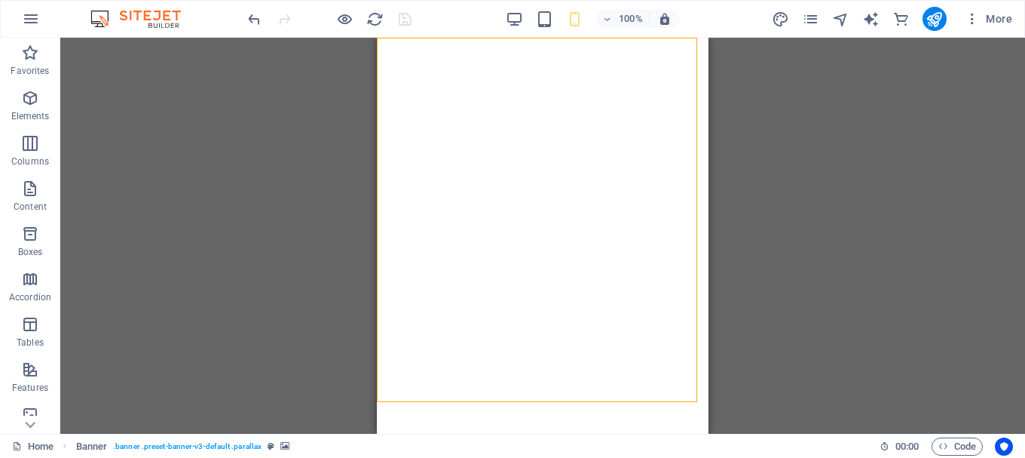
click at [767, 120] on div "Drag here to replace the existing content. Press “Ctrl” if you want to create a…" at bounding box center [542, 236] width 965 height 396
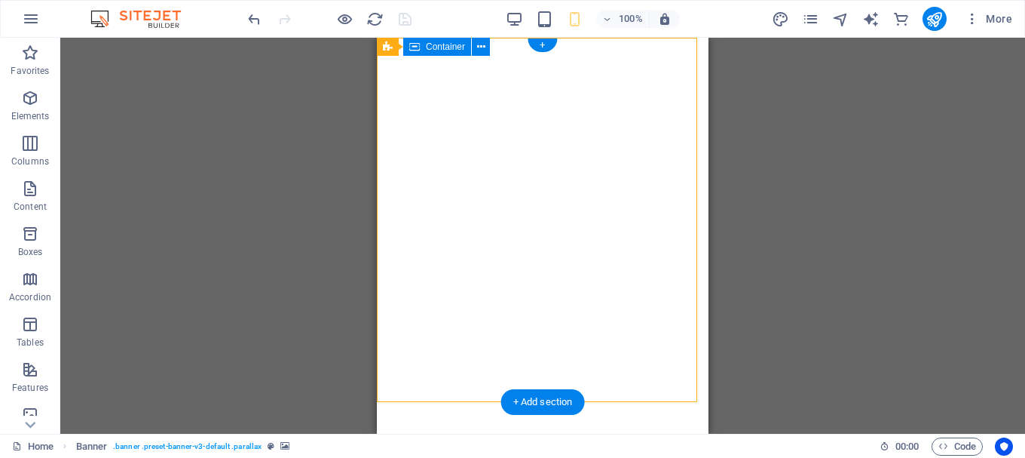
click at [501, 415] on div at bounding box center [543, 463] width 332 height 96
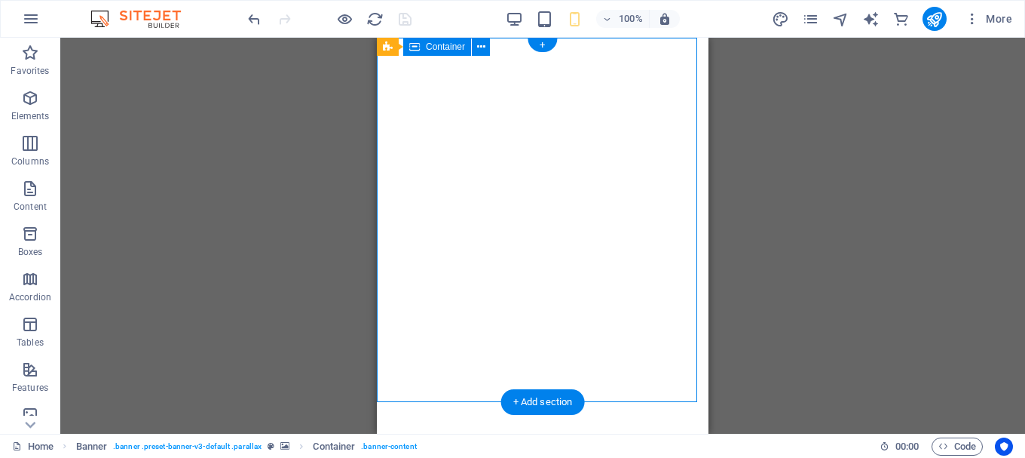
click at [501, 415] on div at bounding box center [543, 463] width 332 height 96
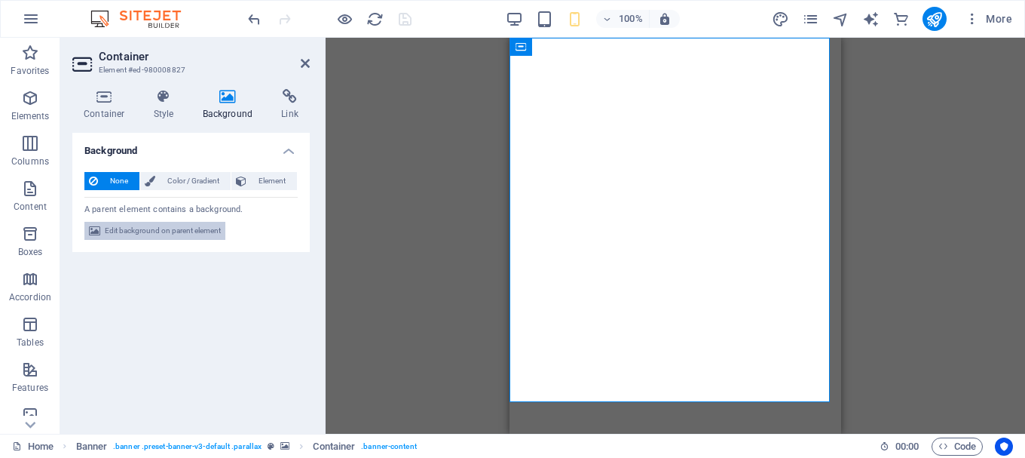
click at [181, 224] on span "Edit background on parent element" at bounding box center [163, 231] width 116 height 18
select select "fade"
select select "ms"
select select "s"
select select "progressive"
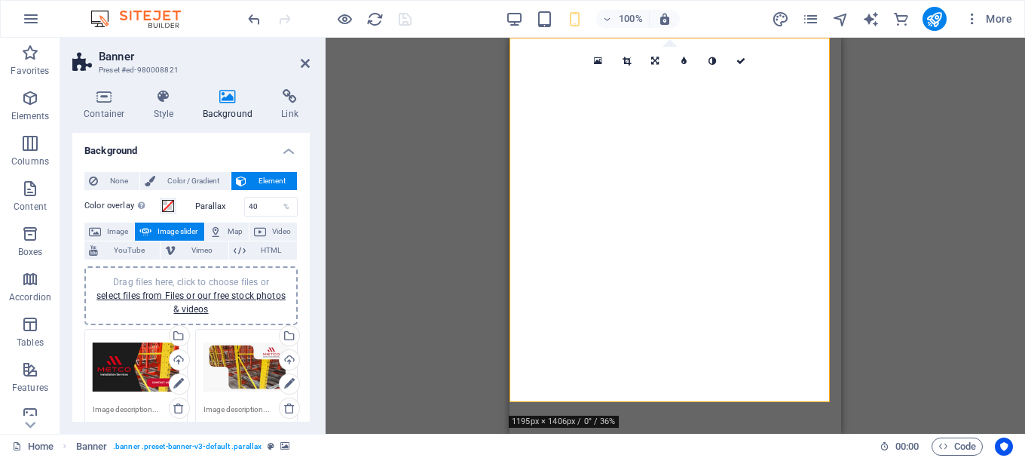
drag, startPoint x: 311, startPoint y: 233, endPoint x: 308, endPoint y: 222, distance: 11.2
click at [308, 222] on div "Container Style Background Link Size Height Default px rem % vh vw Min. height …" at bounding box center [191, 255] width 262 height 357
click at [941, 443] on icon "button" at bounding box center [943, 446] width 10 height 10
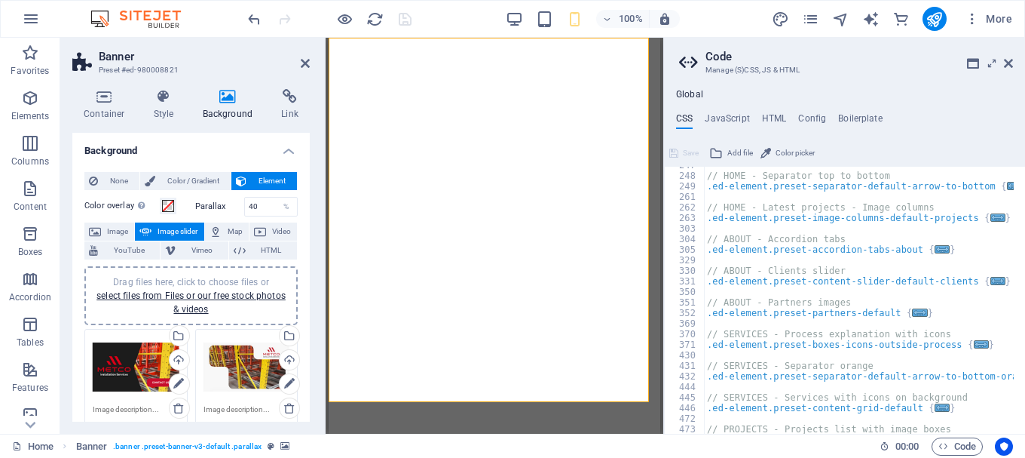
scroll to position [1106, 0]
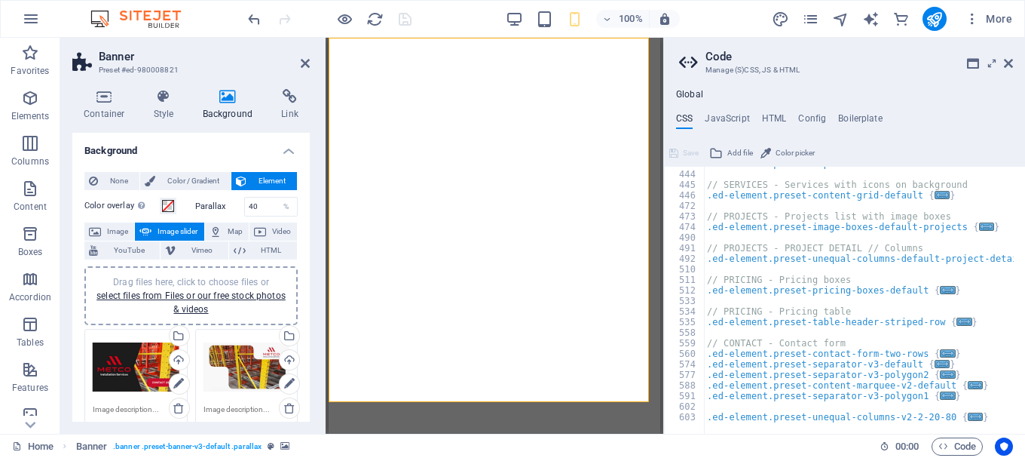
click at [1013, 63] on aside "Code Manage (S)CSS, JS & HTML Global CSS JavaScript HTML Config Boilerplate // …" at bounding box center [844, 236] width 362 height 396
click at [1011, 63] on icon at bounding box center [1008, 63] width 9 height 12
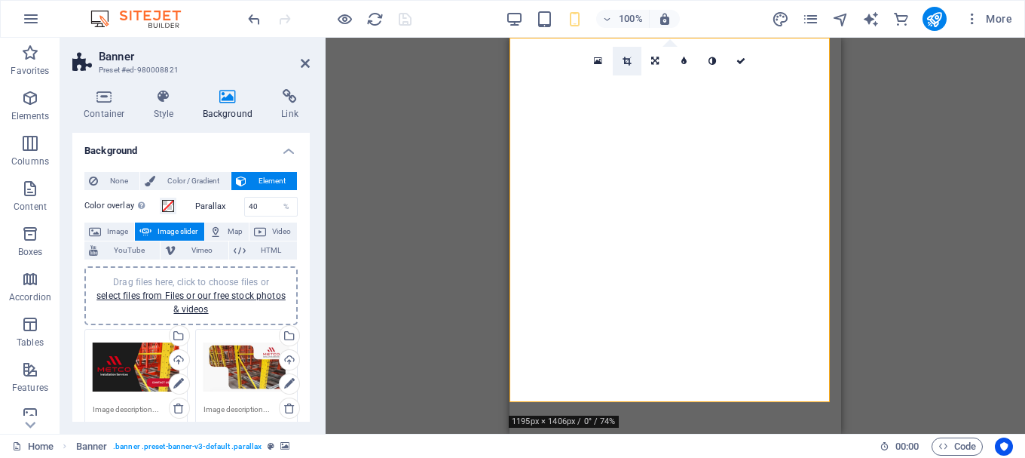
click at [626, 55] on link at bounding box center [627, 61] width 29 height 29
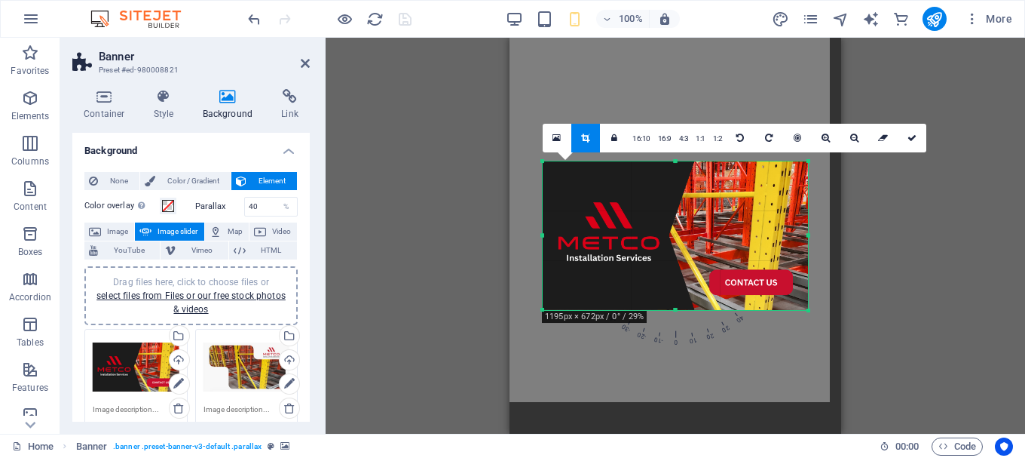
click at [669, 245] on div at bounding box center [675, 235] width 265 height 149
click at [701, 142] on link "1:1" at bounding box center [700, 138] width 17 height 29
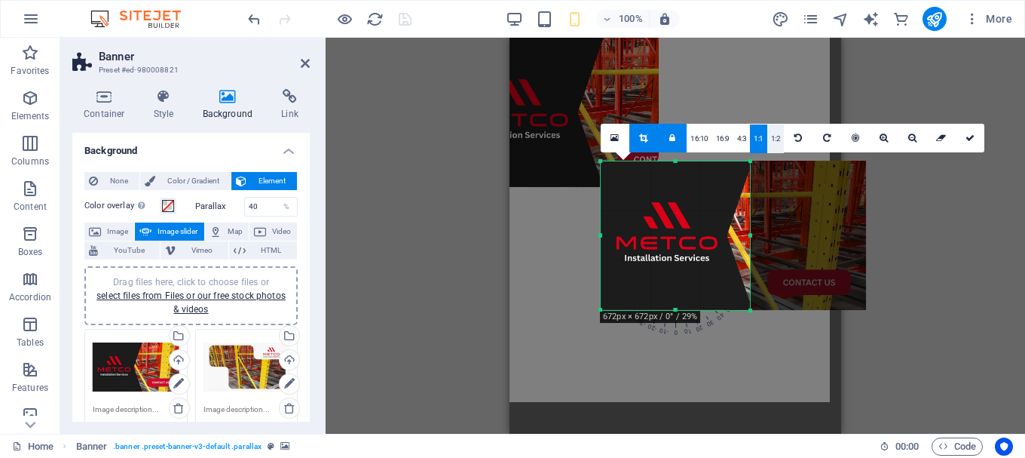
click at [771, 136] on link "1:2" at bounding box center [775, 138] width 17 height 29
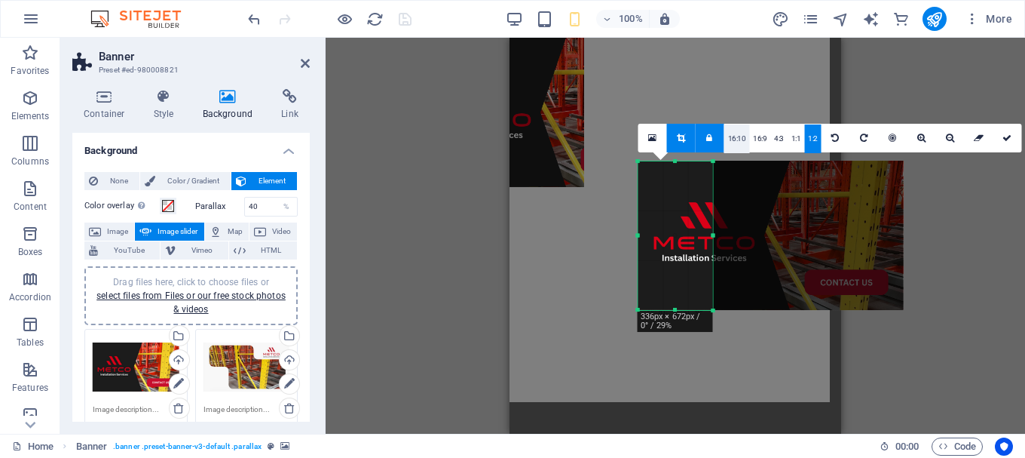
click at [737, 138] on link "16:10" at bounding box center [737, 138] width 26 height 29
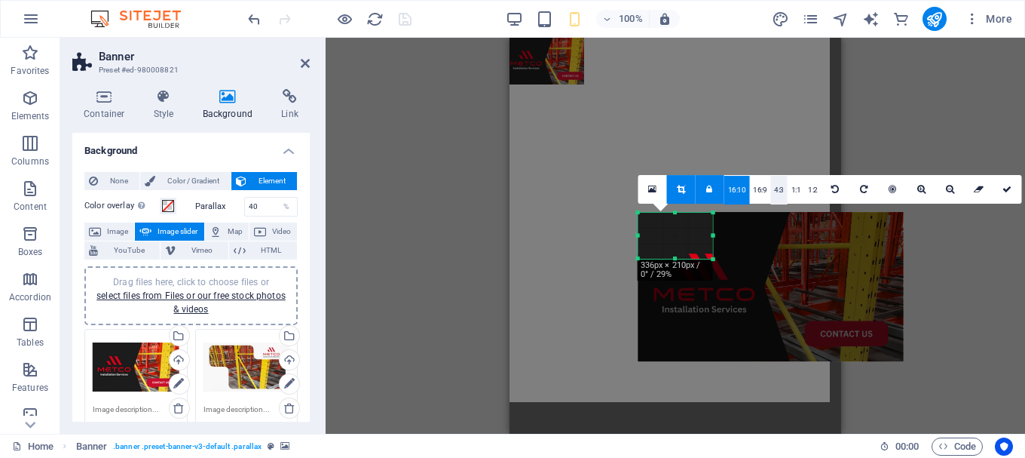
click at [772, 191] on link "4:3" at bounding box center [778, 190] width 17 height 29
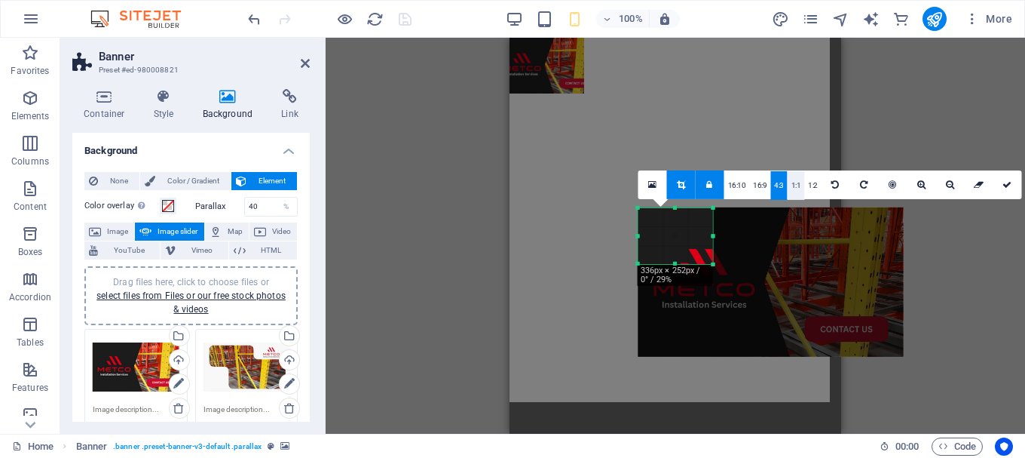
click at [789, 191] on link "1:1" at bounding box center [796, 184] width 17 height 29
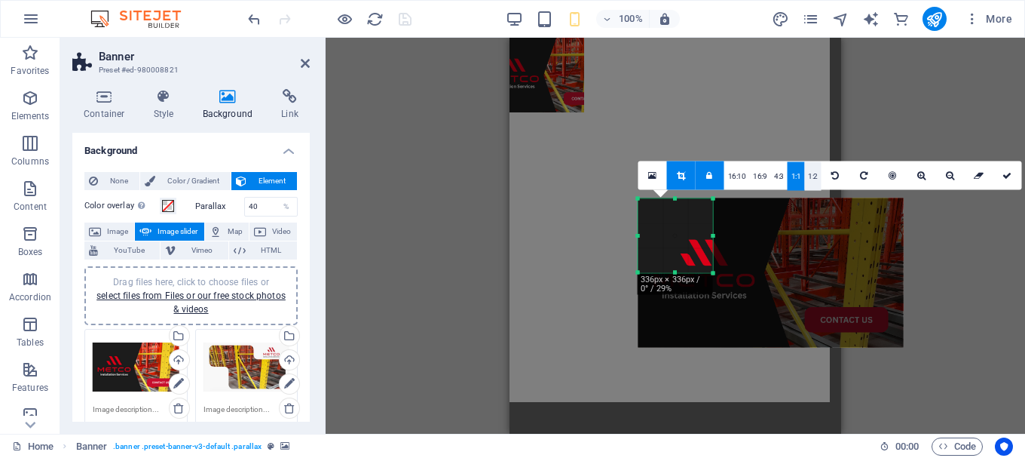
click at [815, 187] on link "1:2" at bounding box center [812, 175] width 17 height 29
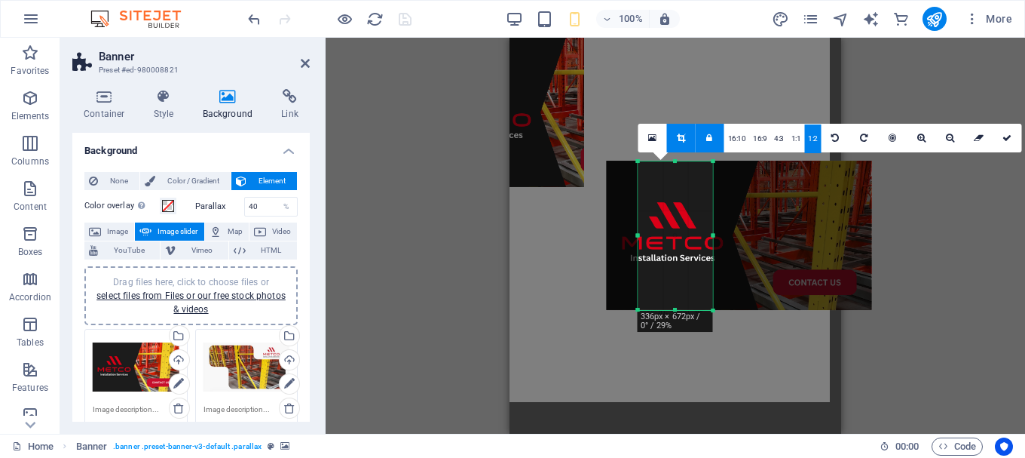
drag, startPoint x: 791, startPoint y: 259, endPoint x: 760, endPoint y: 258, distance: 31.7
click at [760, 258] on div at bounding box center [739, 235] width 265 height 149
click at [681, 140] on icon at bounding box center [681, 137] width 8 height 9
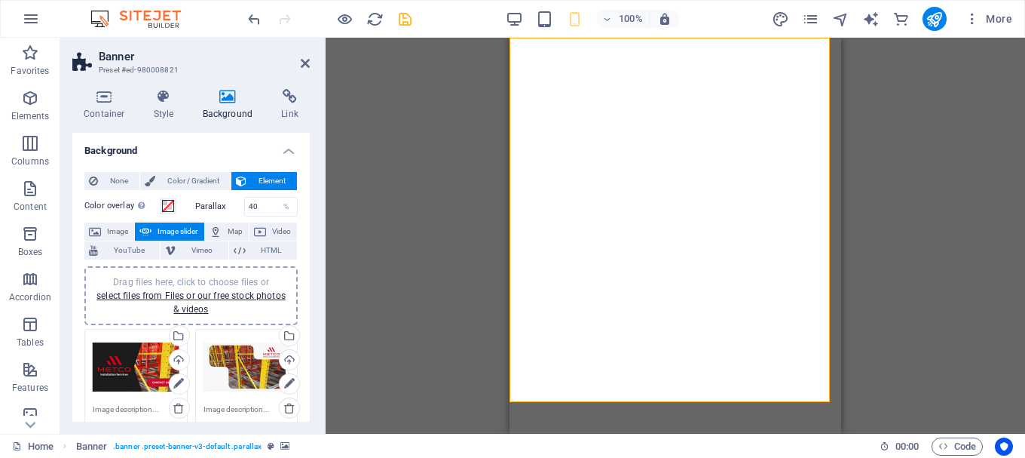
drag, startPoint x: 957, startPoint y: 216, endPoint x: 950, endPoint y: 203, distance: 14.8
click at [950, 203] on div "Drag here to replace the existing content. Press “Ctrl” if you want to create a…" at bounding box center [675, 236] width 699 height 396
click at [625, 64] on icon at bounding box center [627, 61] width 8 height 9
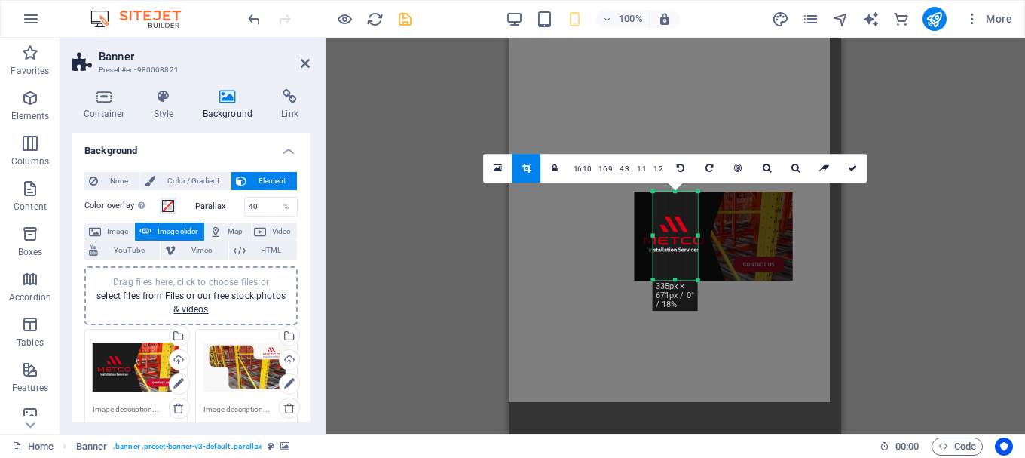
click at [941, 191] on div "Drag here to replace the existing content. Press “Ctrl” if you want to create a…" at bounding box center [675, 236] width 699 height 396
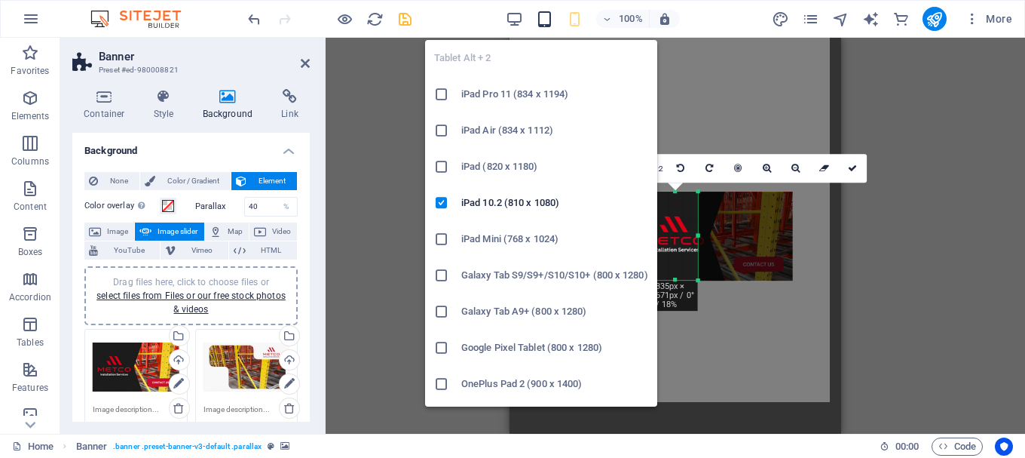
click at [547, 11] on icon "button" at bounding box center [544, 19] width 17 height 17
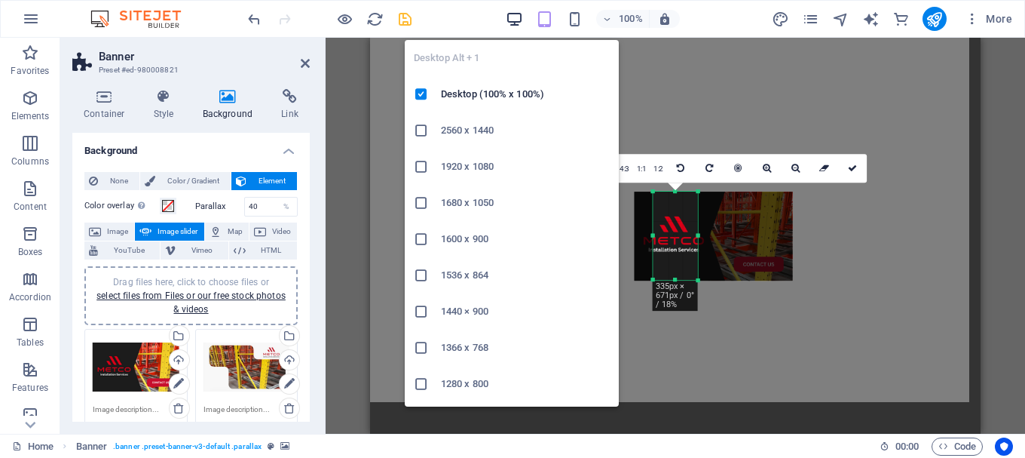
click at [516, 20] on icon "button" at bounding box center [514, 19] width 17 height 17
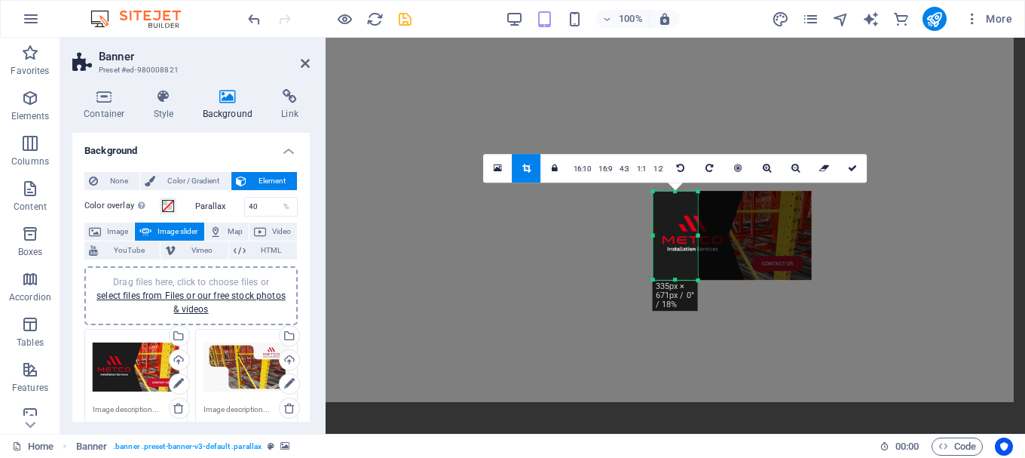
drag, startPoint x: 688, startPoint y: 240, endPoint x: 702, endPoint y: 240, distance: 13.6
click at [702, 240] on div at bounding box center [733, 235] width 158 height 89
click at [595, 164] on link "16:9" at bounding box center [605, 169] width 21 height 29
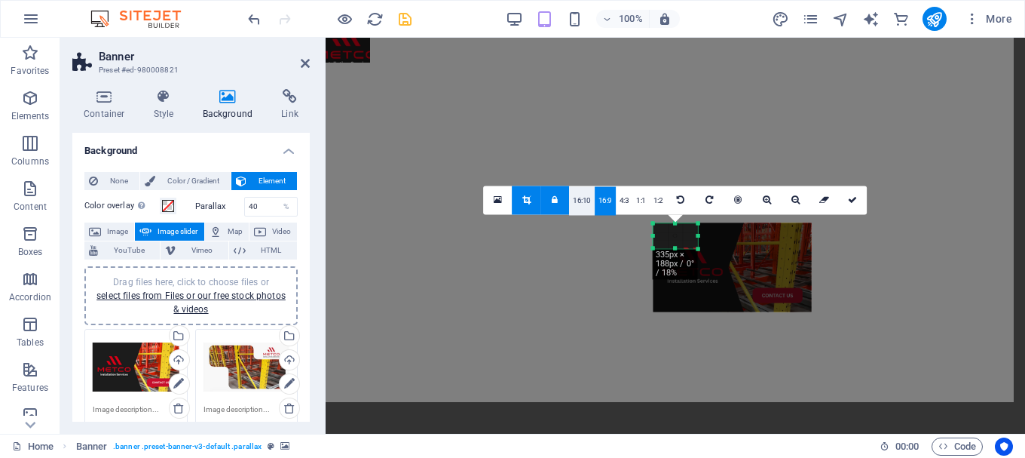
click at [589, 194] on link "16:10" at bounding box center [582, 200] width 26 height 29
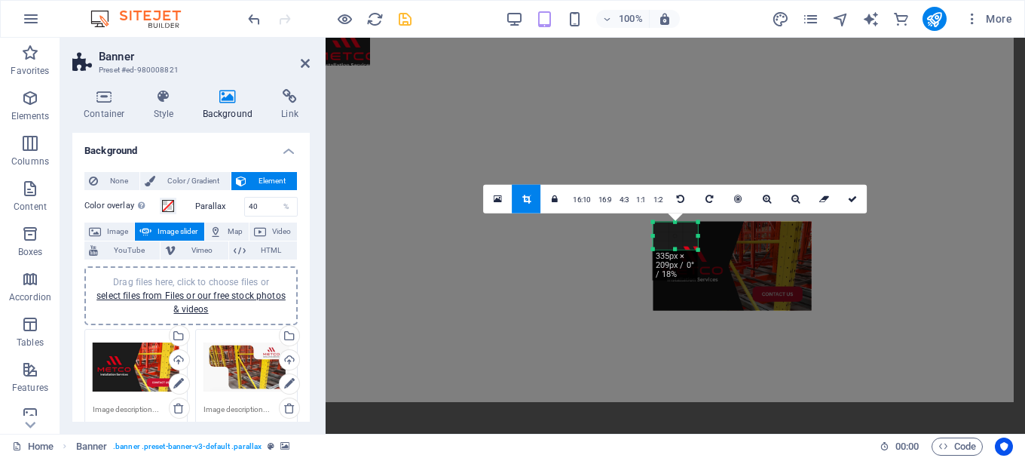
drag, startPoint x: 699, startPoint y: 245, endPoint x: 85, endPoint y: 487, distance: 660.3
click at [85, 457] on html "metcoinstallation.com Home Favorites Elements Columns Content Boxes Accordion T…" at bounding box center [512, 229] width 1025 height 458
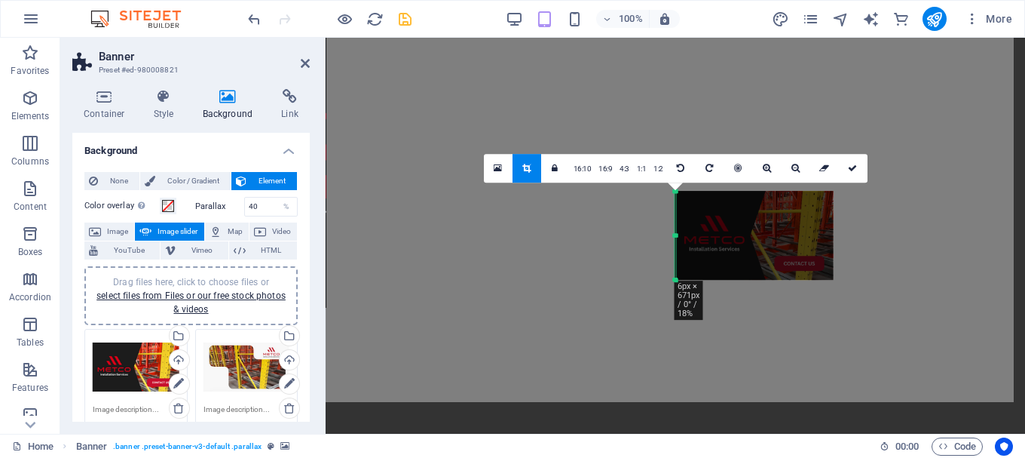
click at [407, 256] on div "Drag here to replace the existing content. Press “Ctrl” if you want to create a…" at bounding box center [675, 236] width 699 height 396
click at [307, 61] on icon at bounding box center [305, 63] width 9 height 12
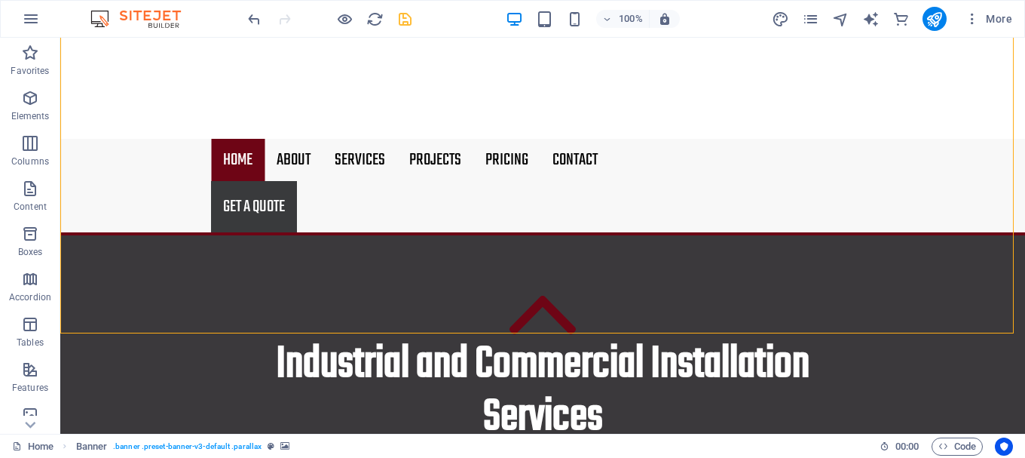
scroll to position [0, 0]
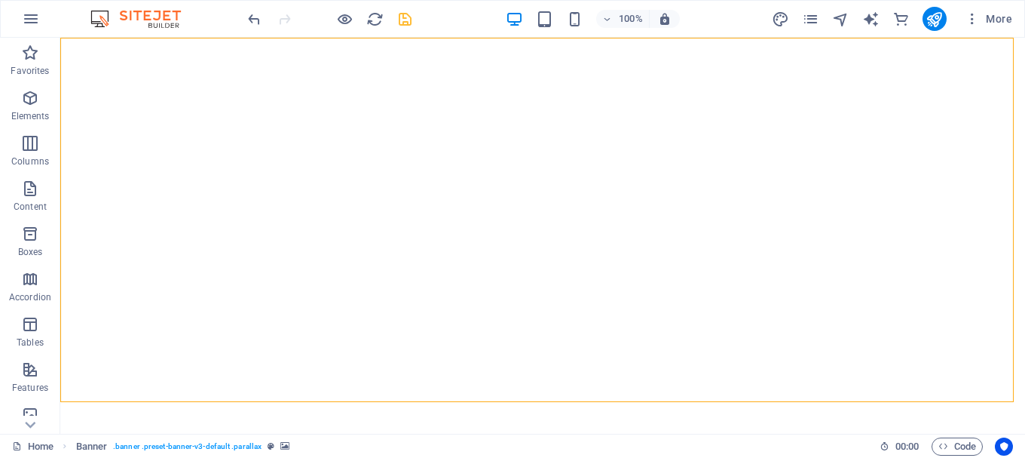
drag, startPoint x: 1024, startPoint y: 65, endPoint x: 1085, endPoint y: 56, distance: 61.0
click at [253, 20] on icon "undo" at bounding box center [254, 19] width 17 height 17
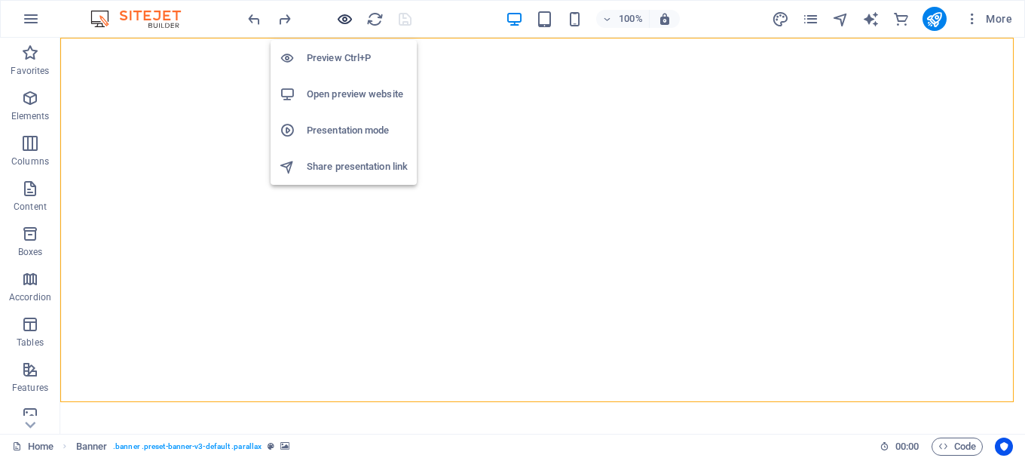
click at [345, 20] on icon "button" at bounding box center [344, 19] width 17 height 17
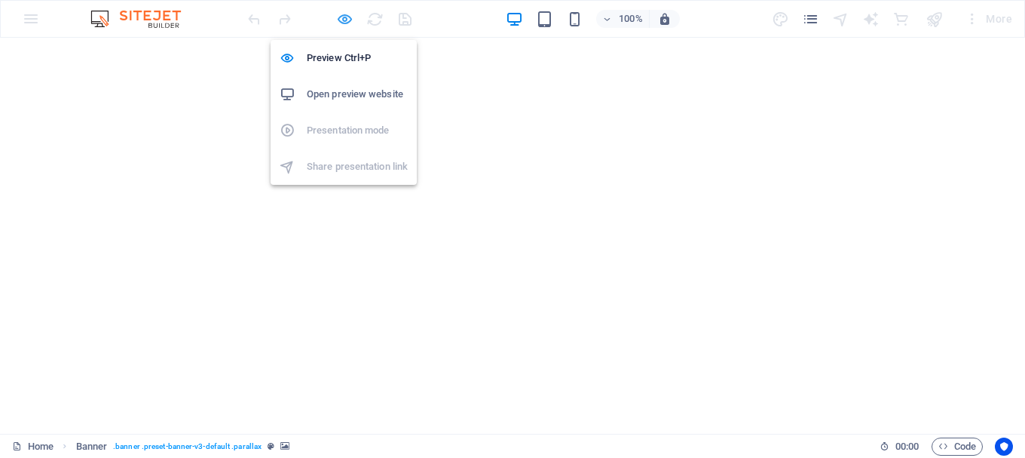
click at [346, 17] on icon "button" at bounding box center [344, 19] width 17 height 17
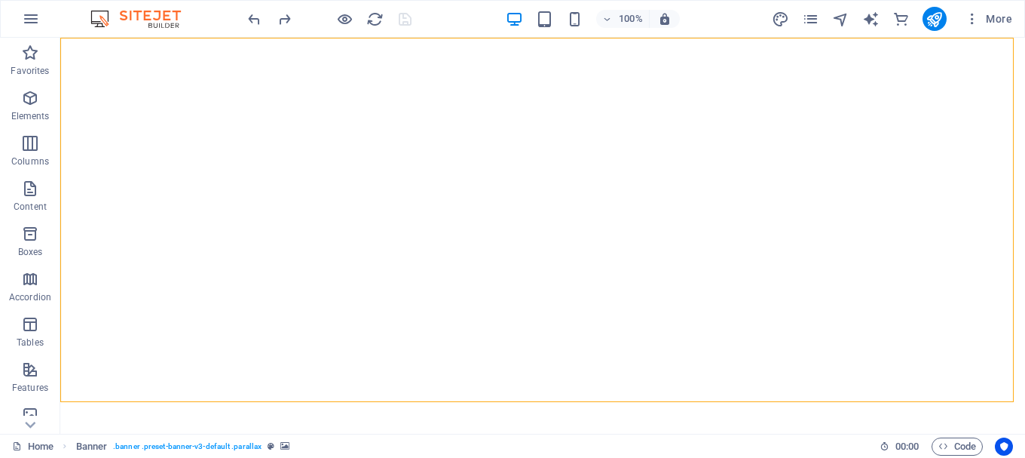
click at [338, 29] on div at bounding box center [329, 19] width 169 height 24
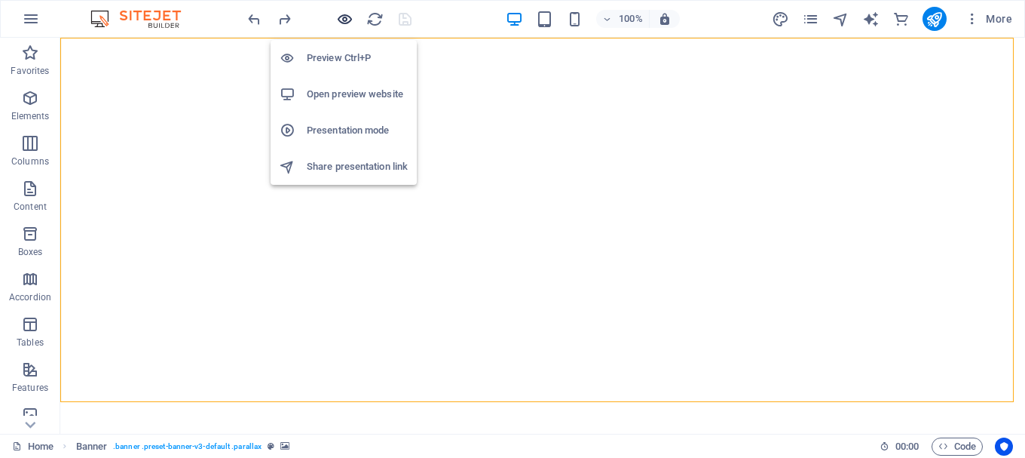
click at [349, 18] on icon "button" at bounding box center [344, 19] width 17 height 17
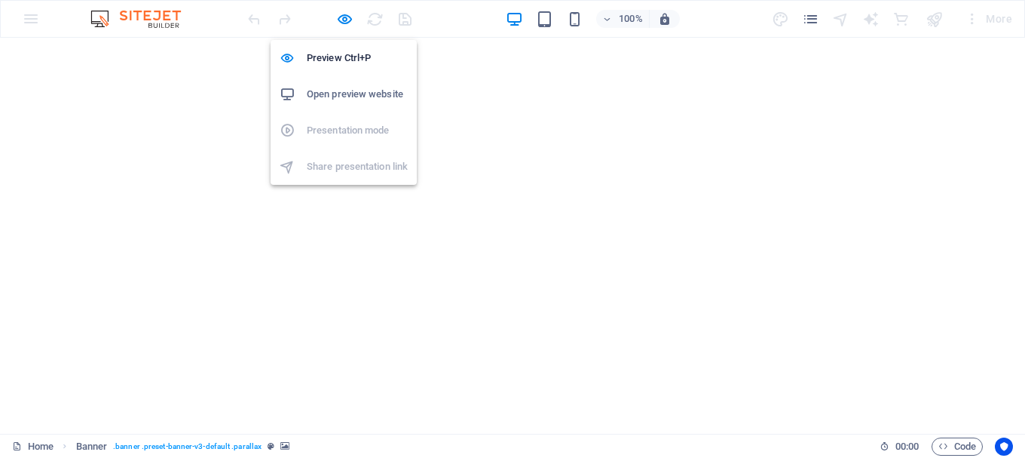
click at [344, 88] on h6 "Open preview website" at bounding box center [357, 94] width 101 height 18
click at [345, 17] on icon "button" at bounding box center [344, 19] width 17 height 17
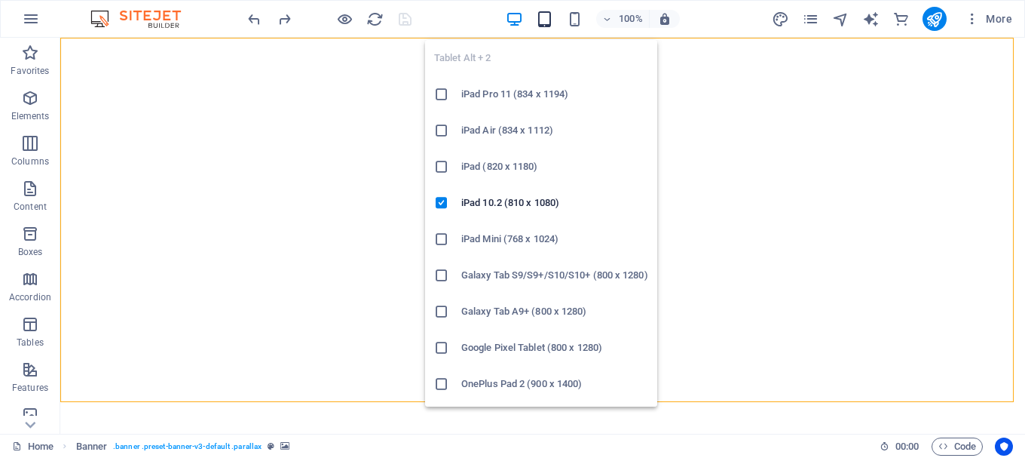
click at [544, 17] on icon "button" at bounding box center [544, 19] width 17 height 17
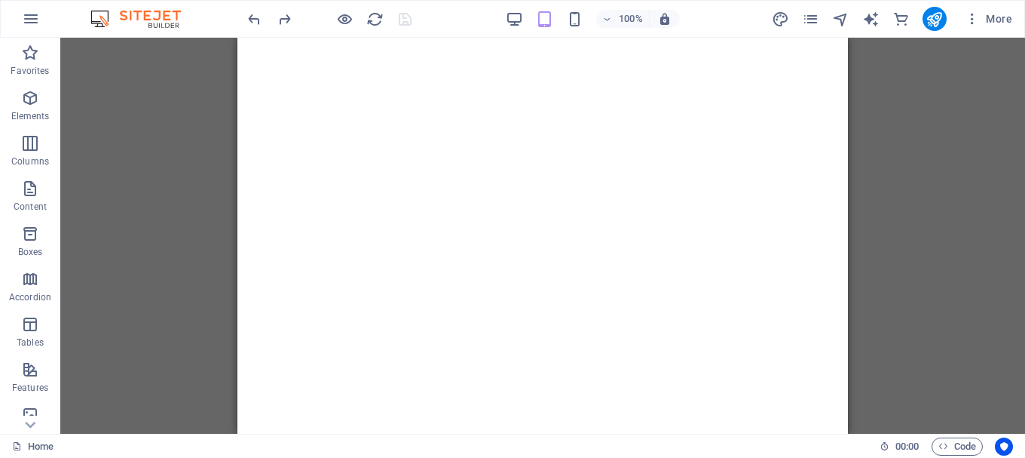
drag, startPoint x: 837, startPoint y: 68, endPoint x: 1108, endPoint y: 78, distance: 271.6
click at [518, 7] on div "100%" at bounding box center [593, 19] width 174 height 24
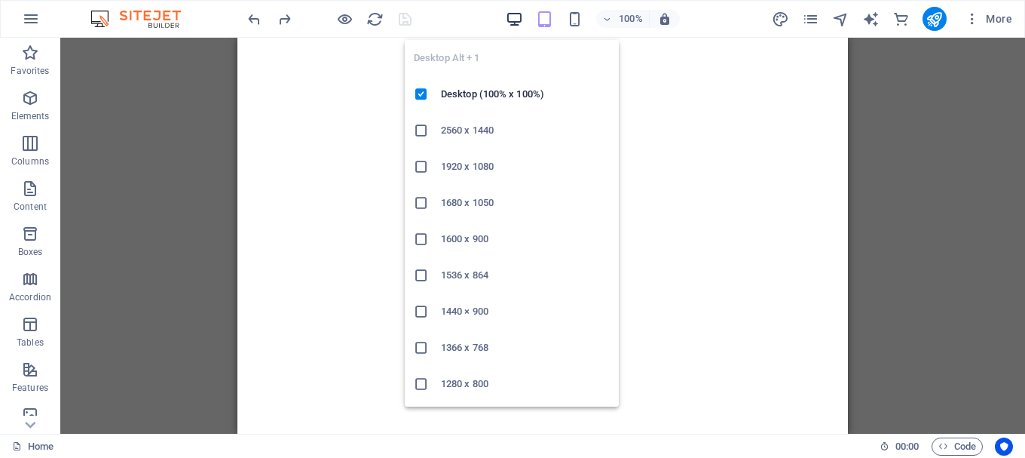
click at [518, 20] on icon "button" at bounding box center [514, 19] width 17 height 17
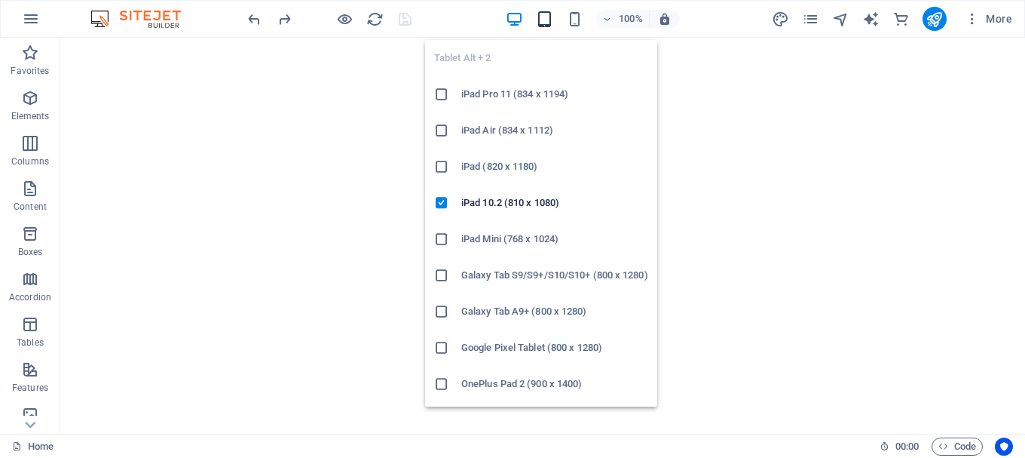
click at [544, 21] on icon "button" at bounding box center [544, 19] width 17 height 17
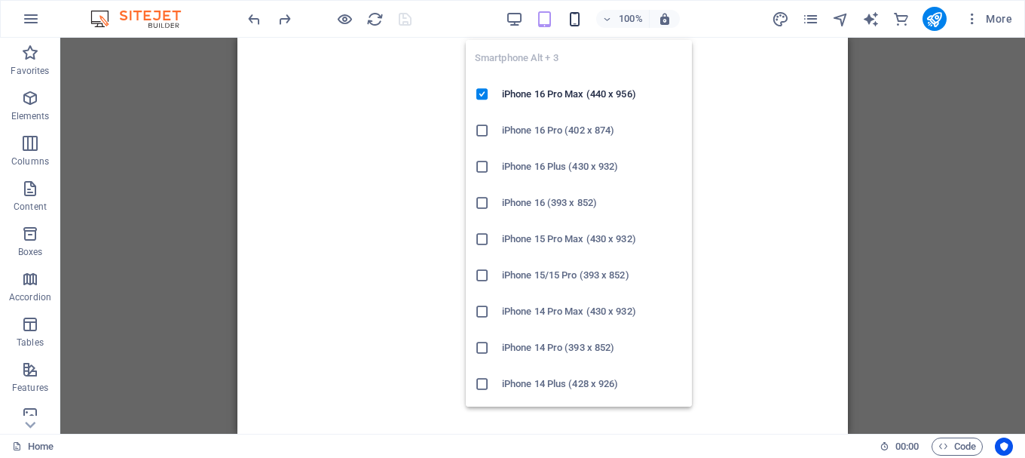
click at [574, 14] on icon "button" at bounding box center [574, 19] width 17 height 17
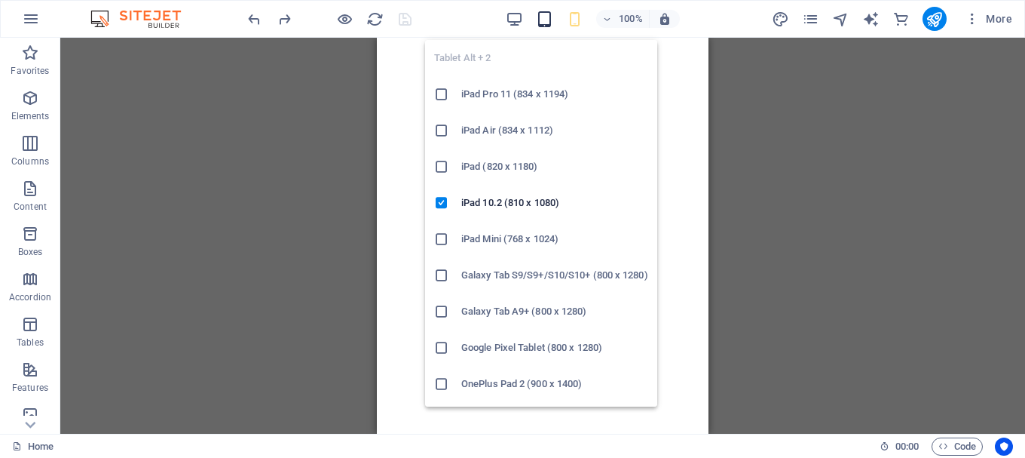
click at [546, 18] on icon "button" at bounding box center [544, 19] width 17 height 17
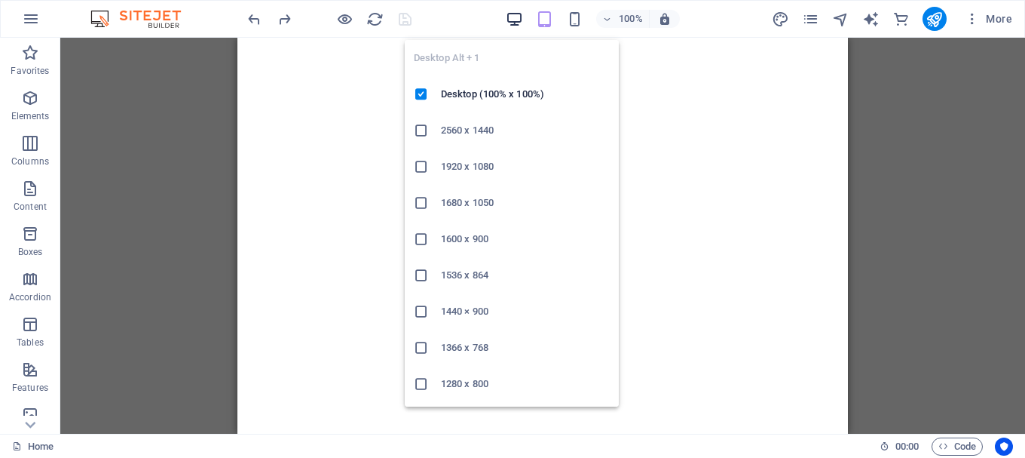
click at [516, 14] on icon "button" at bounding box center [514, 19] width 17 height 17
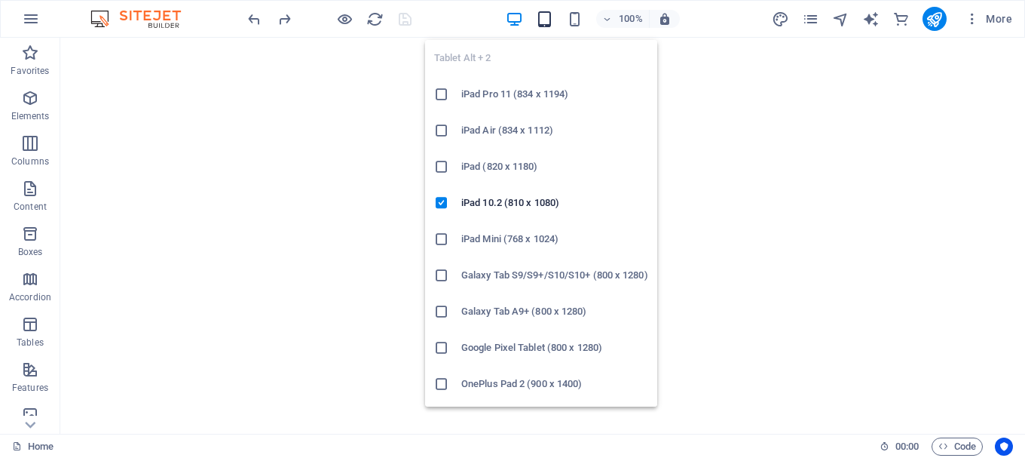
click at [550, 17] on icon "button" at bounding box center [544, 19] width 17 height 17
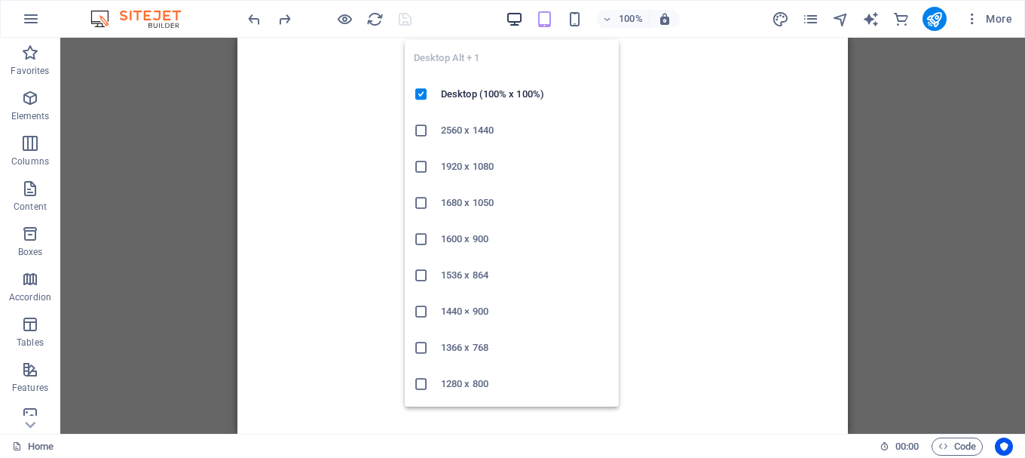
click at [522, 26] on icon "button" at bounding box center [514, 19] width 17 height 17
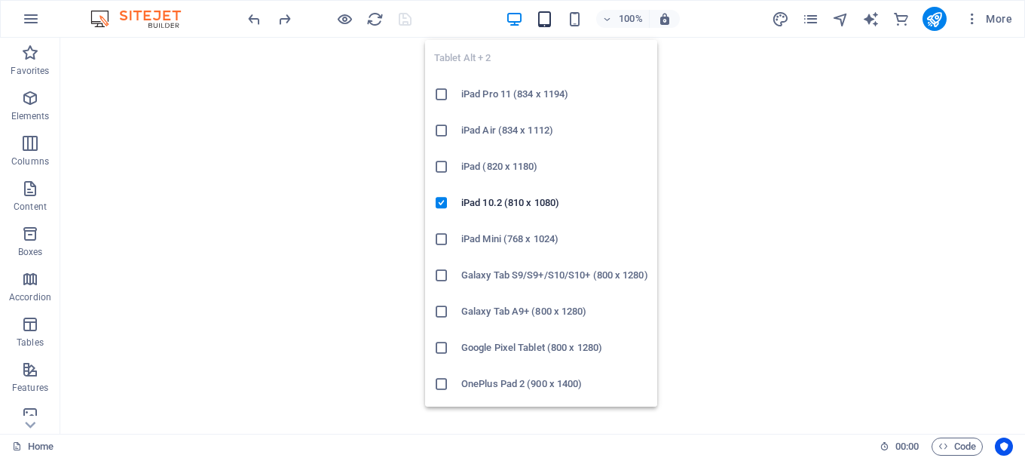
click at [553, 26] on icon "button" at bounding box center [544, 19] width 17 height 17
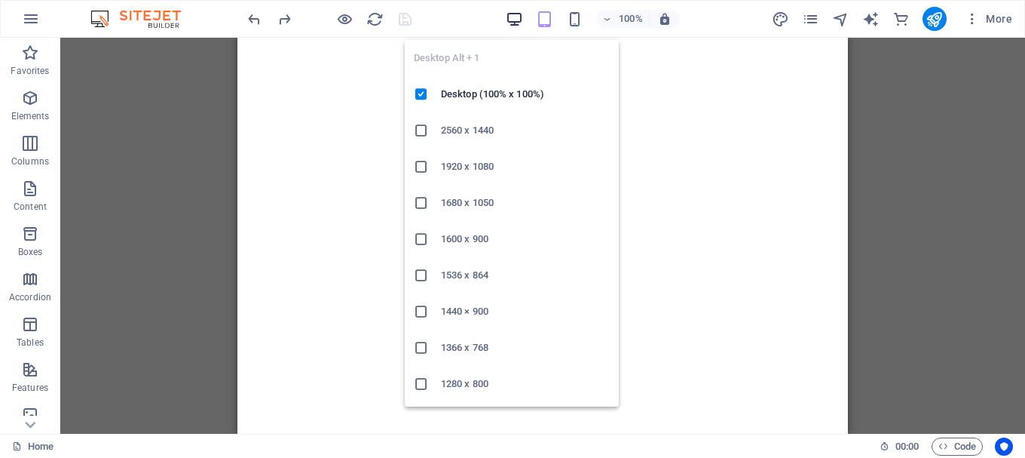
click at [514, 16] on icon "button" at bounding box center [514, 19] width 17 height 17
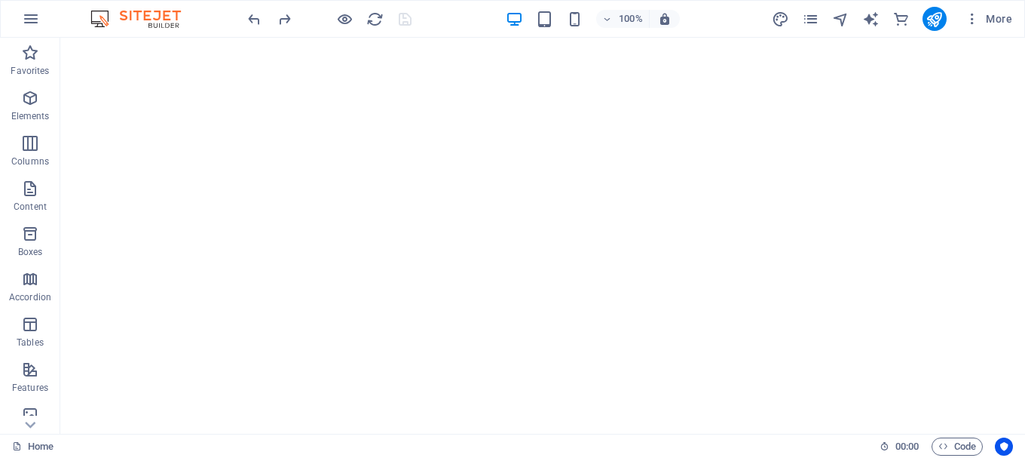
scroll to position [55, 0]
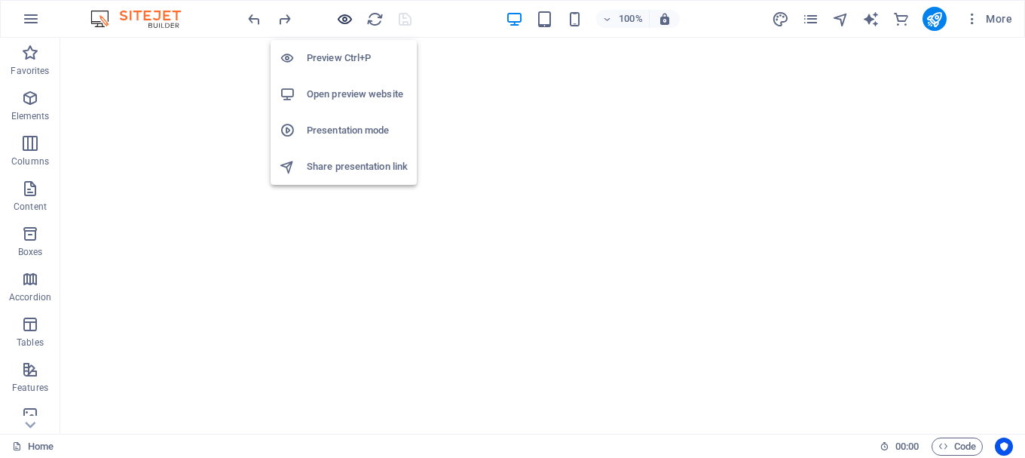
click at [345, 19] on icon "button" at bounding box center [344, 19] width 17 height 17
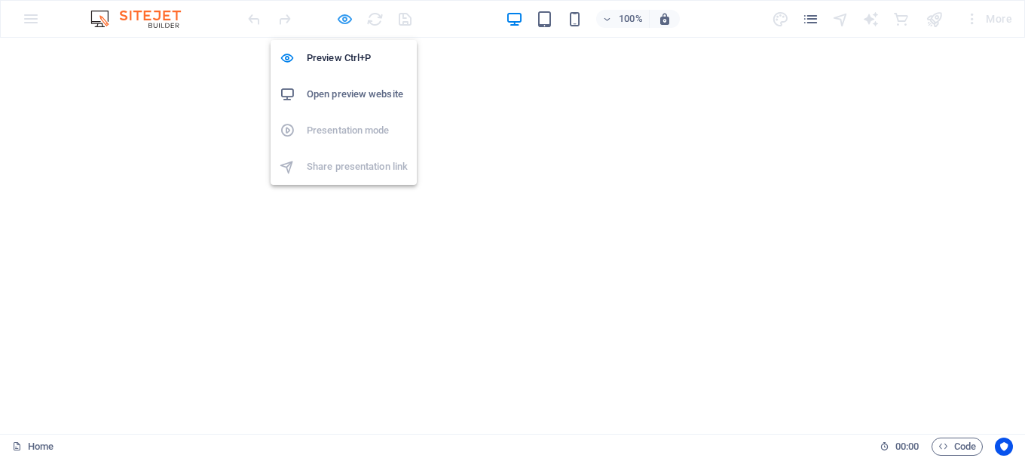
click at [351, 17] on icon "button" at bounding box center [344, 19] width 17 height 17
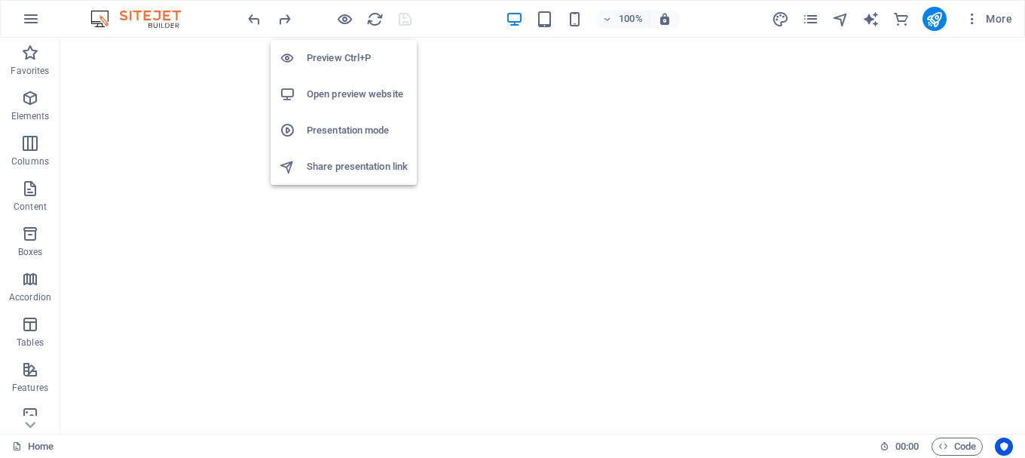
click at [341, 130] on h6 "Presentation mode" at bounding box center [357, 130] width 101 height 18
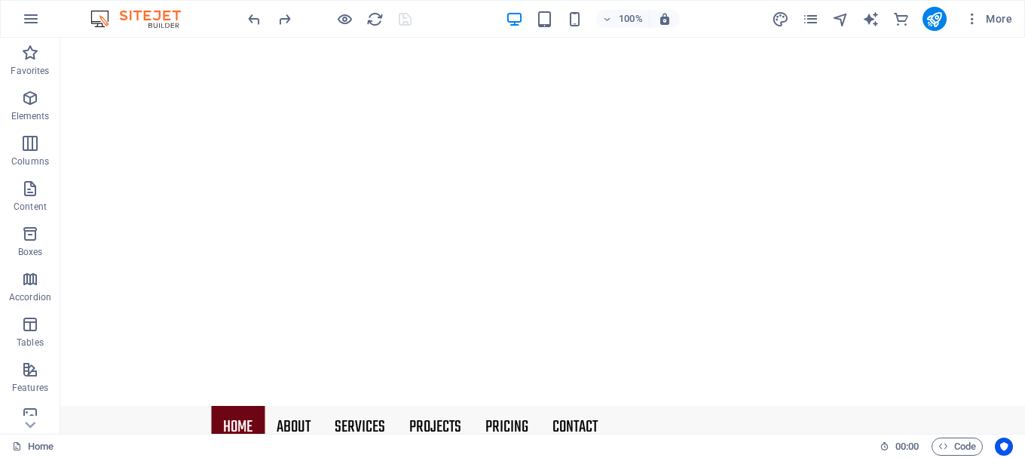
scroll to position [0, 0]
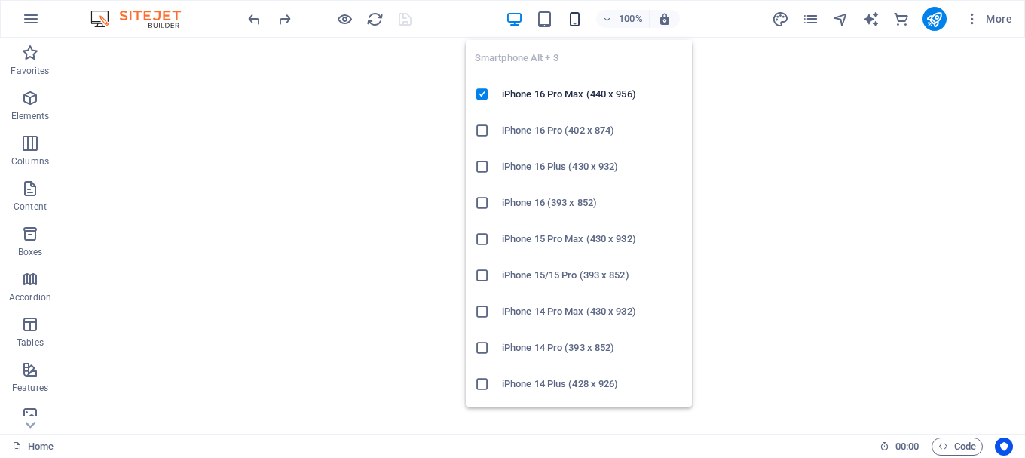
click at [580, 23] on icon "button" at bounding box center [574, 19] width 17 height 17
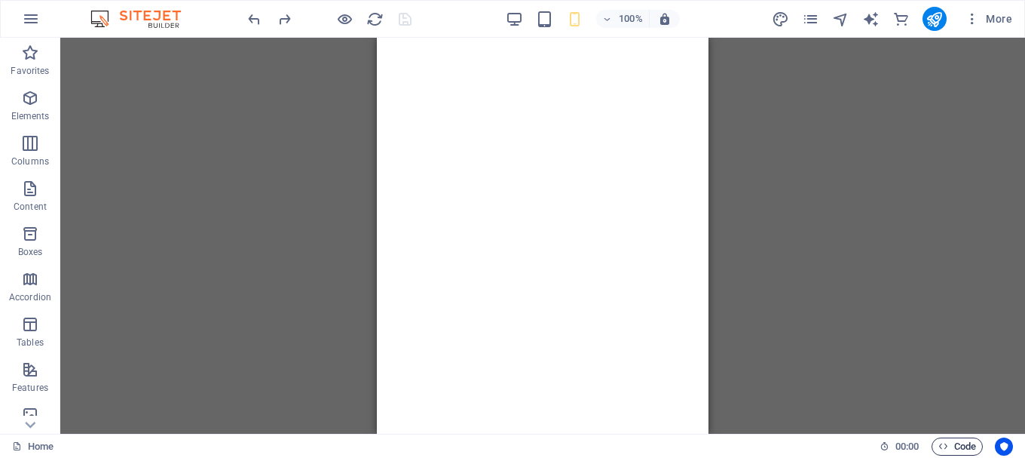
click at [966, 447] on span "Code" at bounding box center [957, 446] width 38 height 18
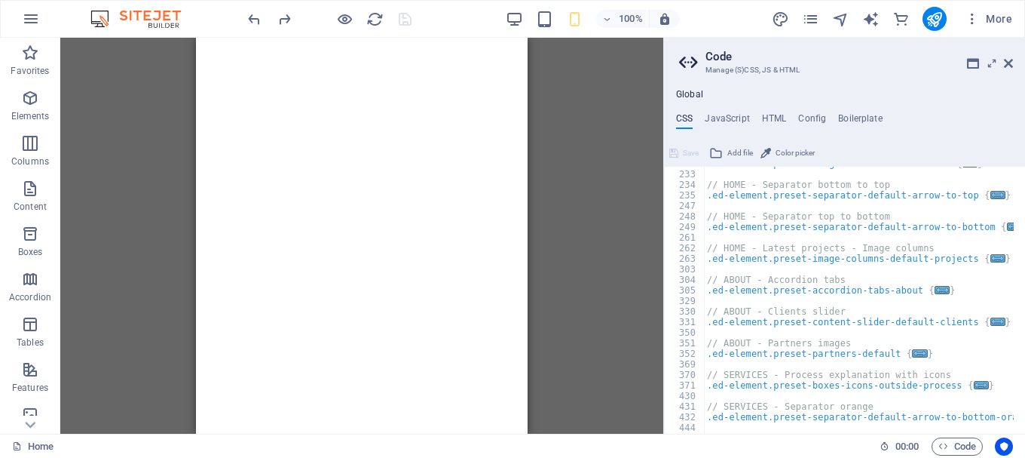
scroll to position [825, 0]
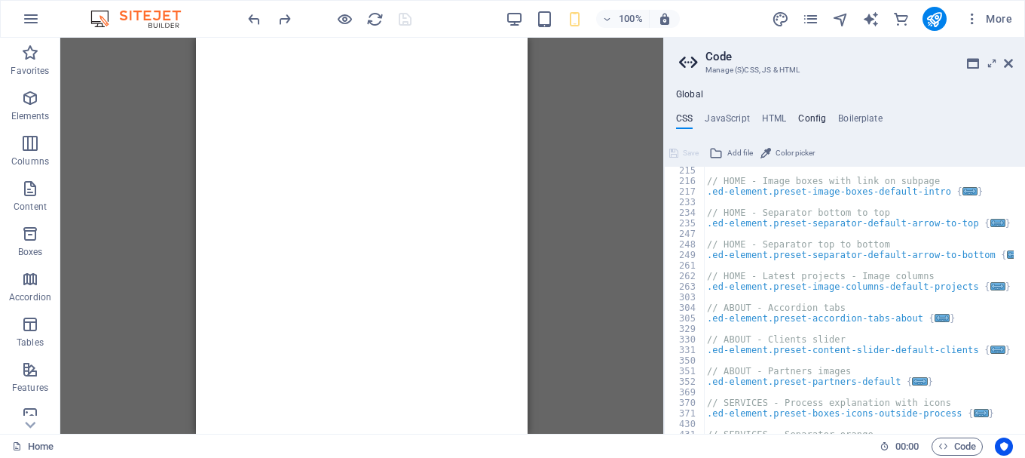
click at [803, 119] on h4 "Config" at bounding box center [812, 121] width 28 height 17
type textarea "$color-background: #ffffff;"
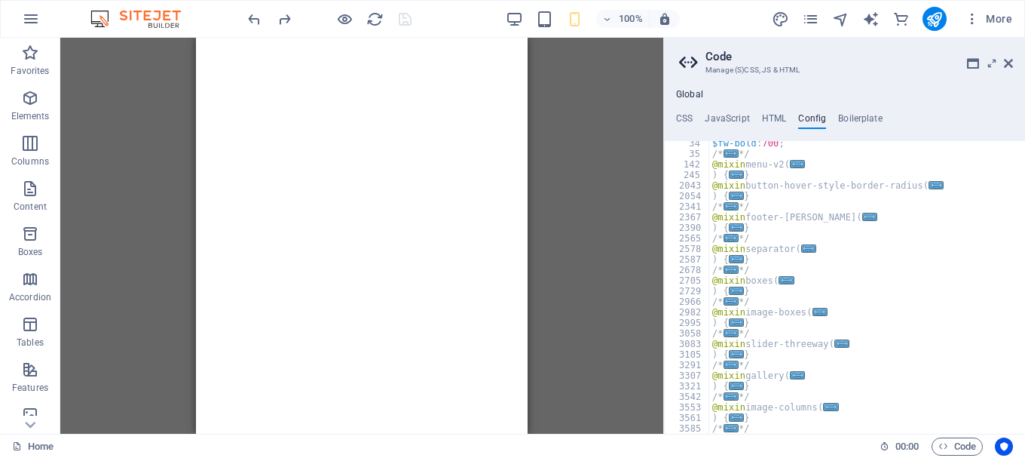
scroll to position [0, 0]
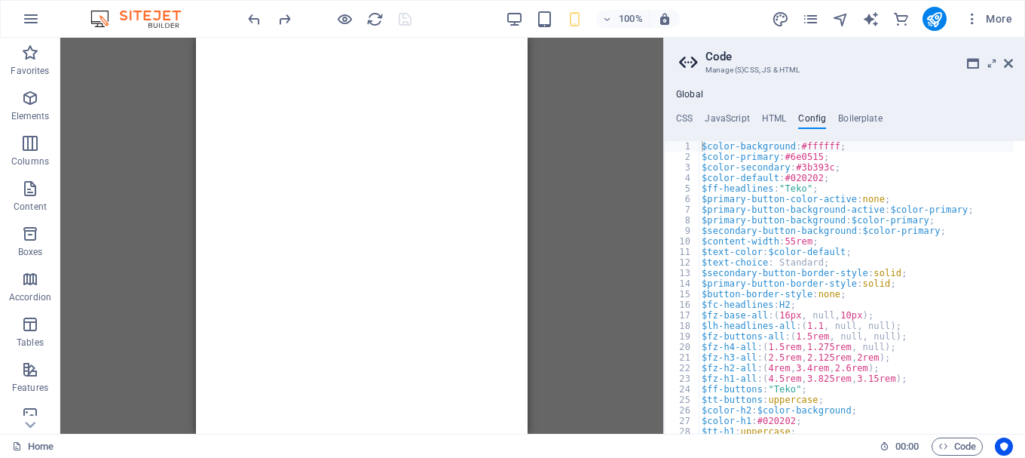
click at [855, 112] on div "Global CSS JavaScript HTML Config Boilerplate // 215 216 217 233 234 235 247 24…" at bounding box center [844, 261] width 361 height 344
click at [856, 112] on div "Global CSS JavaScript HTML Config Boilerplate // 215 216 217 233 234 235 247 24…" at bounding box center [844, 261] width 361 height 344
click at [861, 118] on h4 "Boilerplate" at bounding box center [860, 121] width 44 height 17
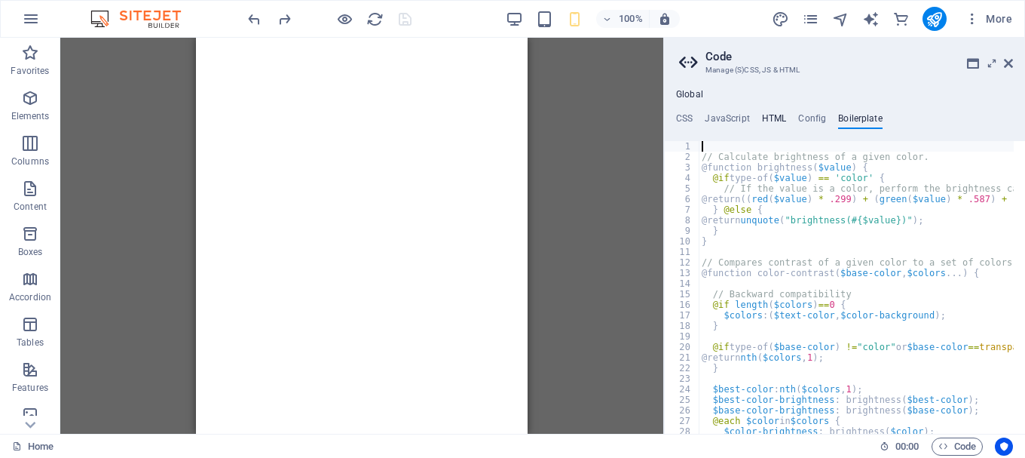
click at [777, 124] on h4 "HTML" at bounding box center [774, 121] width 25 height 17
type textarea "<a href="#main-content" class="wv-link-content button">Skip to main content</a>"
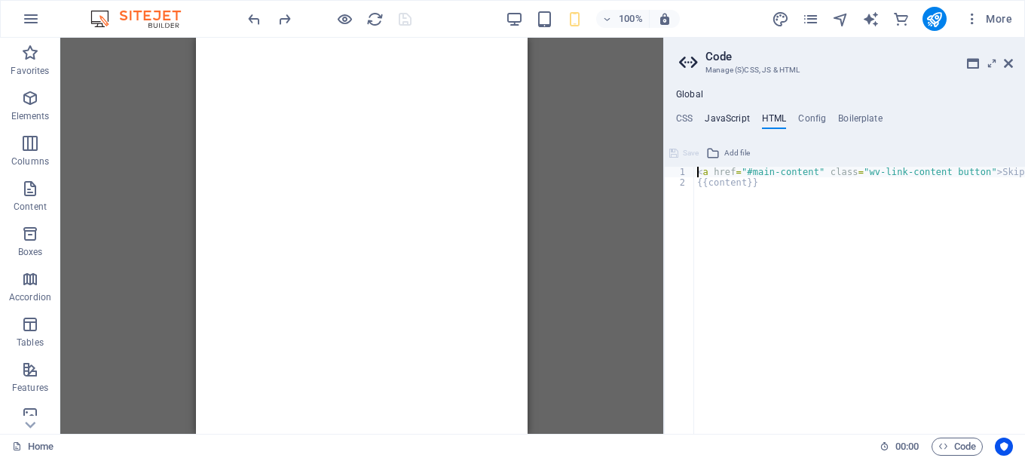
click at [729, 121] on h4 "JavaScript" at bounding box center [727, 121] width 44 height 17
type textarea "/* JS for preset "Menu V2" */"
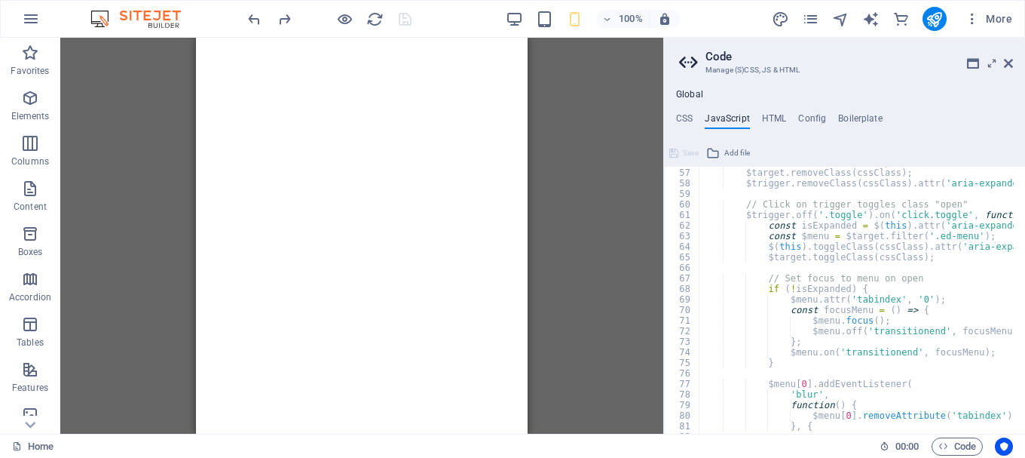
scroll to position [590, 0]
click at [681, 120] on h4 "CSS" at bounding box center [684, 121] width 17 height 17
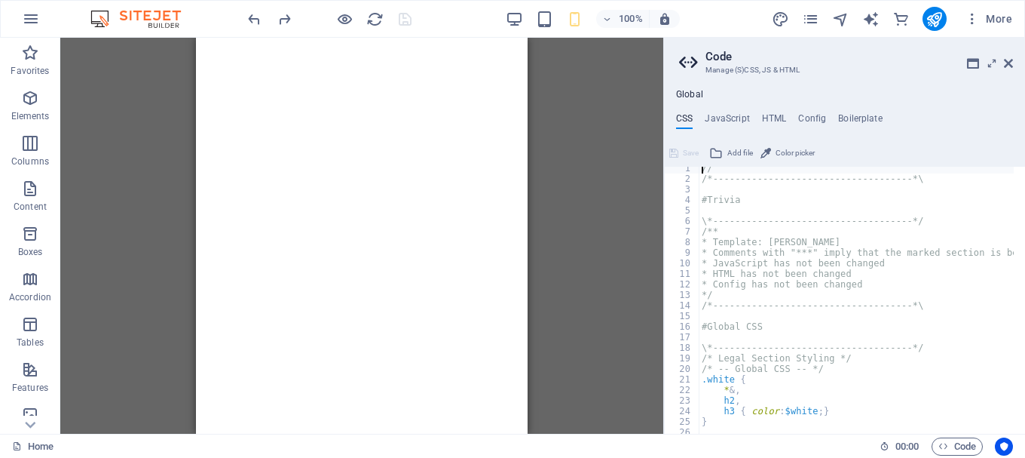
scroll to position [0, 0]
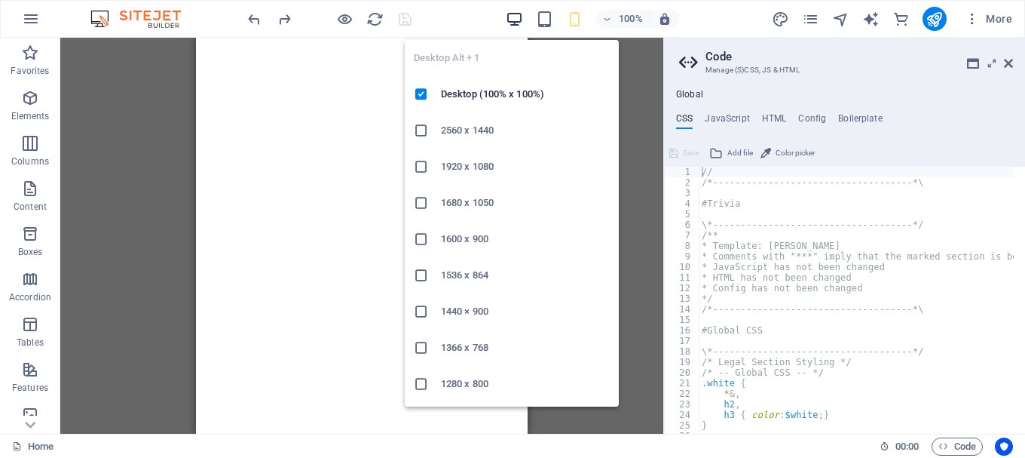
click at [515, 18] on icon "button" at bounding box center [514, 19] width 17 height 17
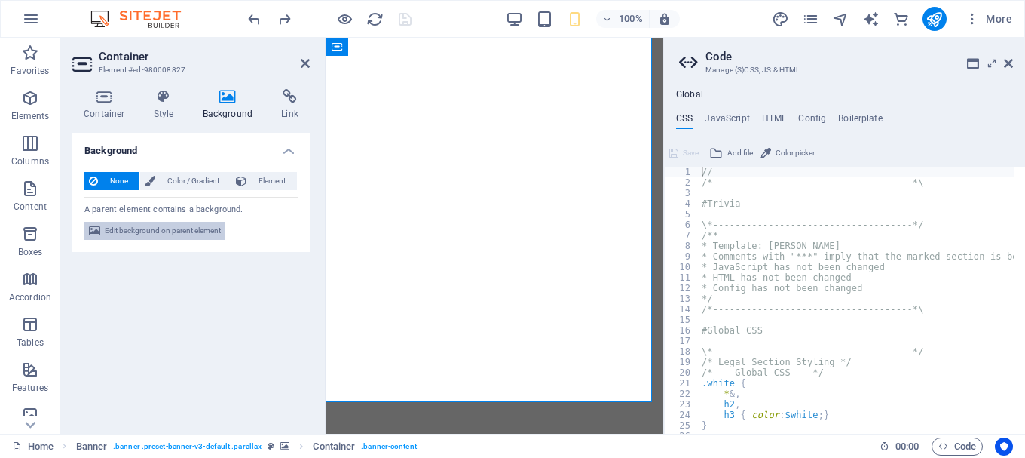
click at [190, 234] on span "Edit background on parent element" at bounding box center [163, 231] width 116 height 18
select select "fade"
select select "ms"
select select "s"
select select "progressive"
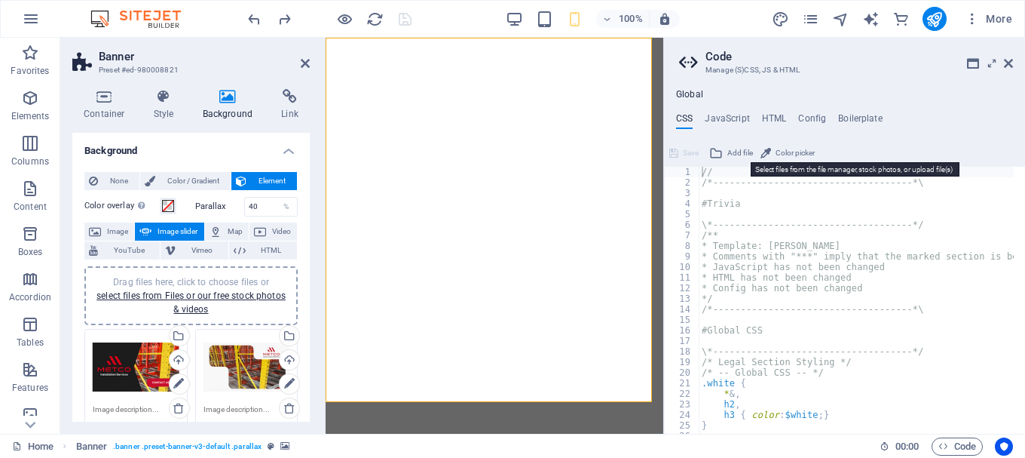
click at [739, 154] on span "Add file" at bounding box center [740, 153] width 26 height 18
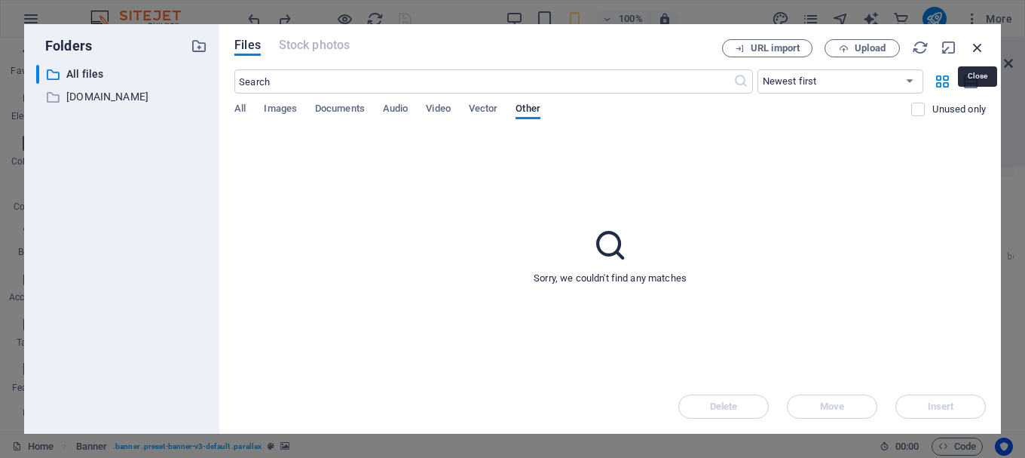
click at [978, 50] on icon "button" at bounding box center [977, 47] width 17 height 17
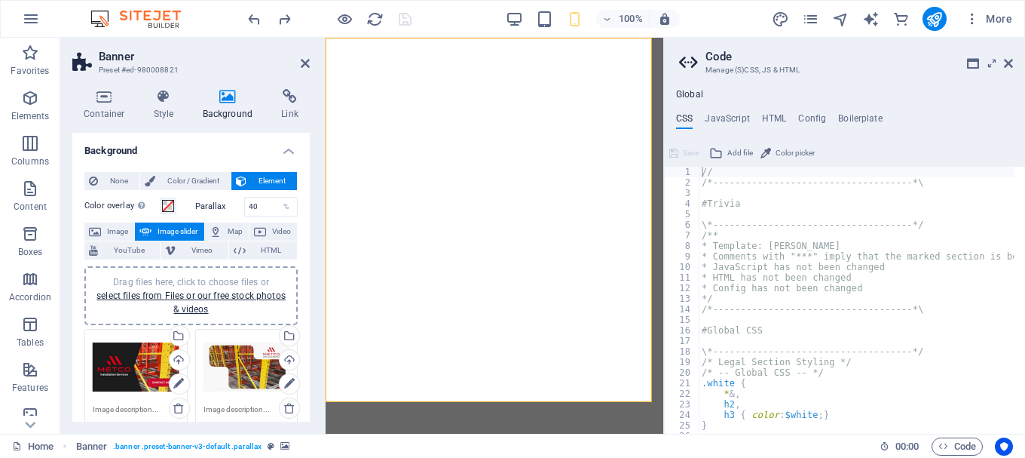
type textarea "\*------------------------------------*/"
click at [971, 225] on div "// /*------------------------------------*\ #Trivia \*-------------------------…" at bounding box center [925, 305] width 453 height 277
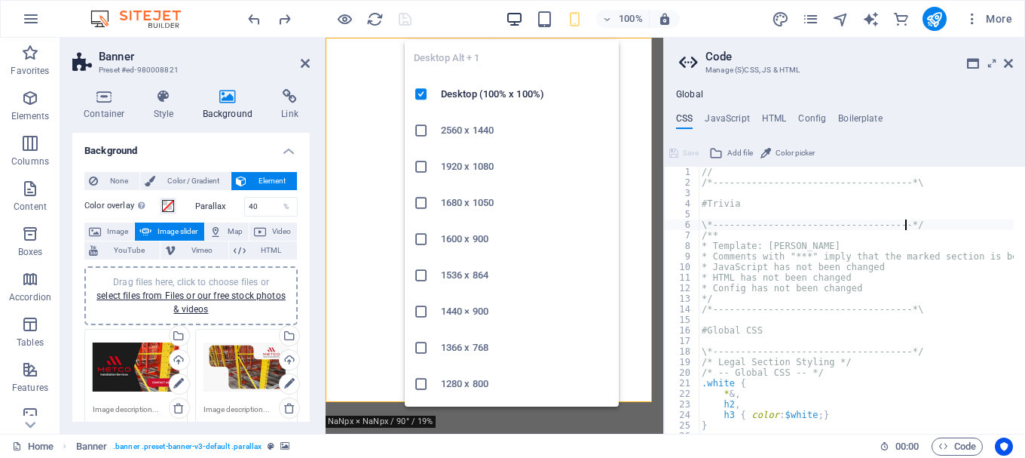
click at [516, 22] on icon "button" at bounding box center [514, 19] width 17 height 17
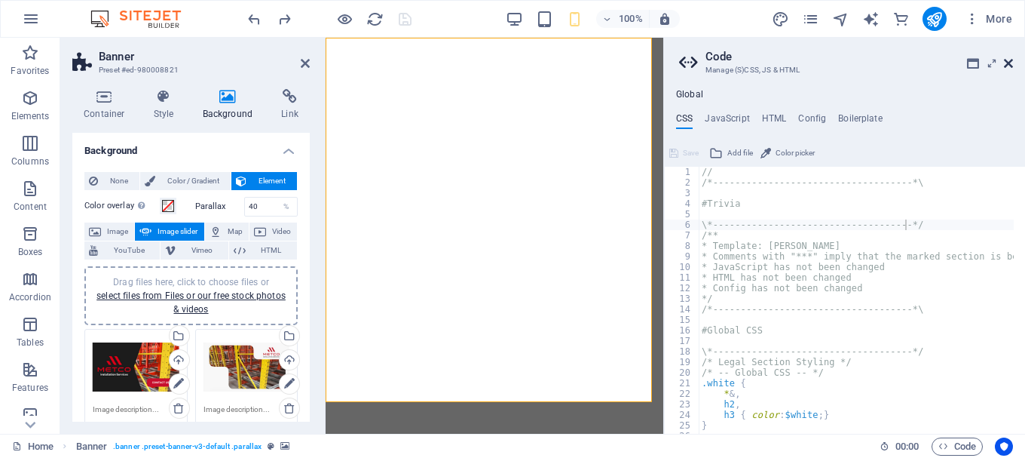
click at [1012, 62] on icon at bounding box center [1008, 63] width 9 height 12
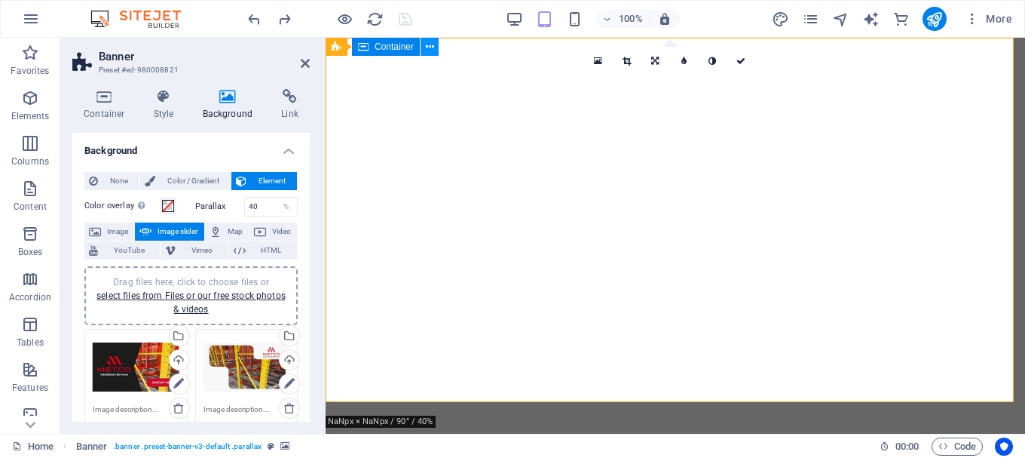
click at [428, 44] on icon at bounding box center [430, 47] width 8 height 16
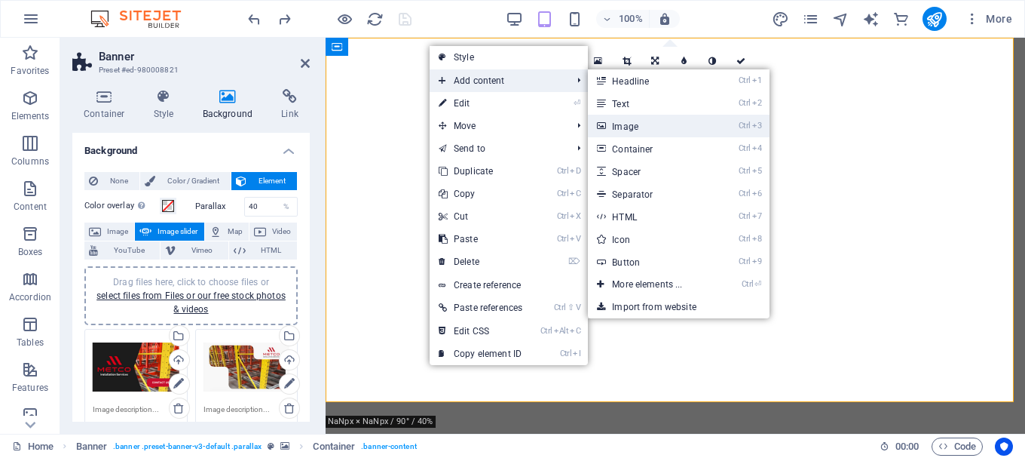
click at [646, 121] on link "Ctrl 3 Image" at bounding box center [650, 126] width 124 height 23
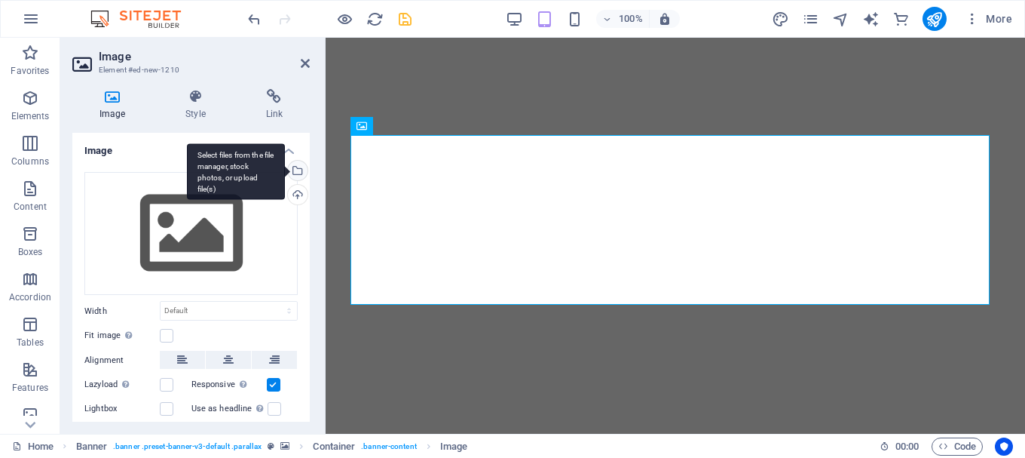
click at [295, 173] on div "Select files from the file manager, stock photos, or upload file(s)" at bounding box center [296, 172] width 23 height 23
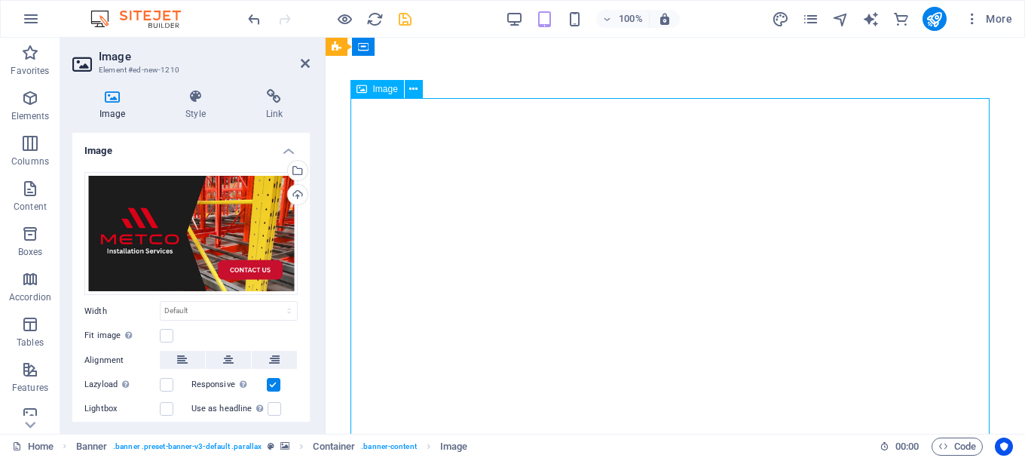
drag, startPoint x: 592, startPoint y: 247, endPoint x: 533, endPoint y: 205, distance: 73.0
click at [292, 191] on div "Upload" at bounding box center [296, 196] width 23 height 23
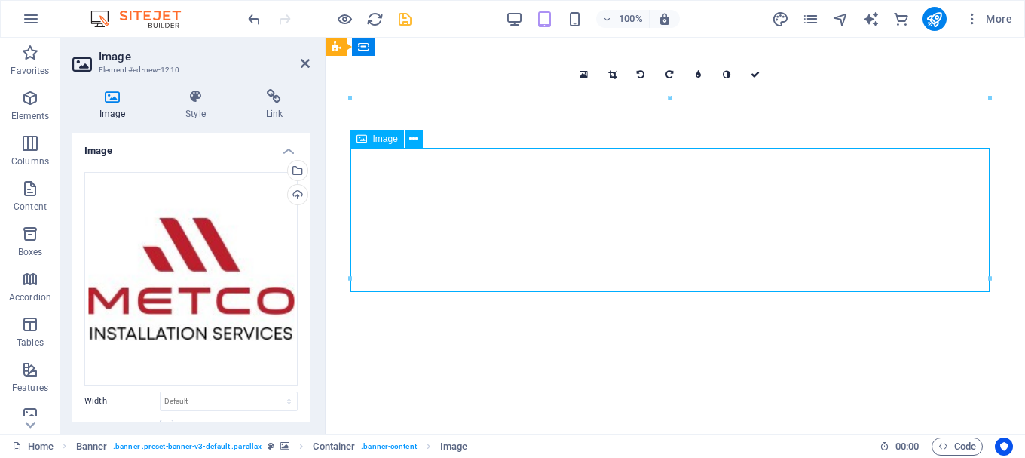
drag, startPoint x: 436, startPoint y: 229, endPoint x: 439, endPoint y: 182, distance: 47.6
drag, startPoint x: 439, startPoint y: 182, endPoint x: 451, endPoint y: 152, distance: 31.5
drag, startPoint x: 387, startPoint y: 265, endPoint x: 454, endPoint y: 221, distance: 80.1
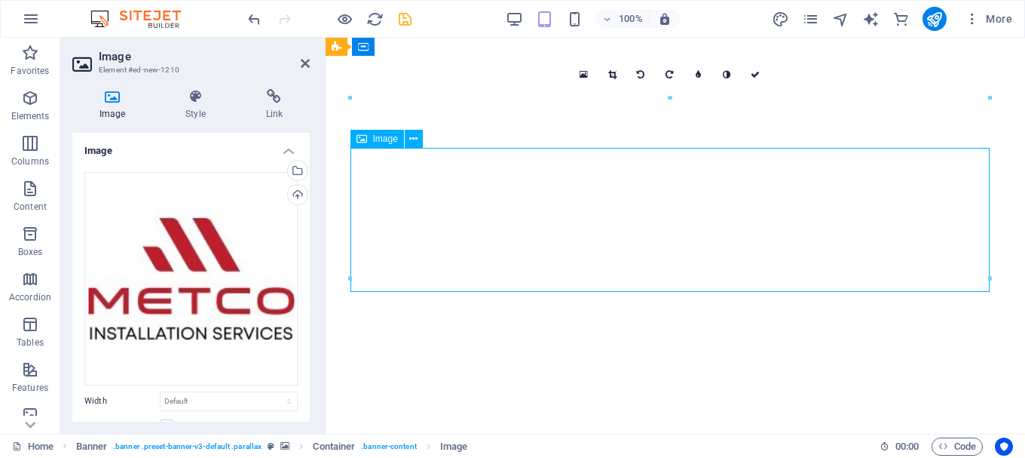
drag, startPoint x: 1315, startPoint y: 261, endPoint x: 633, endPoint y: 232, distance: 682.8
drag, startPoint x: 438, startPoint y: 242, endPoint x: 489, endPoint y: 187, distance: 75.2
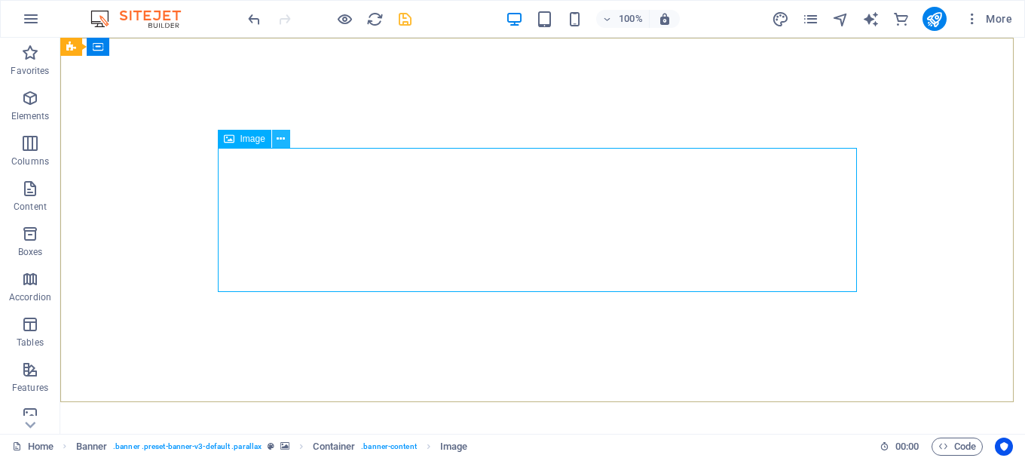
click at [283, 137] on icon at bounding box center [281, 139] width 8 height 16
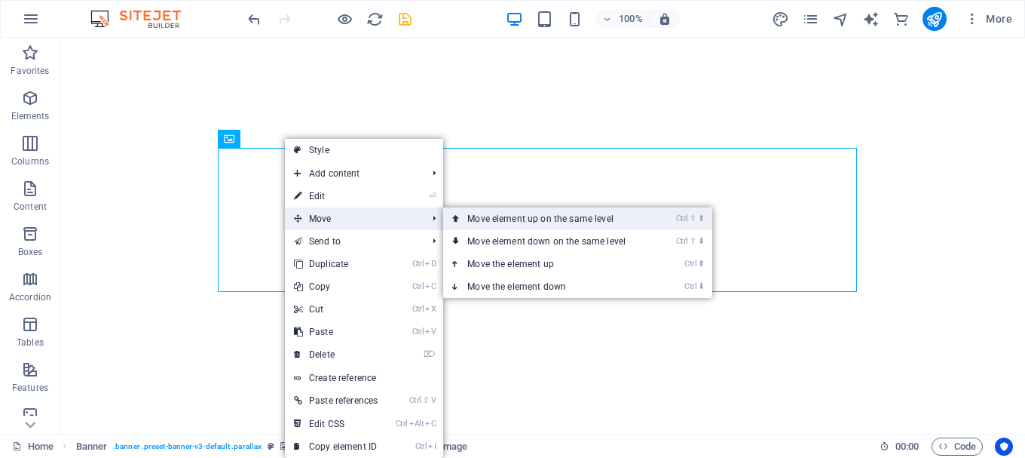
click at [491, 211] on link "Ctrl ⇧ ⬆ Move element up on the same level" at bounding box center [549, 218] width 213 height 23
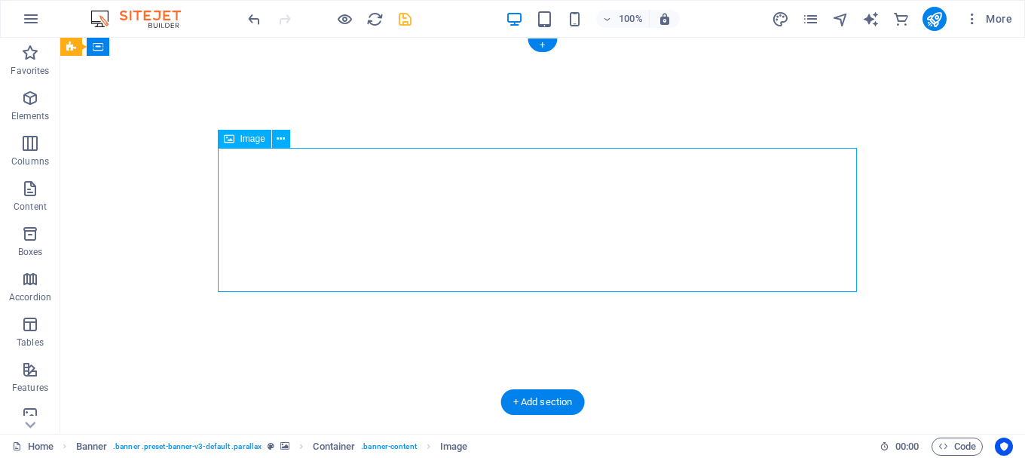
drag, startPoint x: 291, startPoint y: 213, endPoint x: 251, endPoint y: 229, distance: 43.3
drag, startPoint x: 251, startPoint y: 229, endPoint x: 263, endPoint y: 167, distance: 63.7
click at [280, 139] on icon at bounding box center [281, 139] width 8 height 16
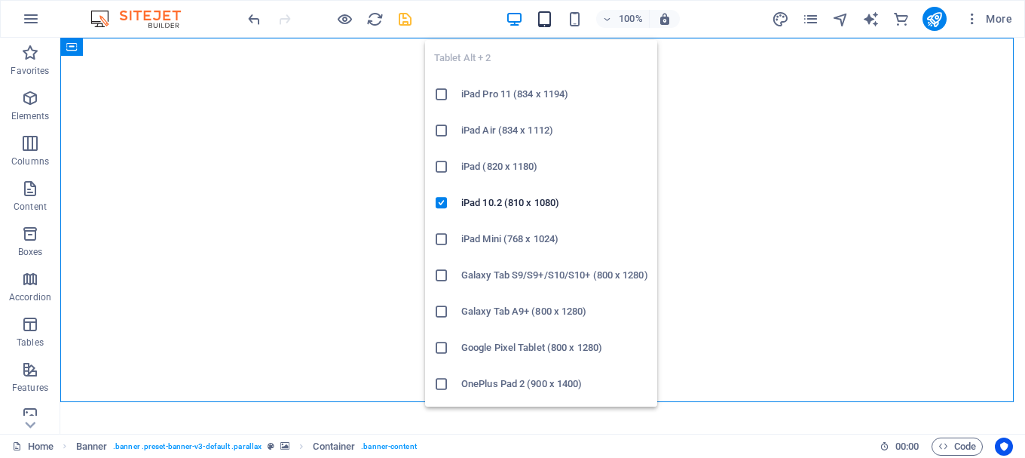
click at [552, 23] on icon "button" at bounding box center [544, 19] width 17 height 17
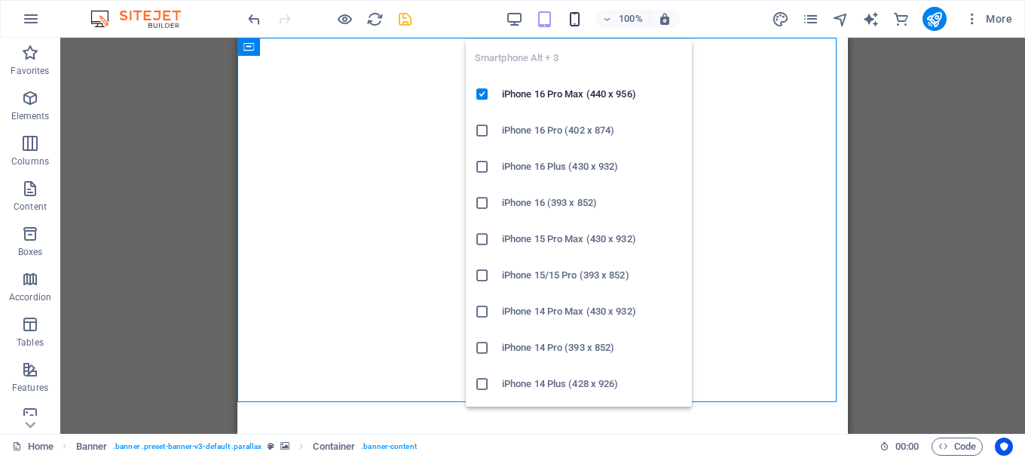
click at [578, 27] on icon "button" at bounding box center [574, 19] width 17 height 17
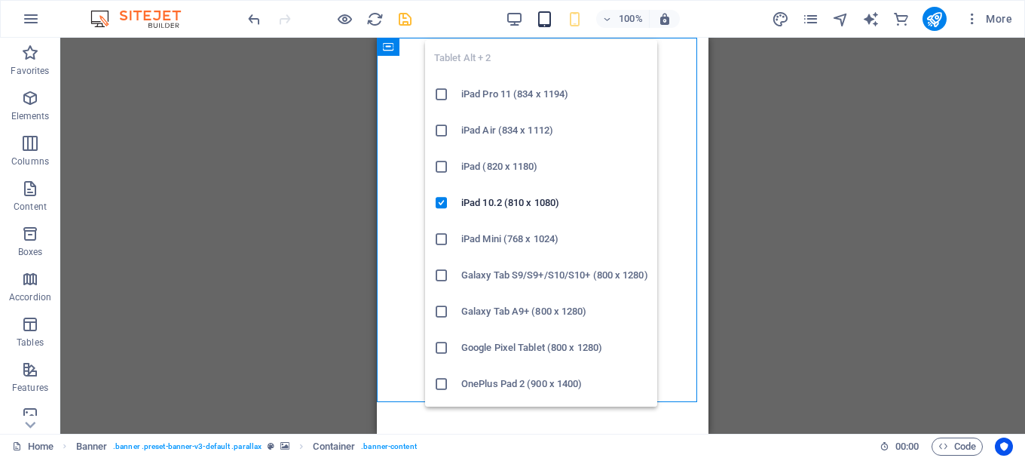
click at [543, 14] on icon "button" at bounding box center [544, 19] width 17 height 17
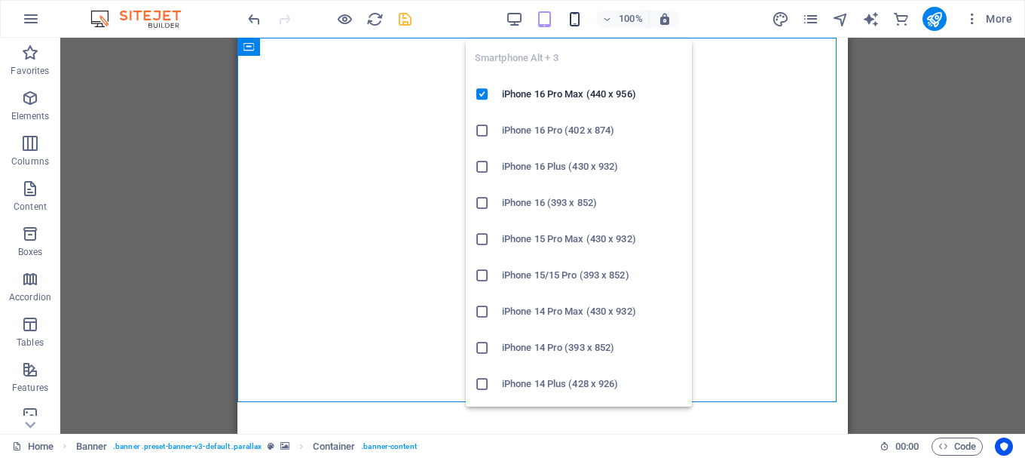
click at [579, 17] on icon "button" at bounding box center [574, 19] width 17 height 17
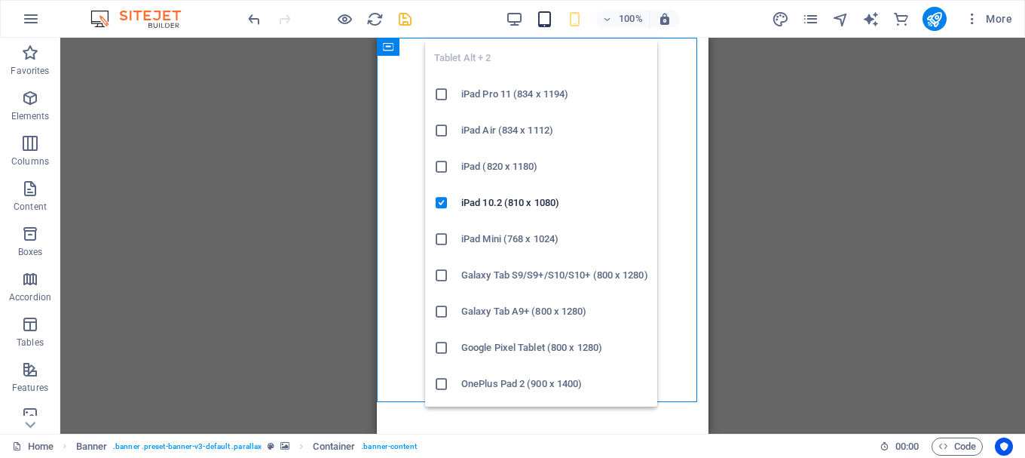
click at [543, 17] on icon "button" at bounding box center [544, 19] width 17 height 17
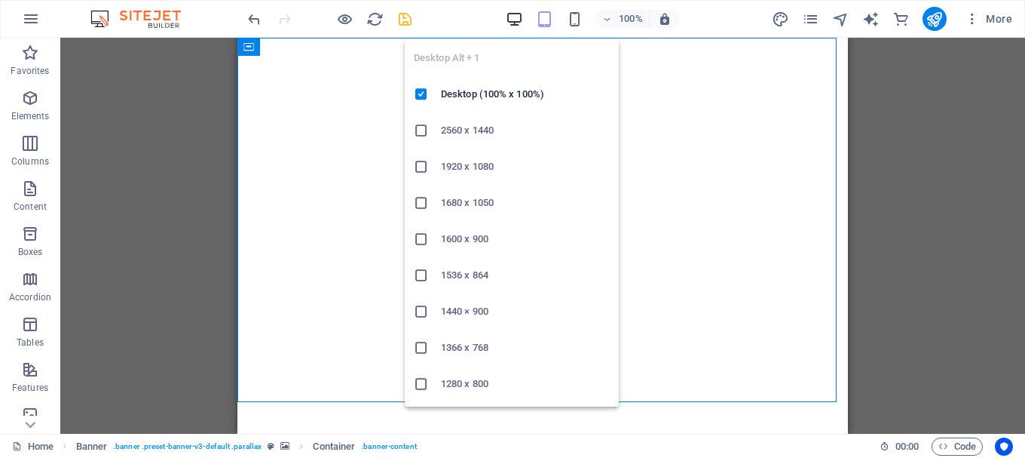
click at [511, 24] on icon "button" at bounding box center [514, 19] width 17 height 17
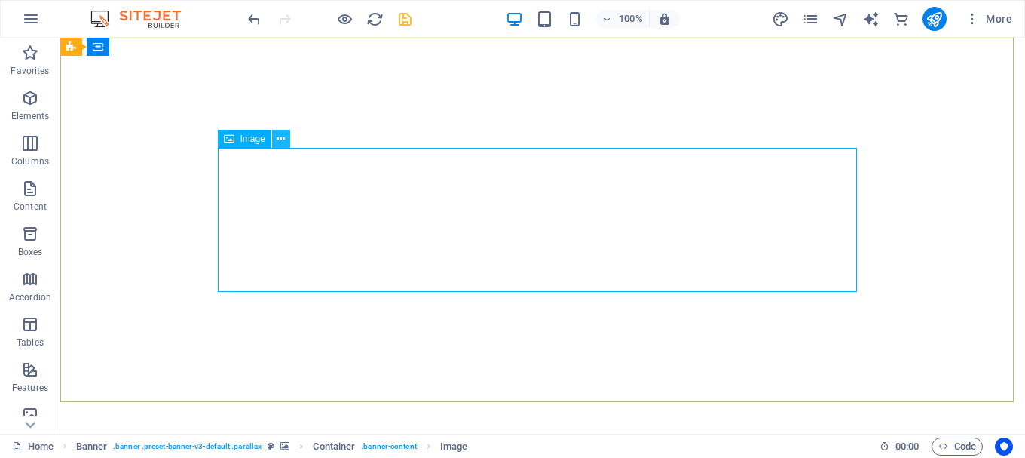
click at [283, 139] on icon at bounding box center [281, 139] width 8 height 16
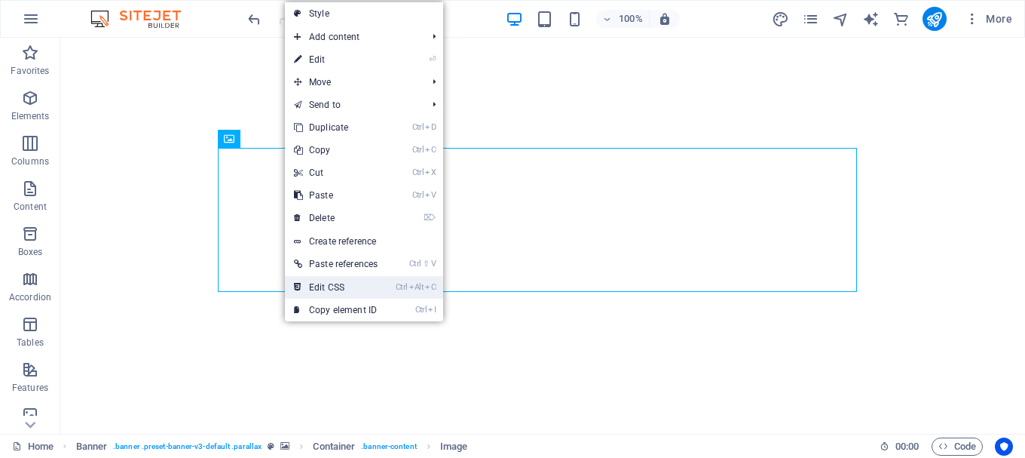
click at [387, 290] on link "Ctrl Alt C Edit CSS" at bounding box center [336, 287] width 102 height 23
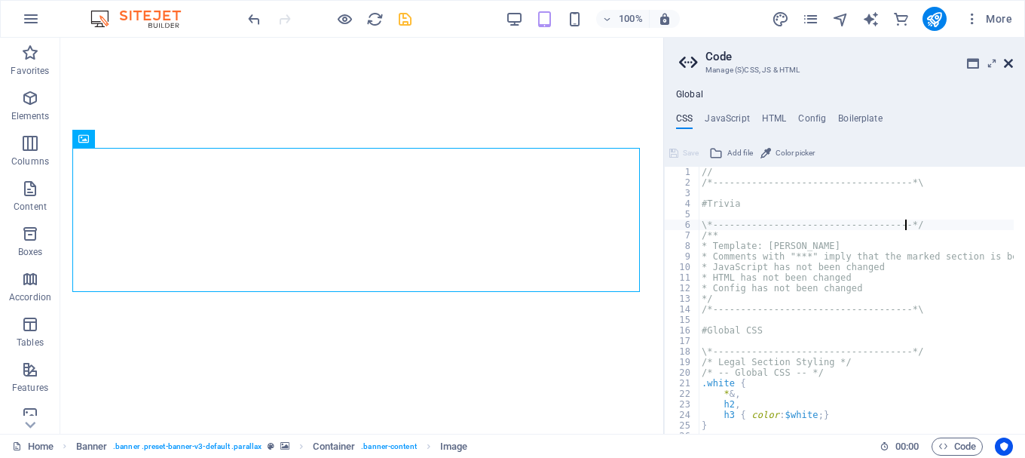
click at [1008, 66] on icon at bounding box center [1008, 63] width 9 height 12
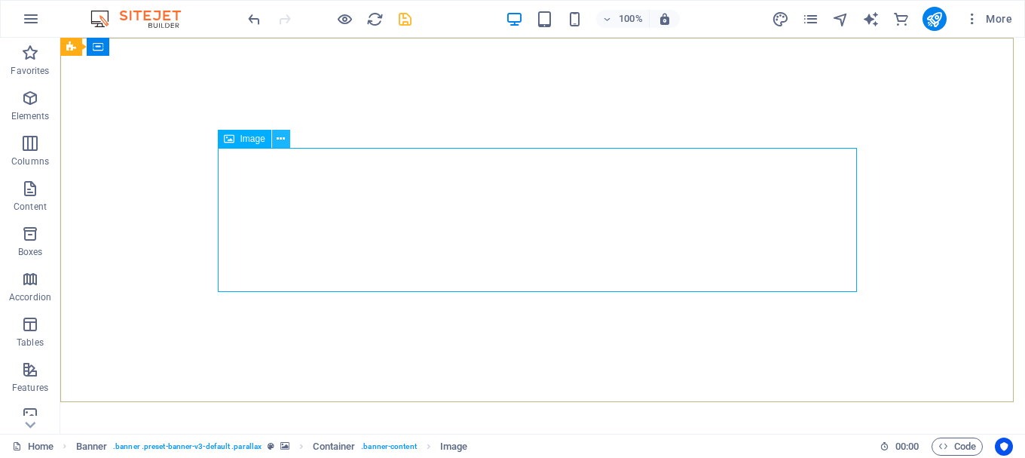
click at [280, 140] on icon at bounding box center [281, 139] width 8 height 16
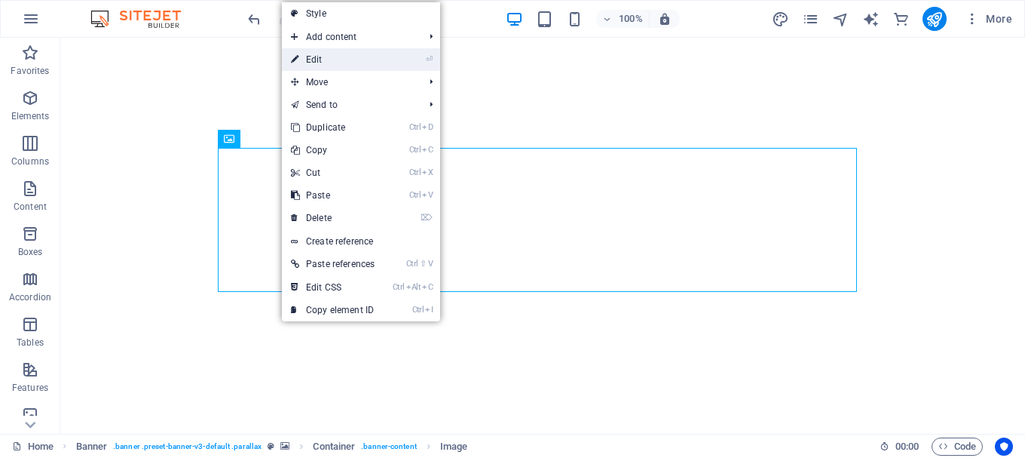
click at [403, 60] on li "⏎ Edit" at bounding box center [361, 59] width 158 height 23
click at [328, 63] on link "⏎ Edit" at bounding box center [333, 59] width 102 height 23
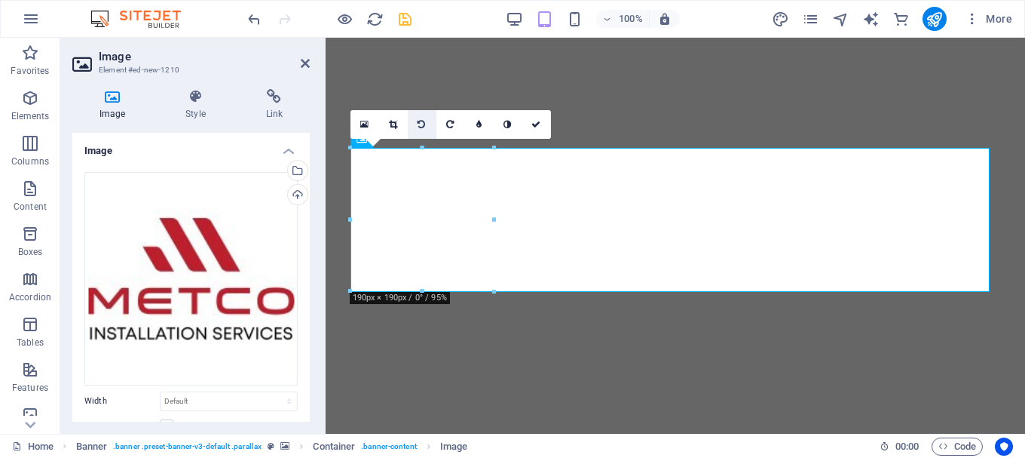
click at [425, 121] on icon at bounding box center [422, 124] width 8 height 9
click at [197, 102] on icon at bounding box center [195, 96] width 74 height 15
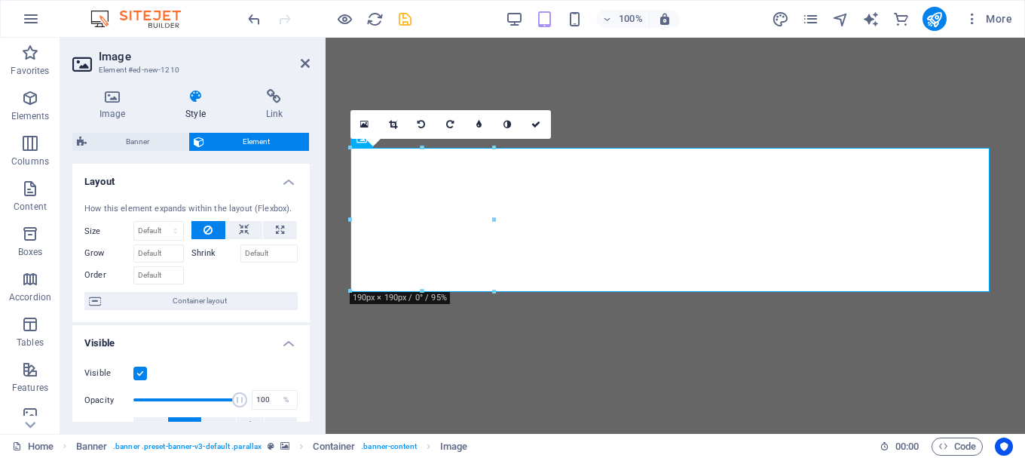
click at [167, 131] on div "Image Style Link Image Drag files here, click to choose files or select files f…" at bounding box center [190, 255] width 237 height 332
click at [119, 102] on icon at bounding box center [112, 96] width 80 height 15
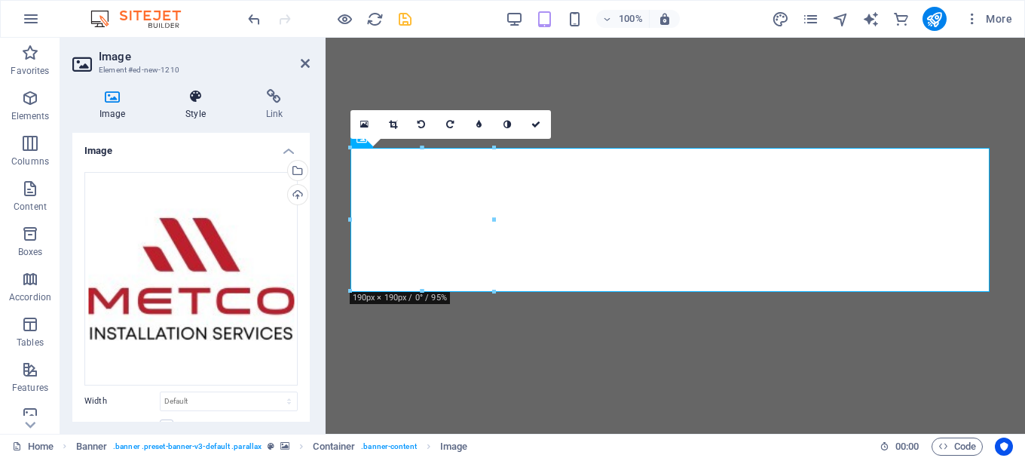
click at [187, 106] on h4 "Style" at bounding box center [198, 105] width 80 height 32
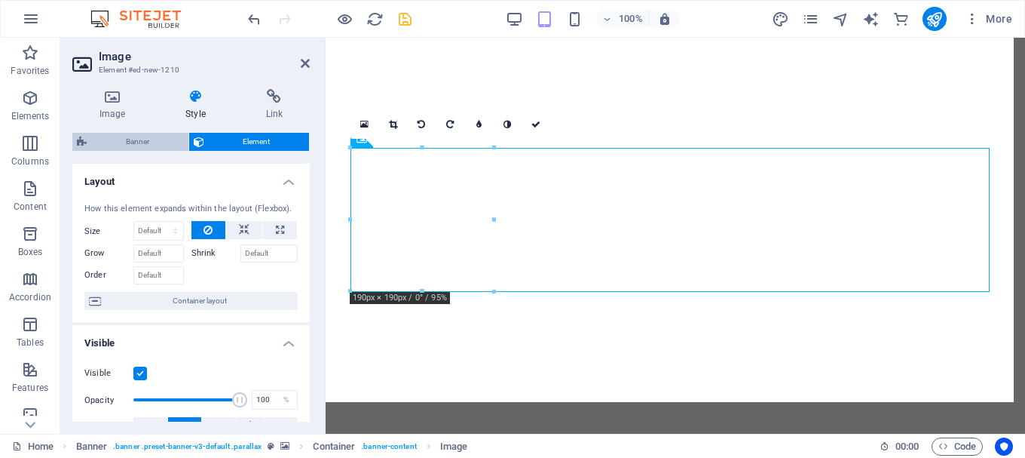
click at [152, 142] on span "Banner" at bounding box center [137, 142] width 93 height 18
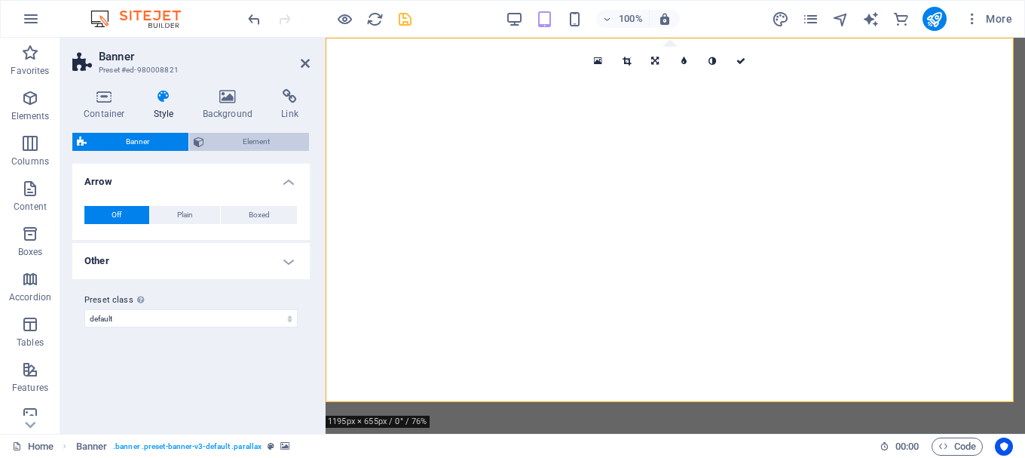
click at [212, 142] on span "Element" at bounding box center [257, 142] width 96 height 18
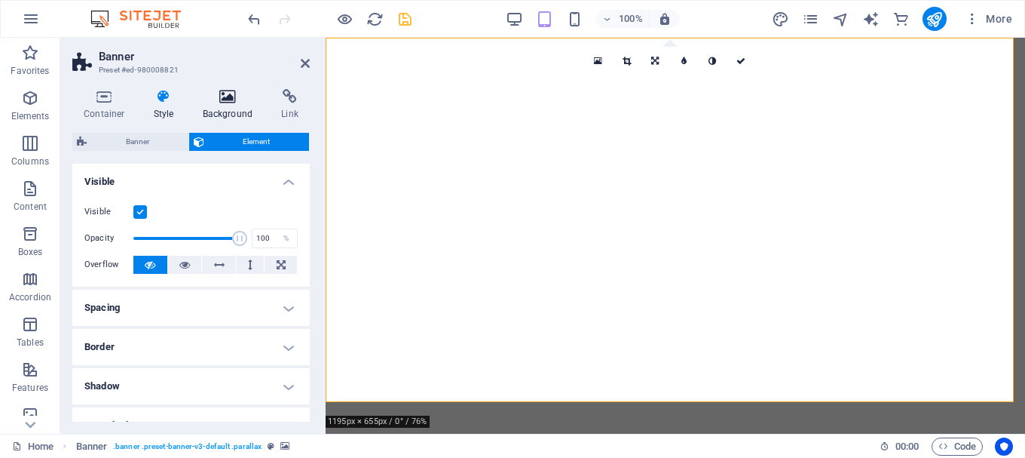
click at [233, 103] on icon at bounding box center [227, 96] width 73 height 15
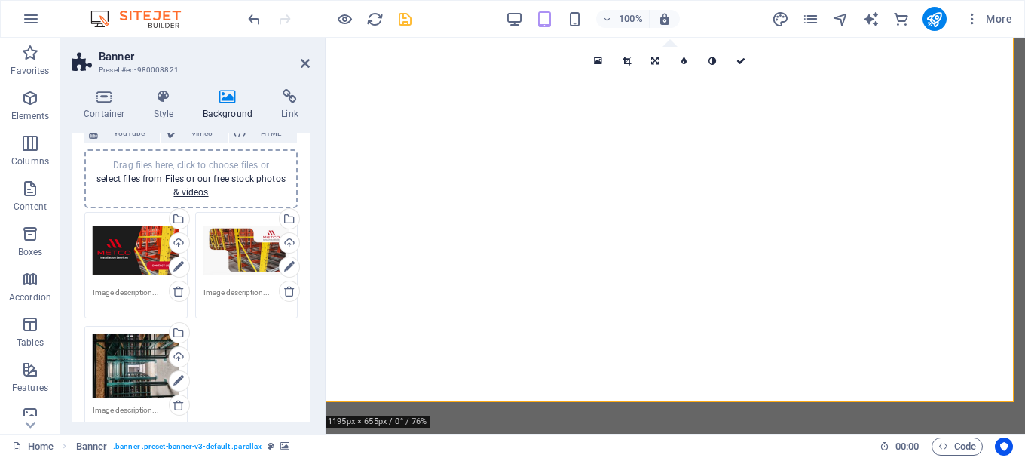
scroll to position [130, 0]
